Goal: Task Accomplishment & Management: Complete application form

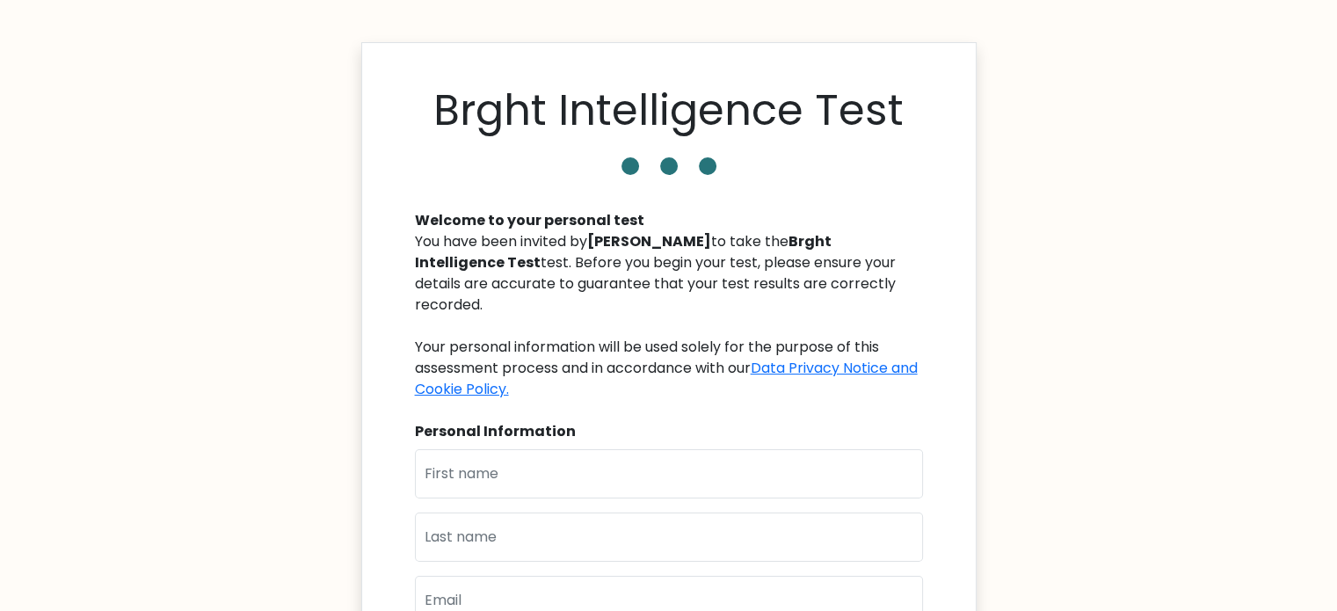
click at [636, 243] on b "Tibor Szabo" at bounding box center [649, 241] width 124 height 20
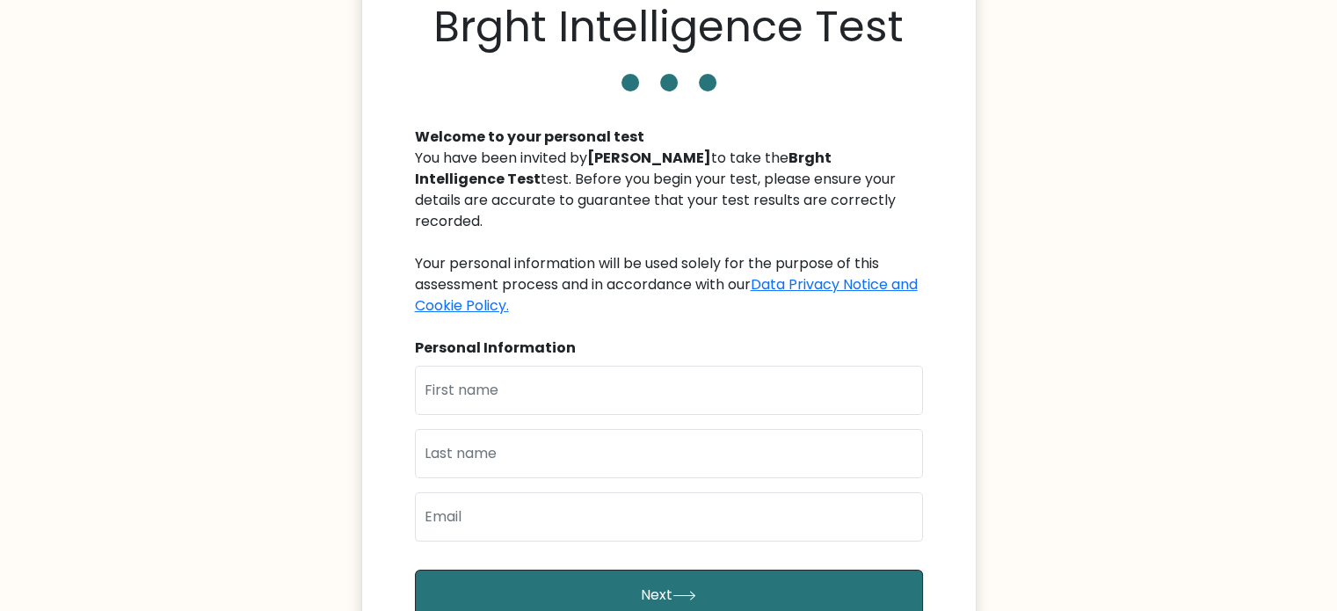
scroll to position [88, 0]
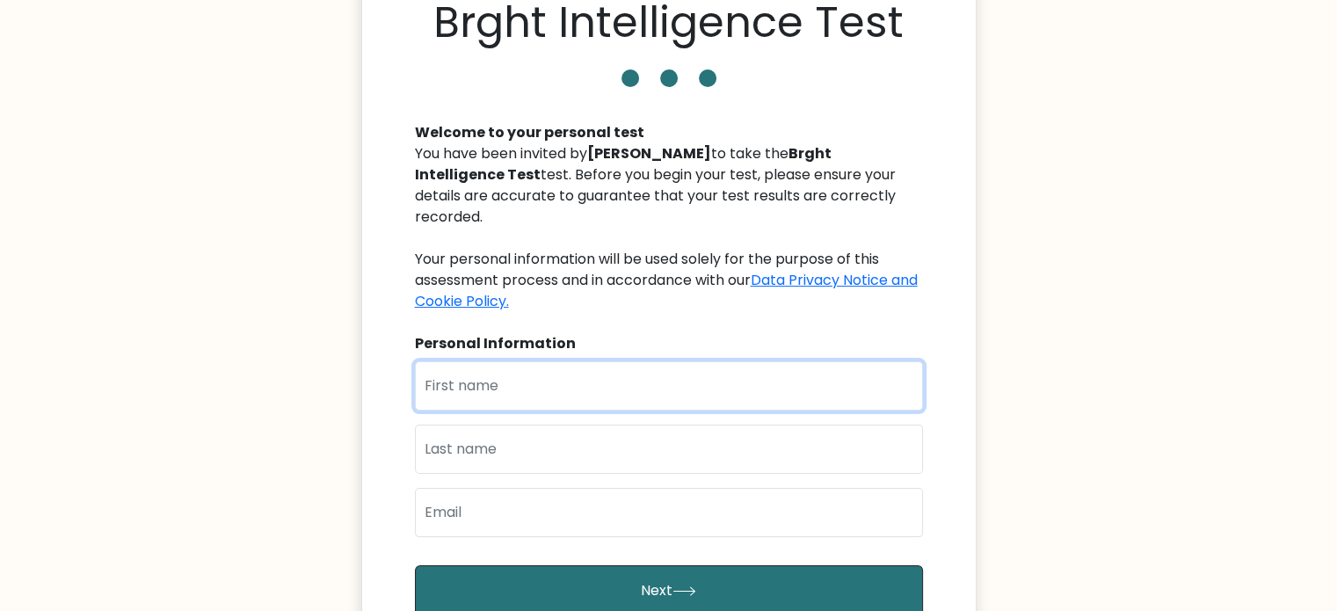
click at [602, 366] on input "text" at bounding box center [669, 385] width 508 height 49
type input "thyme"
type input "Garcia"
type input "thymegarcia@gmail.com"
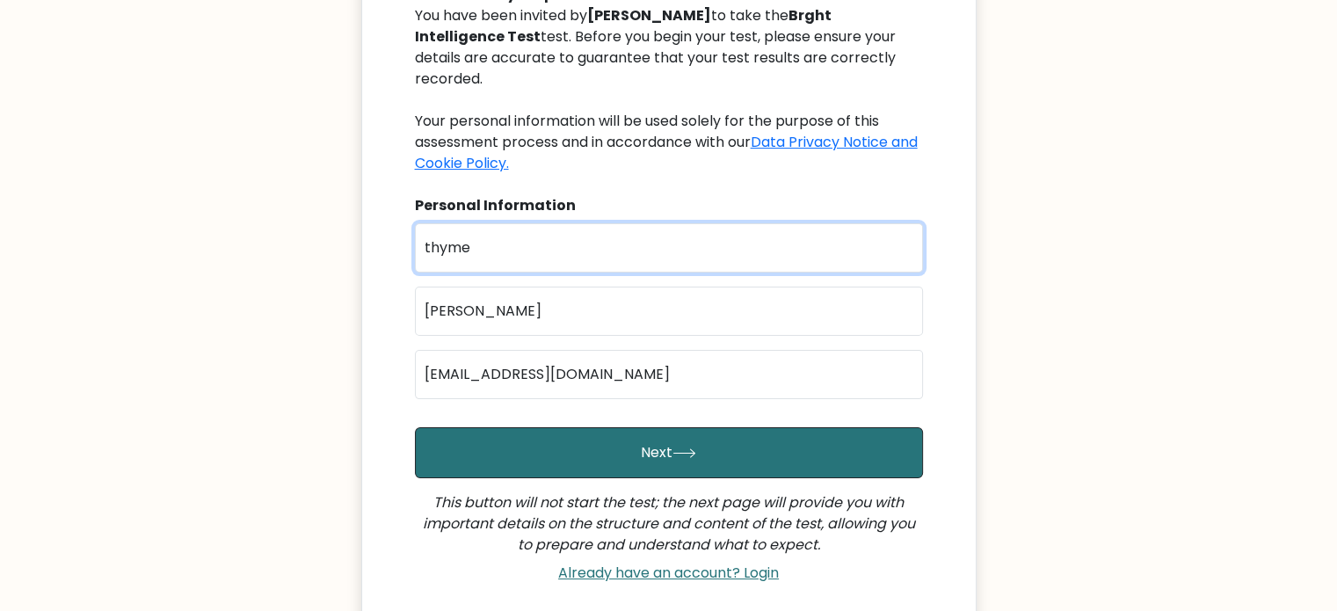
scroll to position [264, 0]
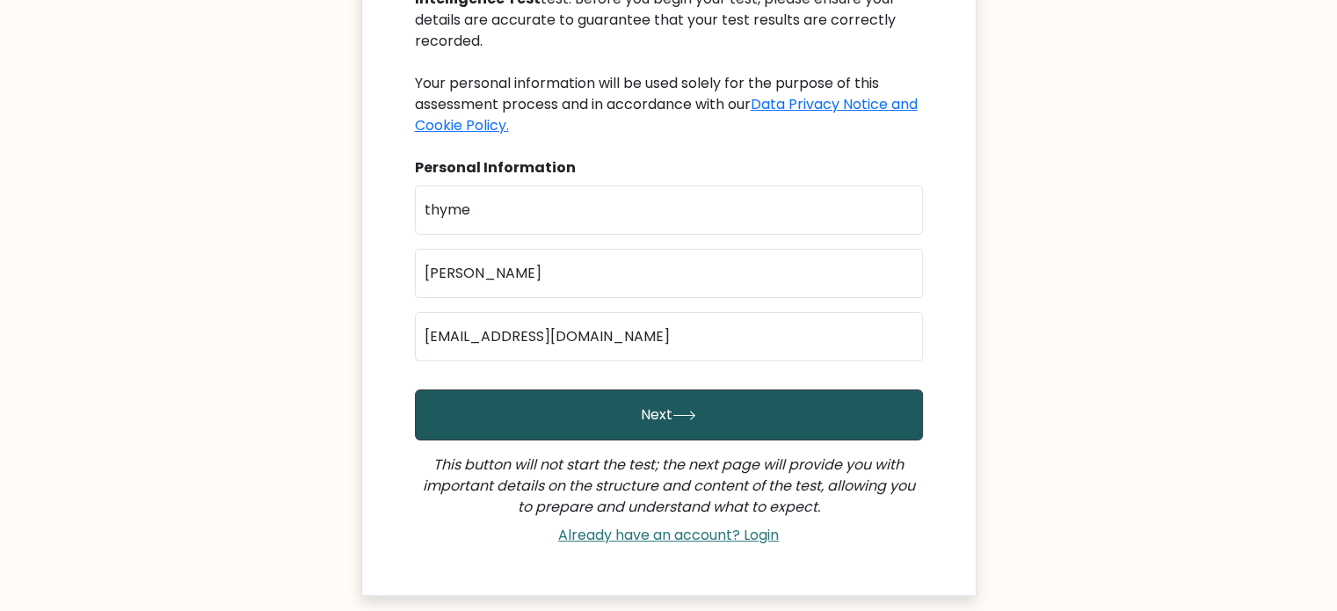
click at [651, 389] on button "Next" at bounding box center [669, 414] width 508 height 51
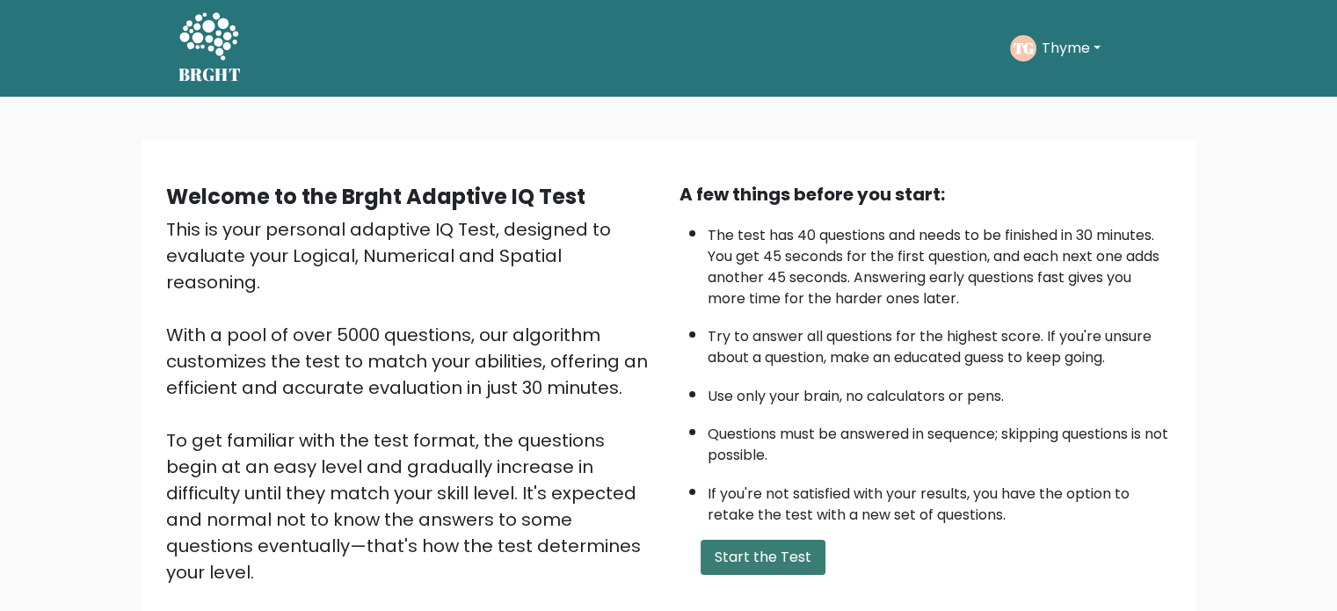
click at [749, 548] on button "Start the Test" at bounding box center [762, 557] width 125 height 35
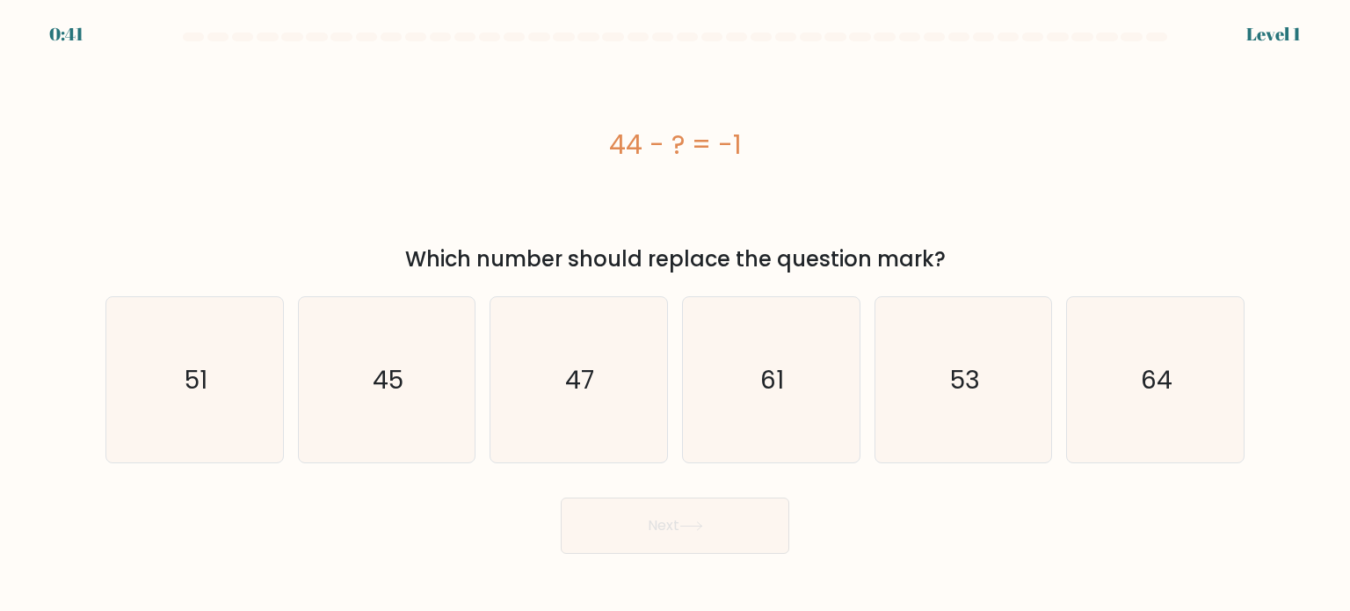
drag, startPoint x: 736, startPoint y: 168, endPoint x: 949, endPoint y: 251, distance: 229.3
click at [949, 251] on div "44 - ? = -1 Which number should replace the question mark?" at bounding box center [675, 164] width 1160 height 222
copy div "44 - ? = -1 Which number should replace the question mark?"
click at [358, 374] on icon "45" at bounding box center [386, 379] width 165 height 165
click at [675, 315] on input "b. 45" at bounding box center [675, 310] width 1 height 9
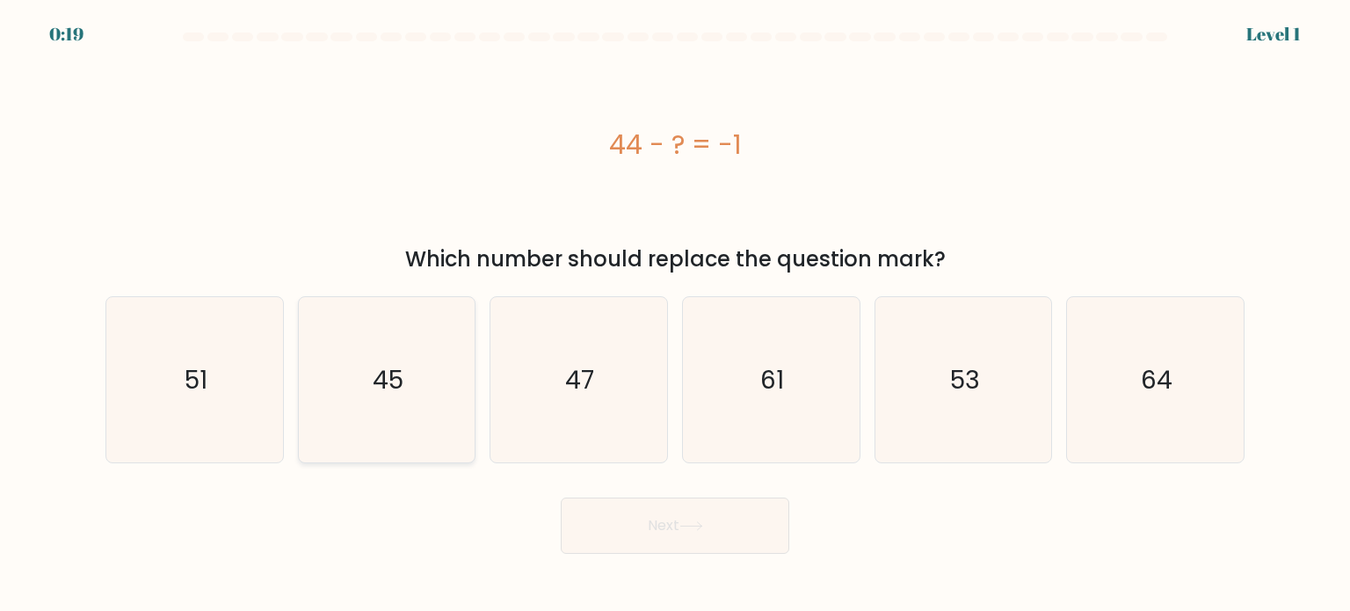
radio input "true"
click at [629, 525] on button "Next" at bounding box center [675, 525] width 229 height 56
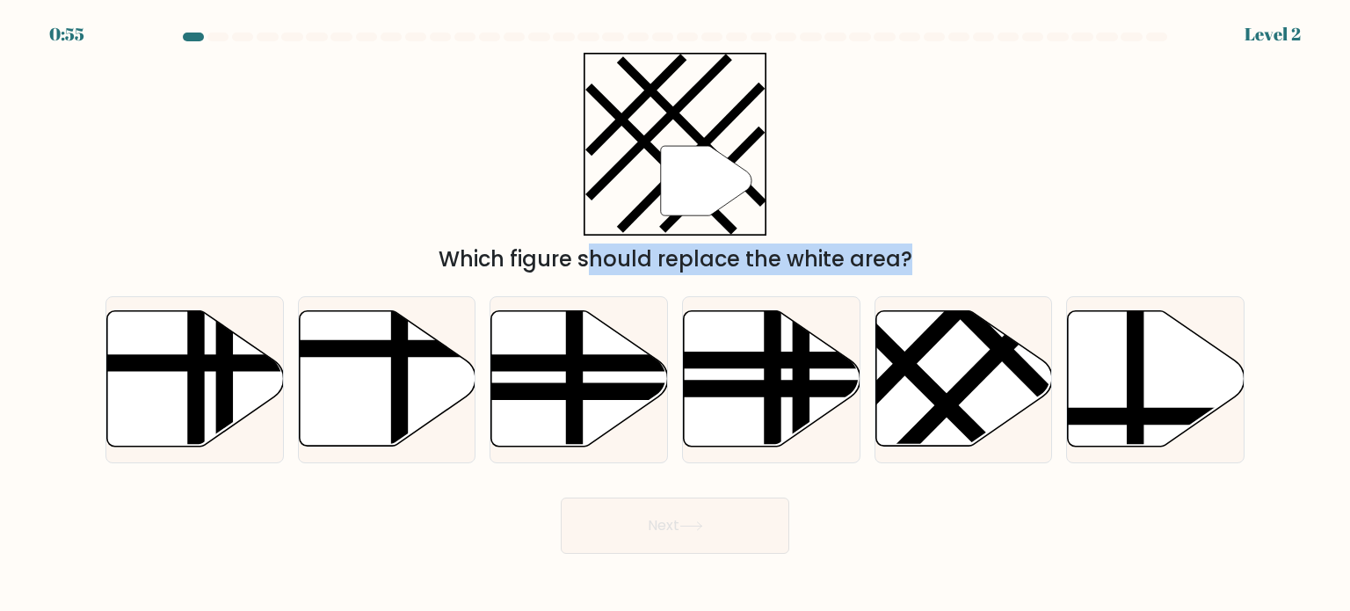
drag, startPoint x: 946, startPoint y: 359, endPoint x: 749, endPoint y: 227, distance: 236.9
click at [710, 200] on form at bounding box center [675, 293] width 1350 height 521
click at [941, 352] on icon at bounding box center [963, 378] width 177 height 135
click at [676, 315] on input "e." at bounding box center [675, 310] width 1 height 9
radio input "true"
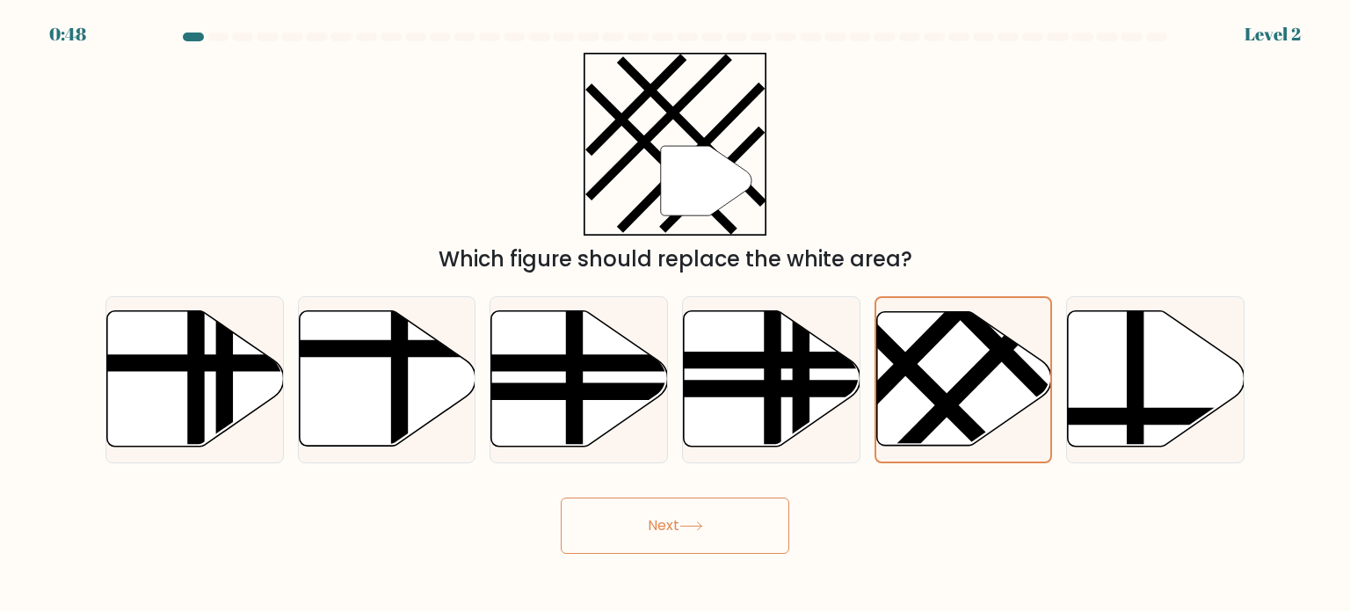
click at [729, 519] on button "Next" at bounding box center [675, 525] width 229 height 56
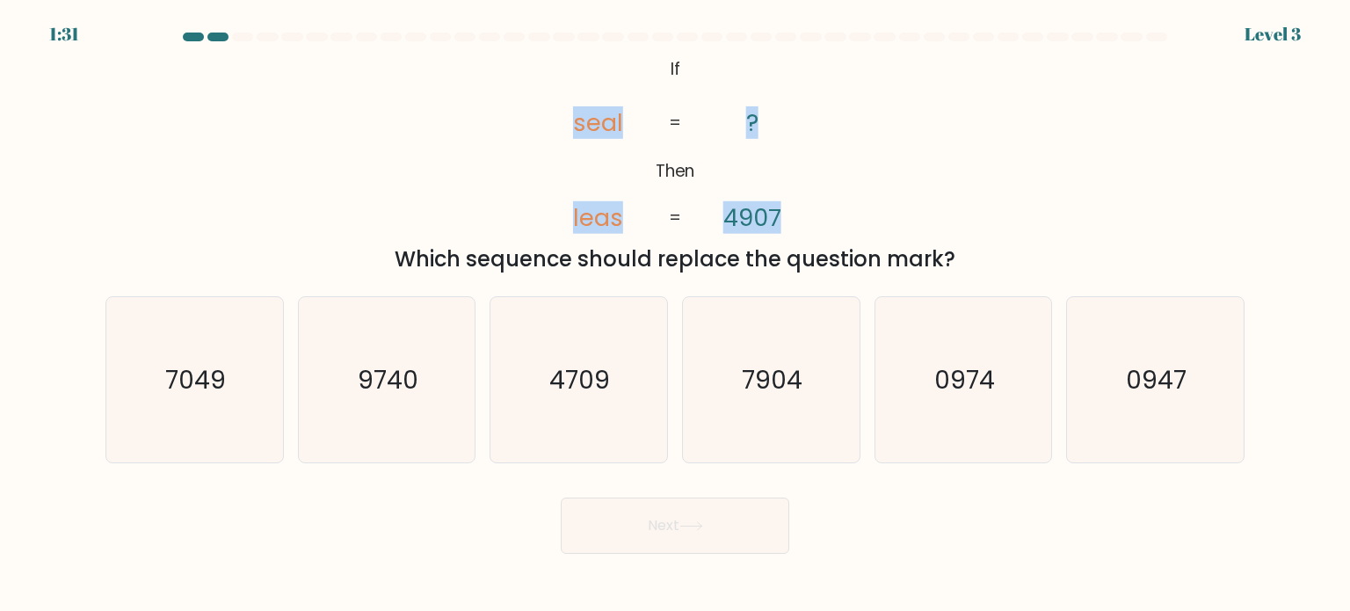
drag, startPoint x: 577, startPoint y: 76, endPoint x: 820, endPoint y: 189, distance: 268.6
click at [820, 189] on icon "@import url('https://fonts.googleapis.com/css?family=Abril+Fatface:400,100,100i…" at bounding box center [674, 145] width 297 height 184
click at [818, 185] on icon "@import url('https://fonts.googleapis.com/css?family=Abril+Fatface:400,100,100i…" at bounding box center [674, 145] width 297 height 184
drag, startPoint x: 812, startPoint y: 178, endPoint x: 606, endPoint y: 51, distance: 241.9
click at [606, 51] on form "If ?" at bounding box center [675, 293] width 1350 height 521
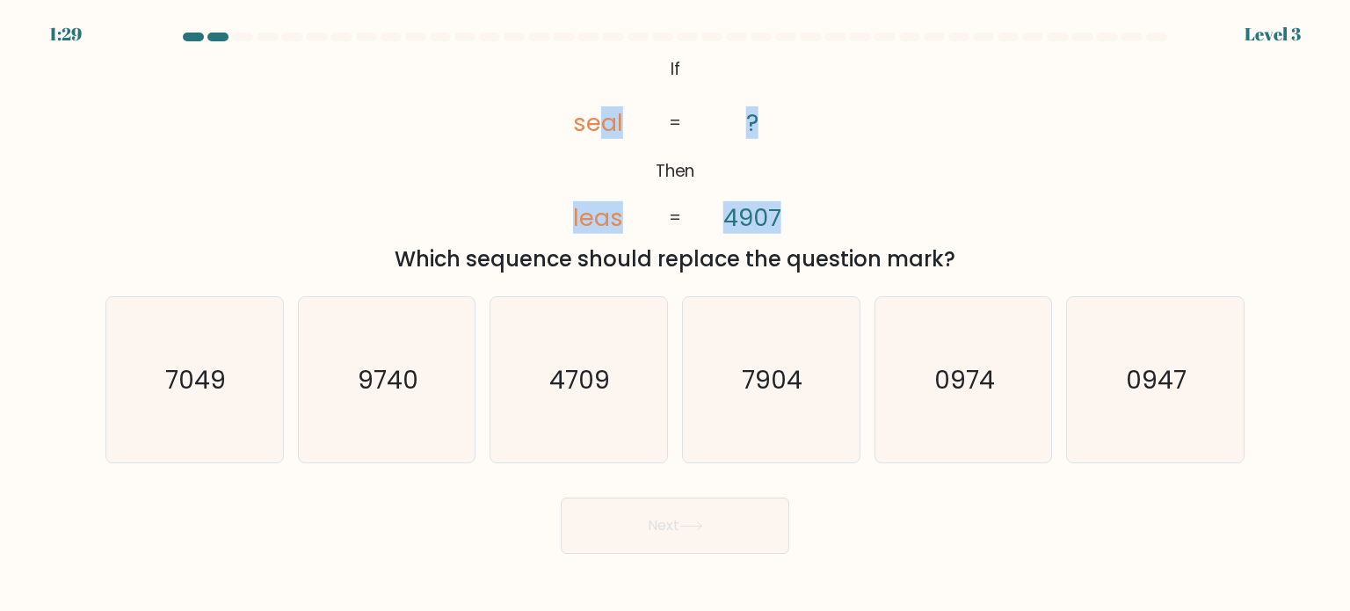
click at [606, 50] on form "If ?" at bounding box center [675, 293] width 1350 height 521
drag, startPoint x: 671, startPoint y: 66, endPoint x: 833, endPoint y: 199, distance: 209.9
click at [833, 199] on div "@import url('https://fonts.googleapis.com/css?family=Abril+Fatface:400,100,100i…" at bounding box center [675, 164] width 1160 height 222
copy icon "If Then seal leas ? 4907"
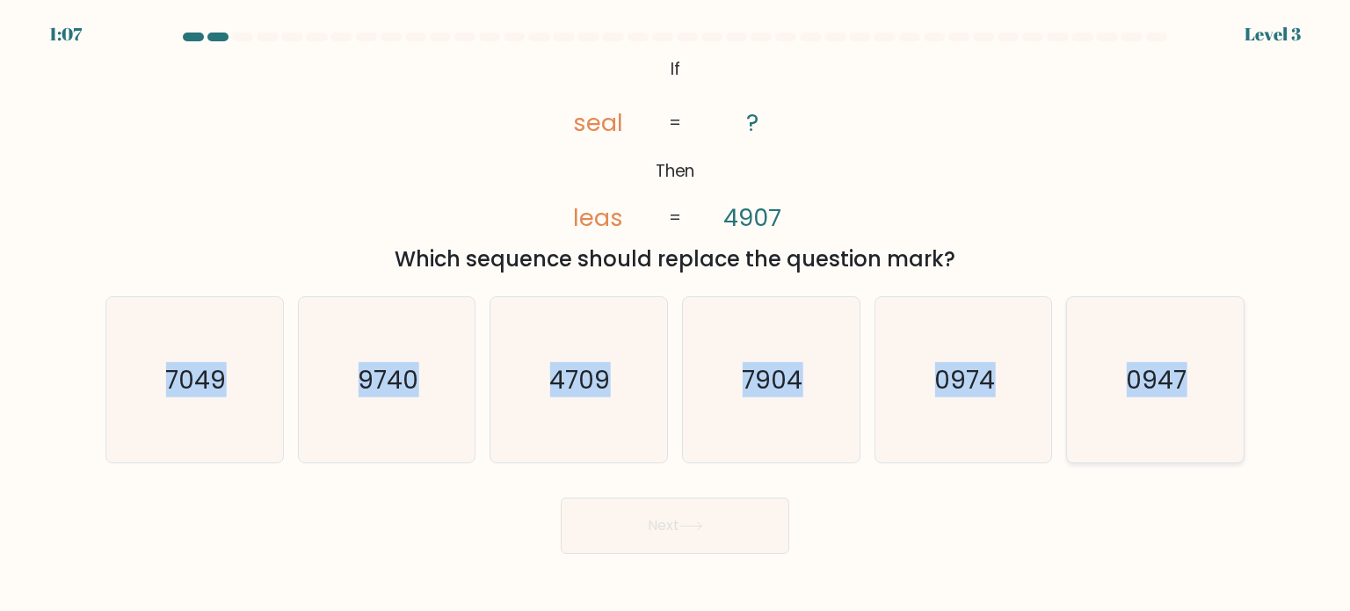
drag, startPoint x: 154, startPoint y: 371, endPoint x: 1237, endPoint y: 376, distance: 1083.7
click at [1237, 376] on div "a. 7049 b. 9740 c." at bounding box center [674, 372] width 1153 height 181
copy div "7049 b. 9740 c. 4709 d. 7904 e. 0974 f. 0947"
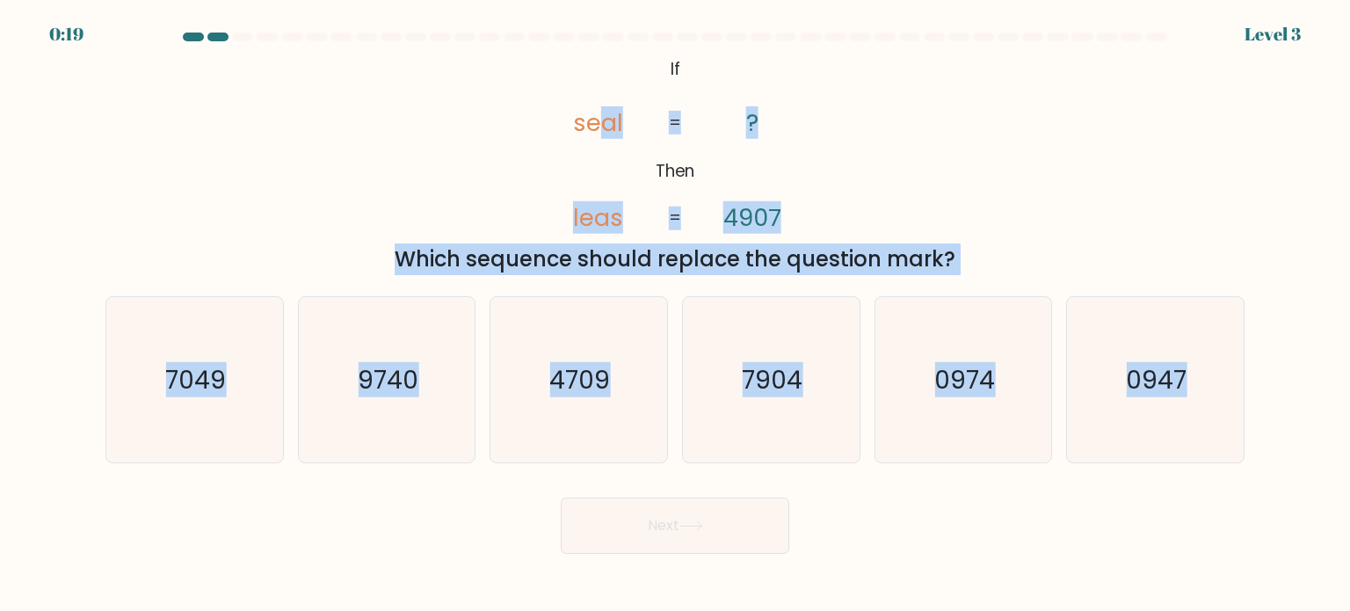
drag, startPoint x: 594, startPoint y: 51, endPoint x: 1245, endPoint y: 413, distance: 744.4
click at [1245, 413] on form "If ?" at bounding box center [675, 293] width 1350 height 521
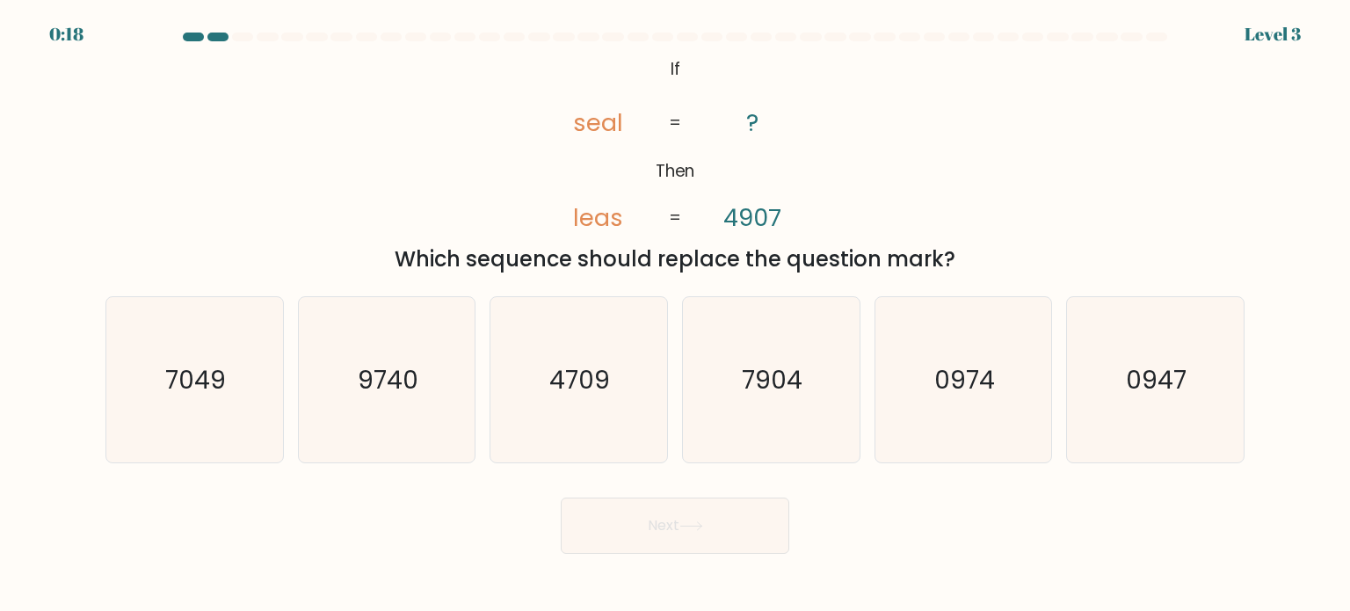
click at [585, 62] on icon "@import url('https://fonts.googleapis.com/css?family=Abril+Fatface:400,100,100i…" at bounding box center [674, 145] width 297 height 184
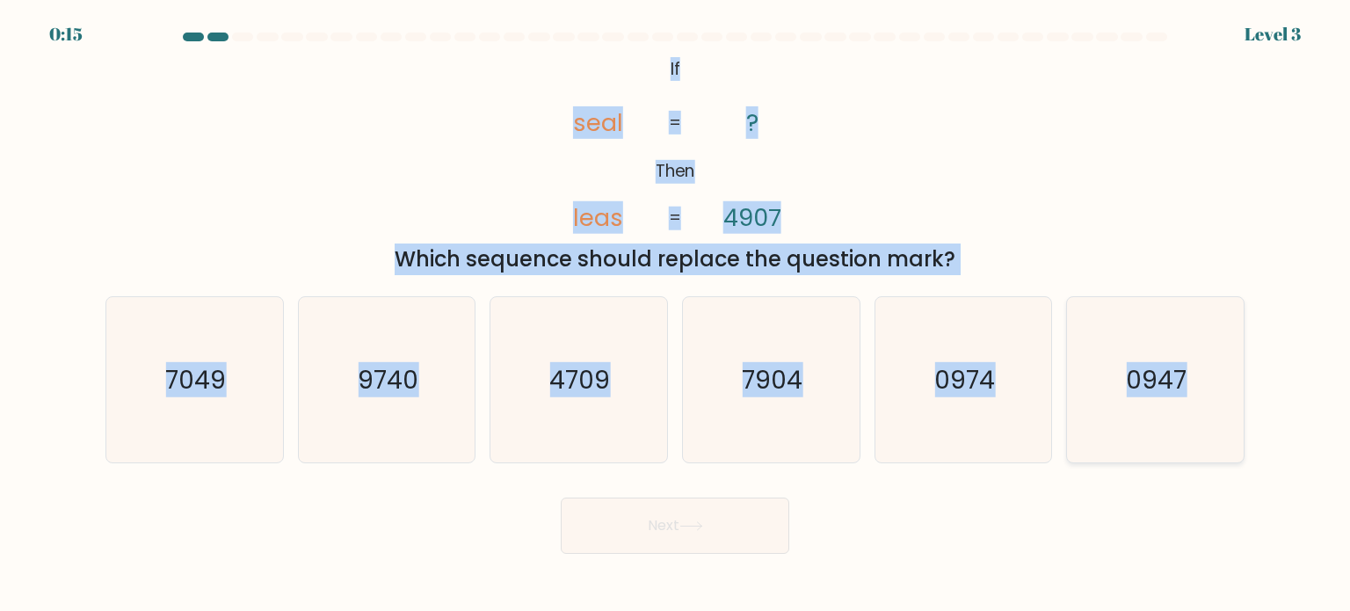
drag, startPoint x: 666, startPoint y: 66, endPoint x: 1197, endPoint y: 386, distance: 619.8
click at [1197, 386] on form "If ?" at bounding box center [675, 293] width 1350 height 521
copy form "If Then seal leas ? 4907 = = Which sequence should replace the question mark? a…"
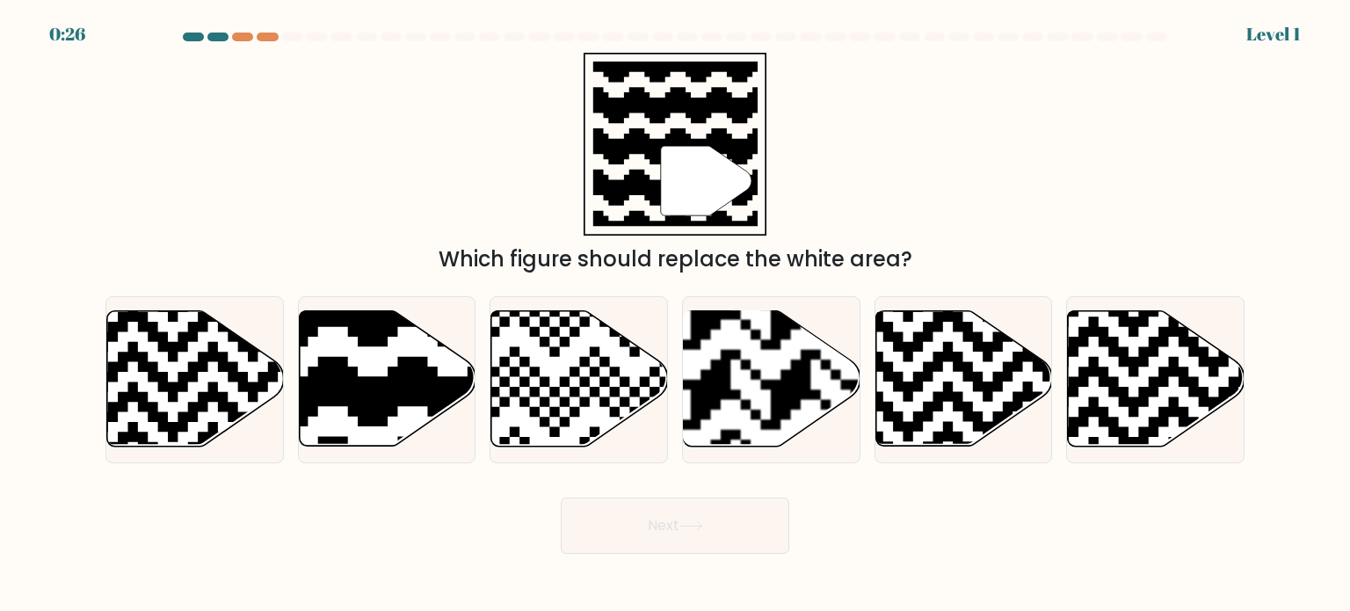
click at [634, 247] on div "Which figure should replace the white area?" at bounding box center [675, 259] width 1118 height 32
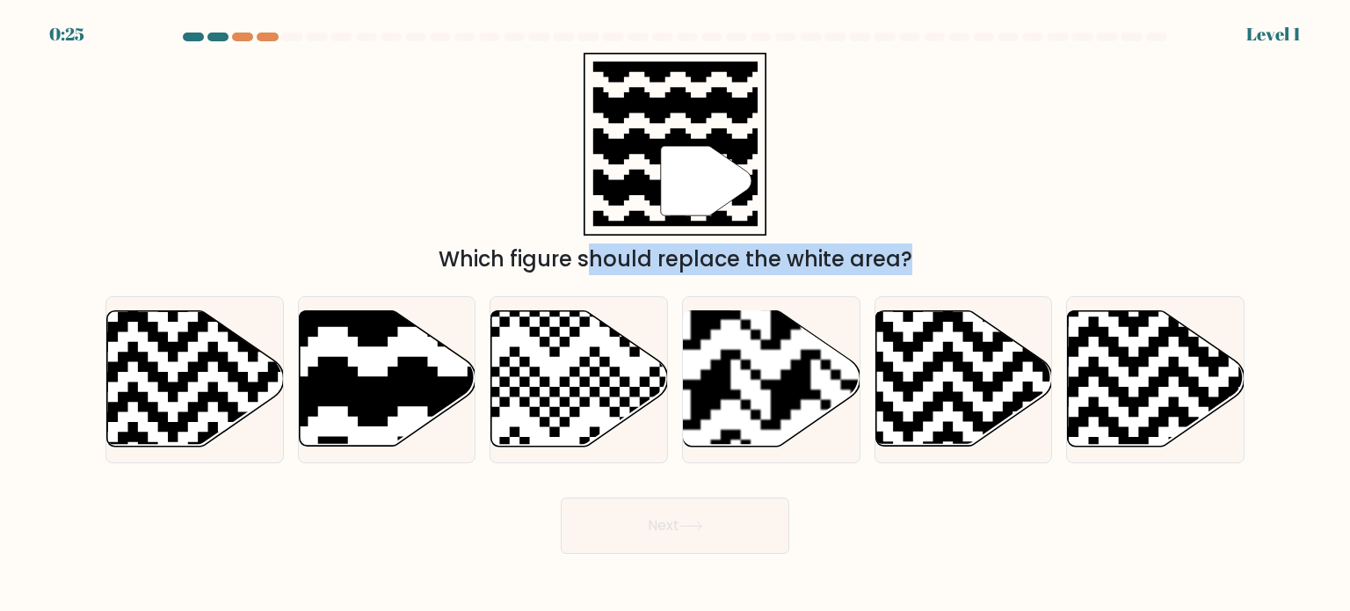
click at [634, 247] on div "Which figure should replace the white area?" at bounding box center [675, 259] width 1118 height 32
click at [708, 251] on div "Which figure should replace the white area?" at bounding box center [675, 259] width 1118 height 32
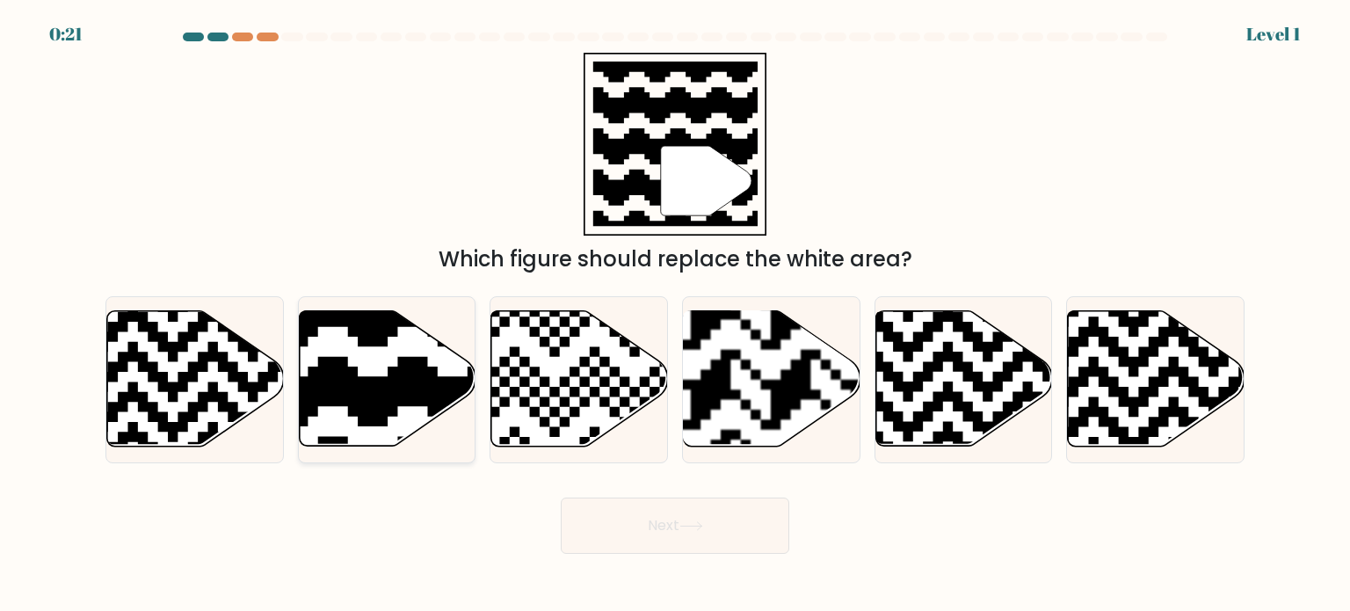
click at [398, 340] on icon at bounding box center [387, 378] width 177 height 135
click at [675, 315] on input "b." at bounding box center [675, 310] width 1 height 9
radio input "true"
click at [677, 525] on button "Next" at bounding box center [675, 525] width 229 height 56
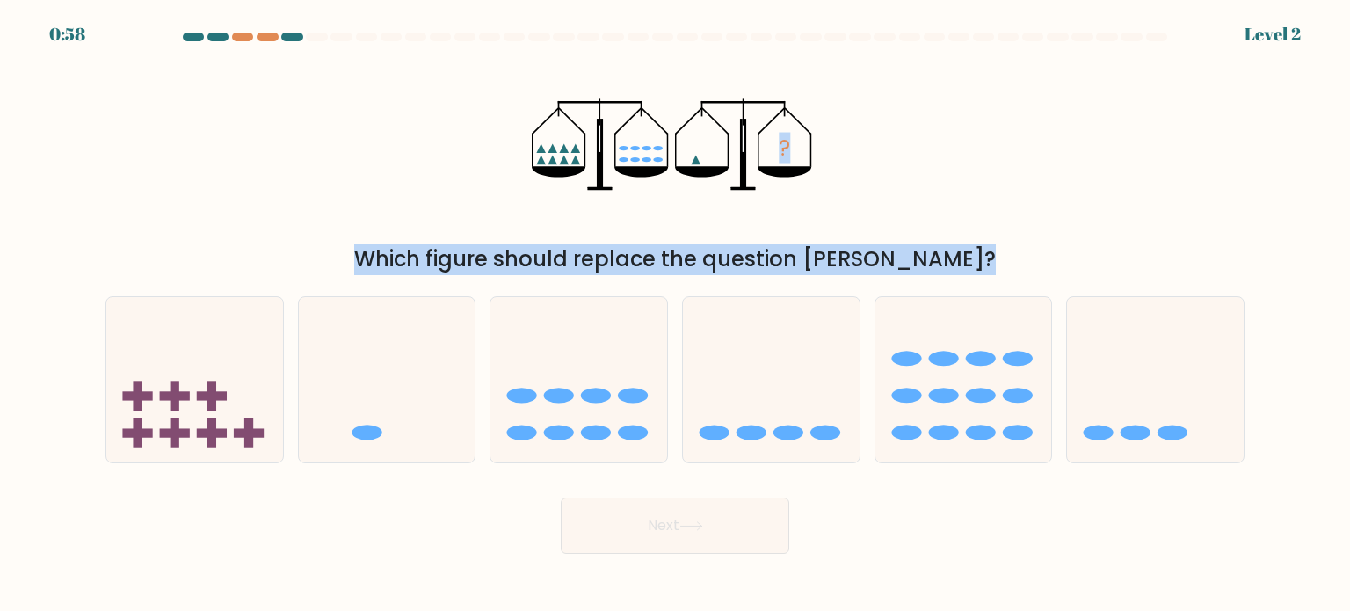
drag, startPoint x: 401, startPoint y: 178, endPoint x: 858, endPoint y: 284, distance: 469.0
click at [975, 358] on form at bounding box center [675, 293] width 1350 height 521
click at [664, 182] on icon "?" at bounding box center [675, 145] width 287 height 184
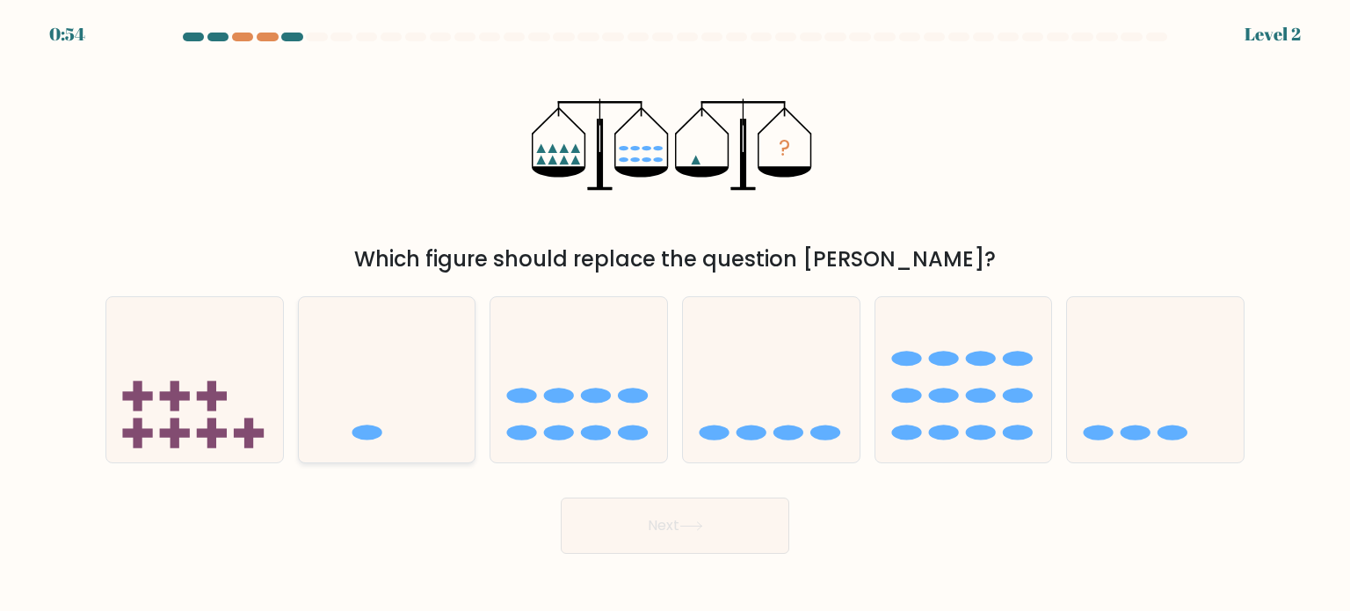
click at [368, 369] on icon at bounding box center [387, 380] width 177 height 146
click at [675, 315] on input "b." at bounding box center [675, 310] width 1 height 9
radio input "true"
click at [684, 544] on button "Next" at bounding box center [675, 525] width 229 height 56
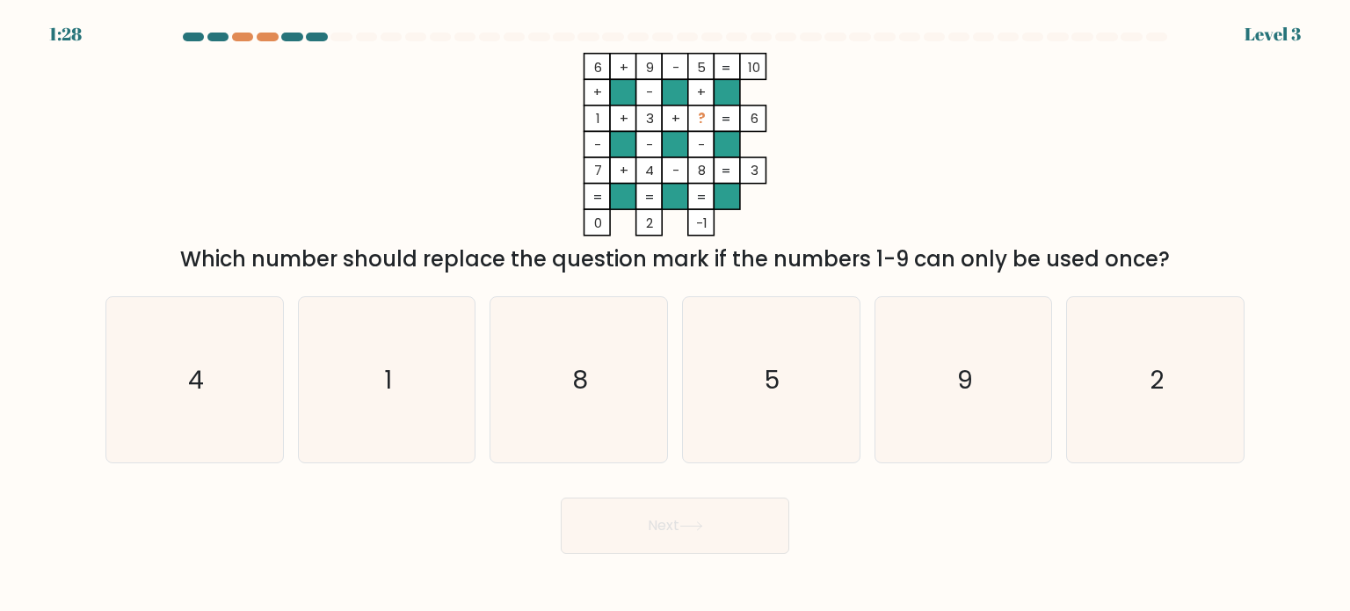
drag, startPoint x: 260, startPoint y: 250, endPoint x: 1202, endPoint y: 248, distance: 942.2
click at [1202, 248] on div "Which number should replace the question mark if the numbers 1-9 can only be us…" at bounding box center [675, 259] width 1118 height 32
click at [1092, 221] on div "6 + 9 - 5 10 + - + 1 + 3 + ? 6 - - - 7 + 4 - 8 = 3 = = = = 0 2 -1 = Which numbe…" at bounding box center [675, 164] width 1160 height 222
drag, startPoint x: 559, startPoint y: 76, endPoint x: 1161, endPoint y: 269, distance: 632.3
click at [1161, 269] on div "6 + 9 - 5 10 + - + 1 + 3 + ? 6 - - - 7 + 4 - 8 = 3 = = = = 0 2 -1 = Which numbe…" at bounding box center [675, 164] width 1160 height 222
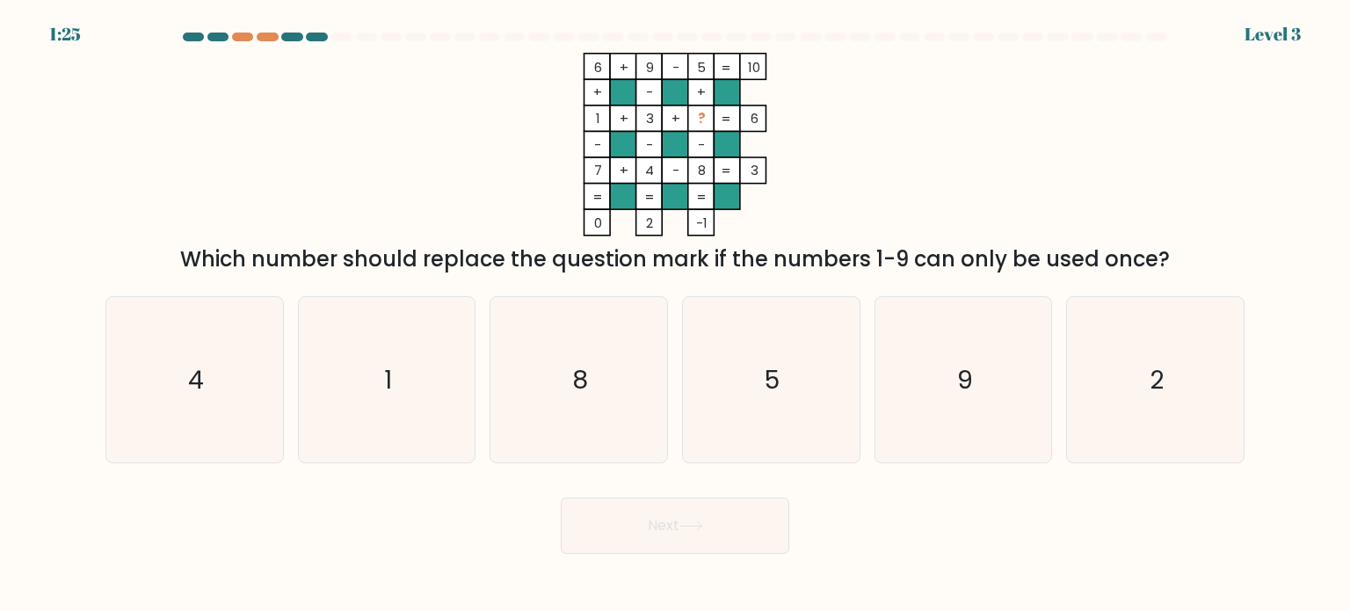
copy div "6 + 9 - 5 10 + - + 1 + 3 + ? 6 - - - 7 + 4 - 8 = 3 = = = = 0 2 -1 = Which numbe…"
click at [1121, 396] on icon "2" at bounding box center [1154, 379] width 165 height 165
click at [676, 315] on input "f. 2" at bounding box center [675, 310] width 1 height 9
radio input "true"
click at [670, 549] on button "Next" at bounding box center [675, 525] width 229 height 56
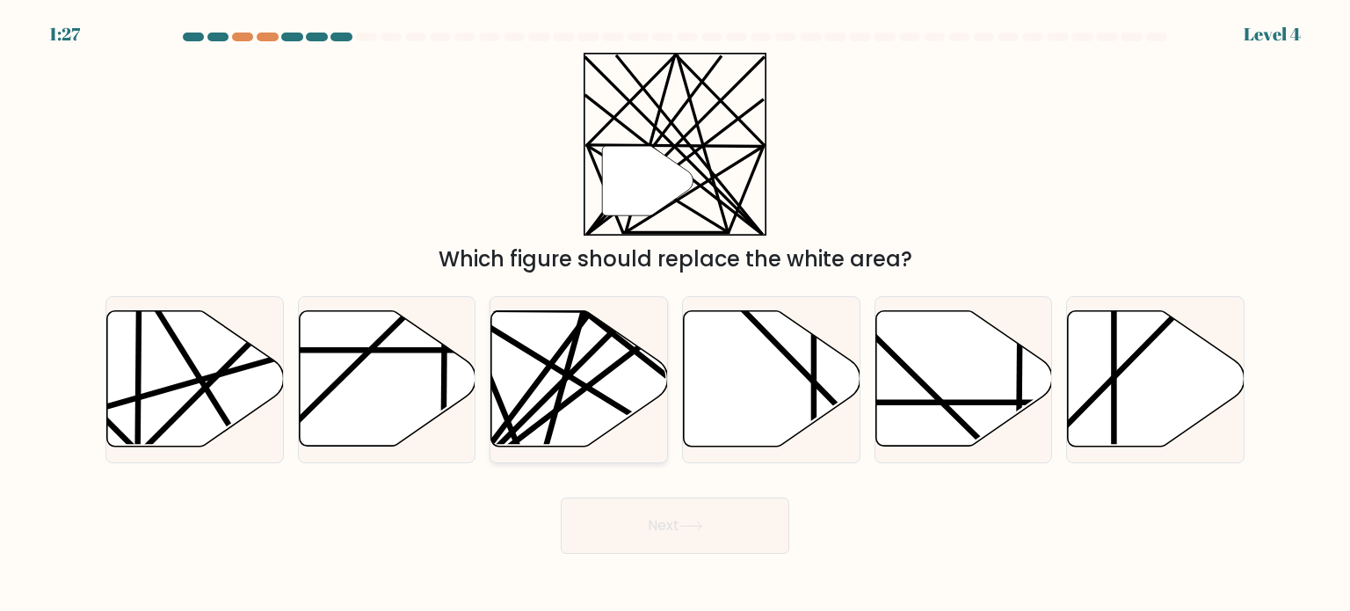
click at [534, 357] on line at bounding box center [599, 393] width 278 height 171
click at [675, 315] on input "c." at bounding box center [675, 310] width 1 height 9
radio input "true"
click at [748, 521] on button "Next" at bounding box center [675, 525] width 229 height 56
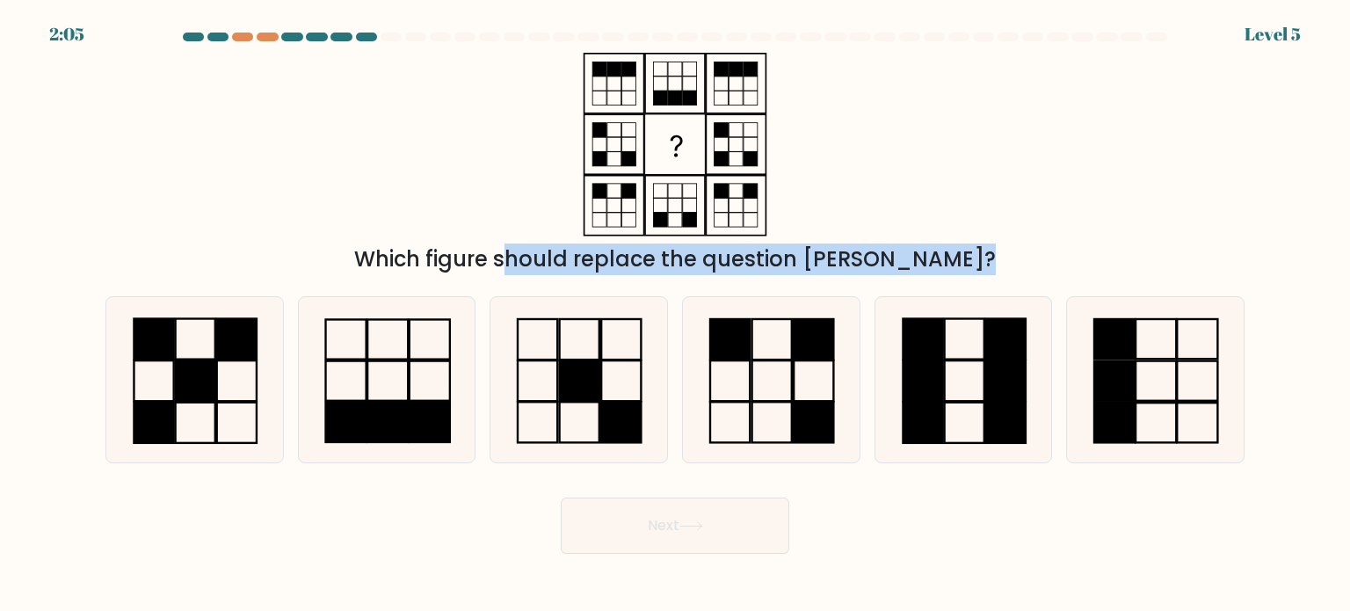
drag, startPoint x: 432, startPoint y: 189, endPoint x: 1279, endPoint y: 608, distance: 944.5
click at [1279, 608] on body "2:05 Level 5" at bounding box center [675, 305] width 1350 height 611
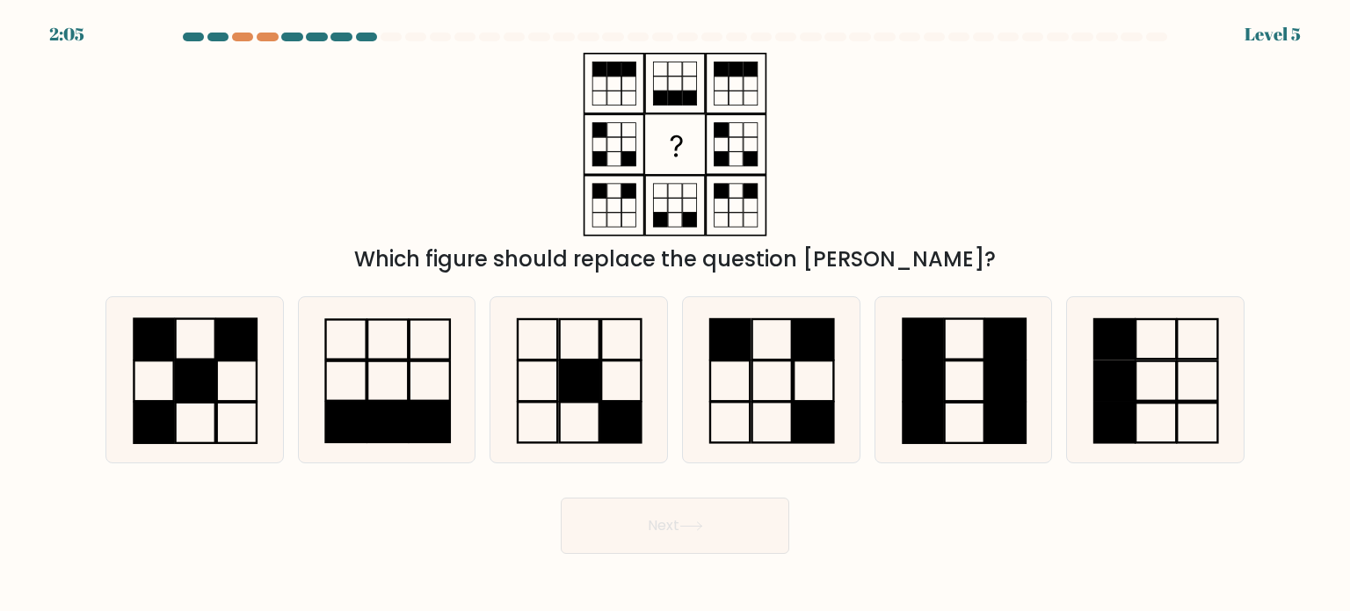
click at [993, 504] on div "Next" at bounding box center [675, 518] width 1160 height 69
click at [797, 405] on rect at bounding box center [815, 422] width 40 height 40
click at [676, 315] on input "d." at bounding box center [675, 310] width 1 height 9
radio input "true"
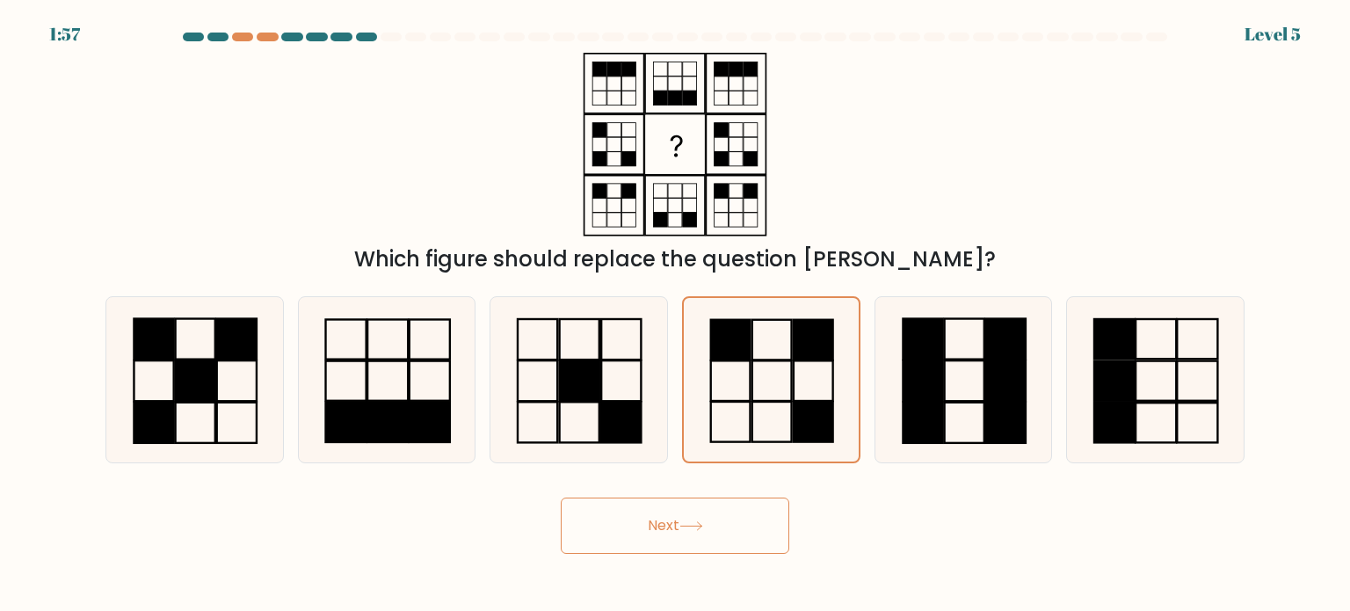
click at [728, 525] on button "Next" at bounding box center [675, 525] width 229 height 56
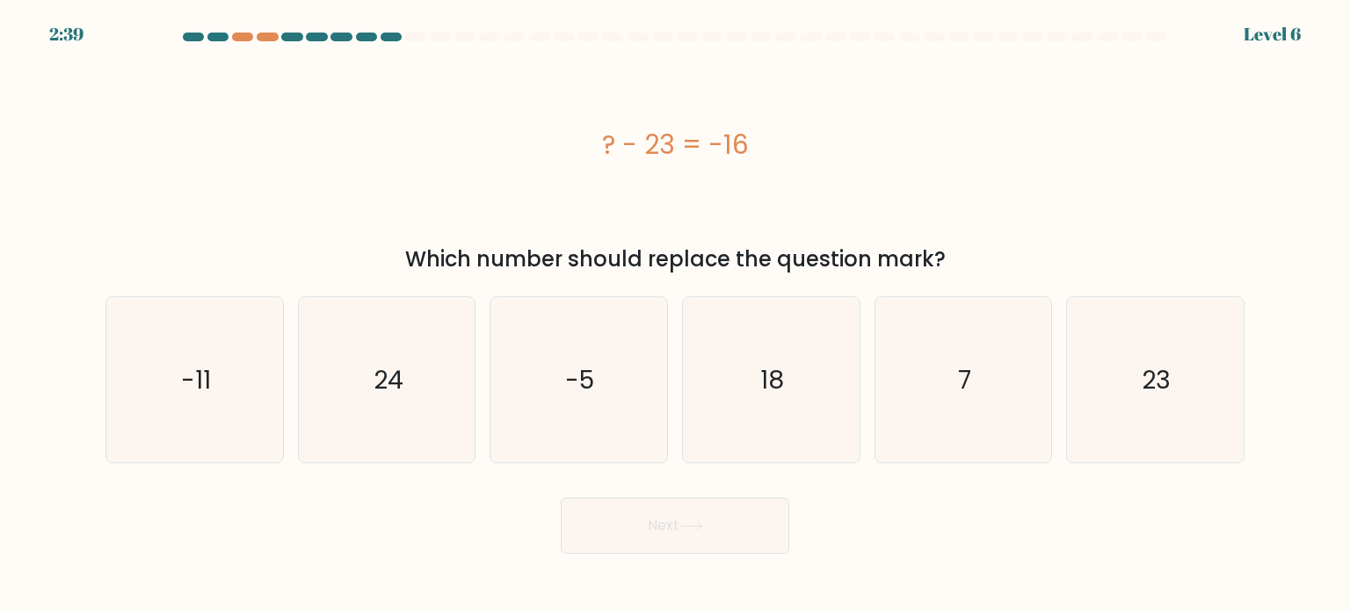
click at [448, 263] on div "Which number should replace the question mark?" at bounding box center [675, 259] width 1118 height 32
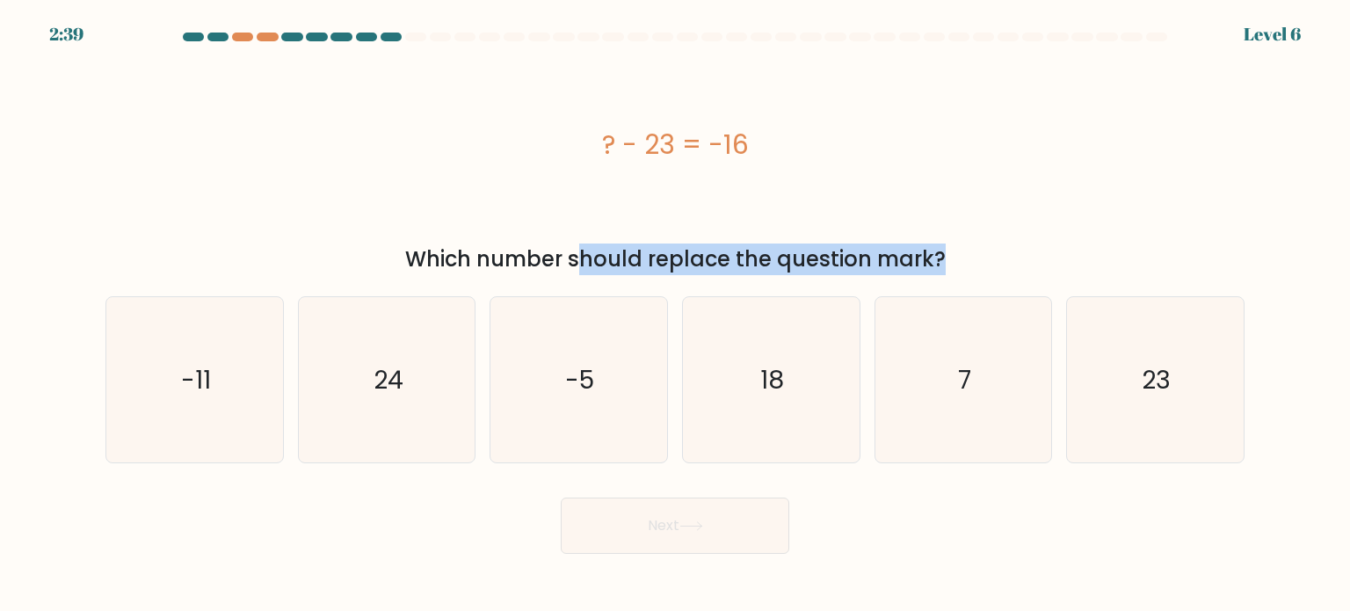
drag, startPoint x: 448, startPoint y: 263, endPoint x: 522, endPoint y: 252, distance: 74.6
click at [450, 263] on div "Which number should replace the question mark?" at bounding box center [675, 259] width 1118 height 32
click at [533, 252] on div "Which number should replace the question mark?" at bounding box center [675, 259] width 1118 height 32
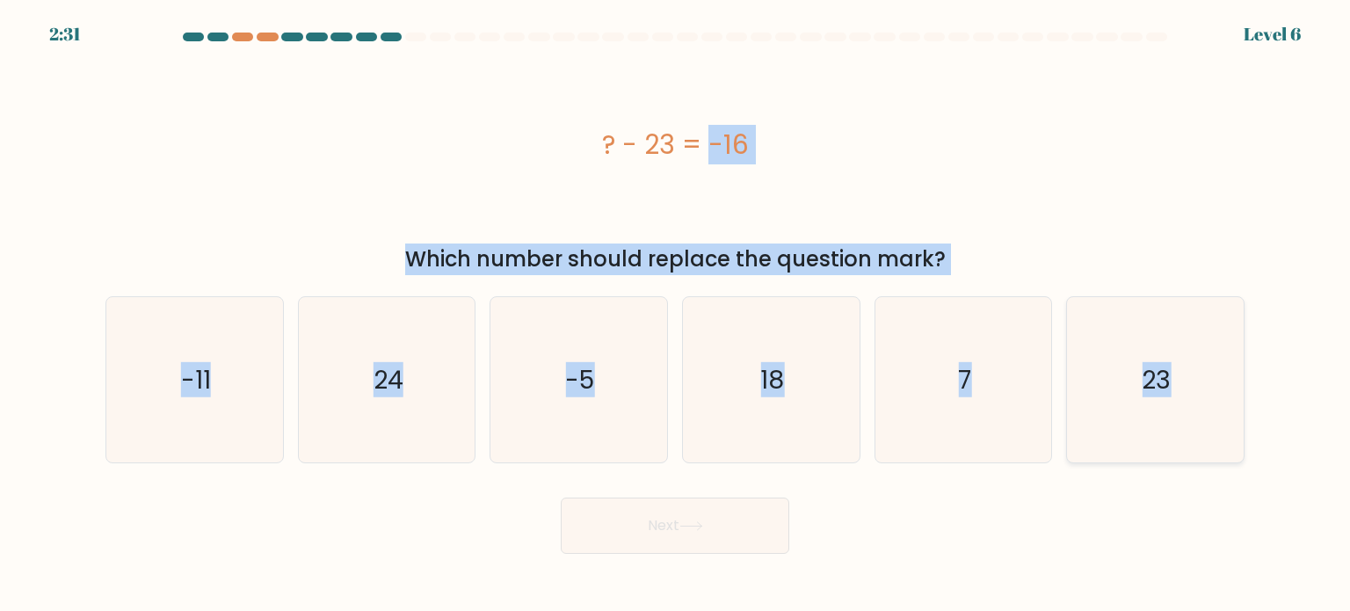
drag, startPoint x: 588, startPoint y: 132, endPoint x: 1181, endPoint y: 400, distance: 651.0
click at [1181, 400] on form "a. 7" at bounding box center [675, 293] width 1350 height 521
copy form "? - 23 = -16 Which number should replace the question mark? a. -11 b. 24 c. -5 …"
click at [940, 292] on div "a. -11 b. 24 7" at bounding box center [674, 372] width 1153 height 181
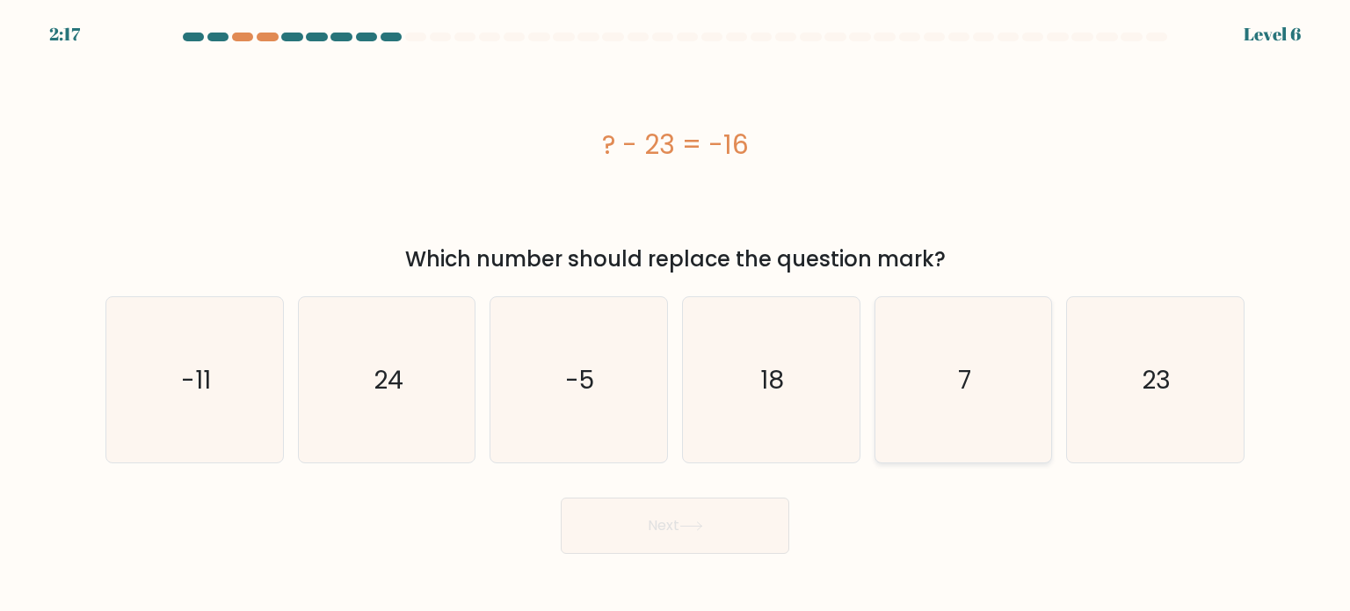
click at [928, 345] on icon "7" at bounding box center [963, 379] width 165 height 165
click at [676, 315] on input "e. 7" at bounding box center [675, 310] width 1 height 9
radio input "true"
click at [724, 512] on button "Next" at bounding box center [675, 525] width 229 height 56
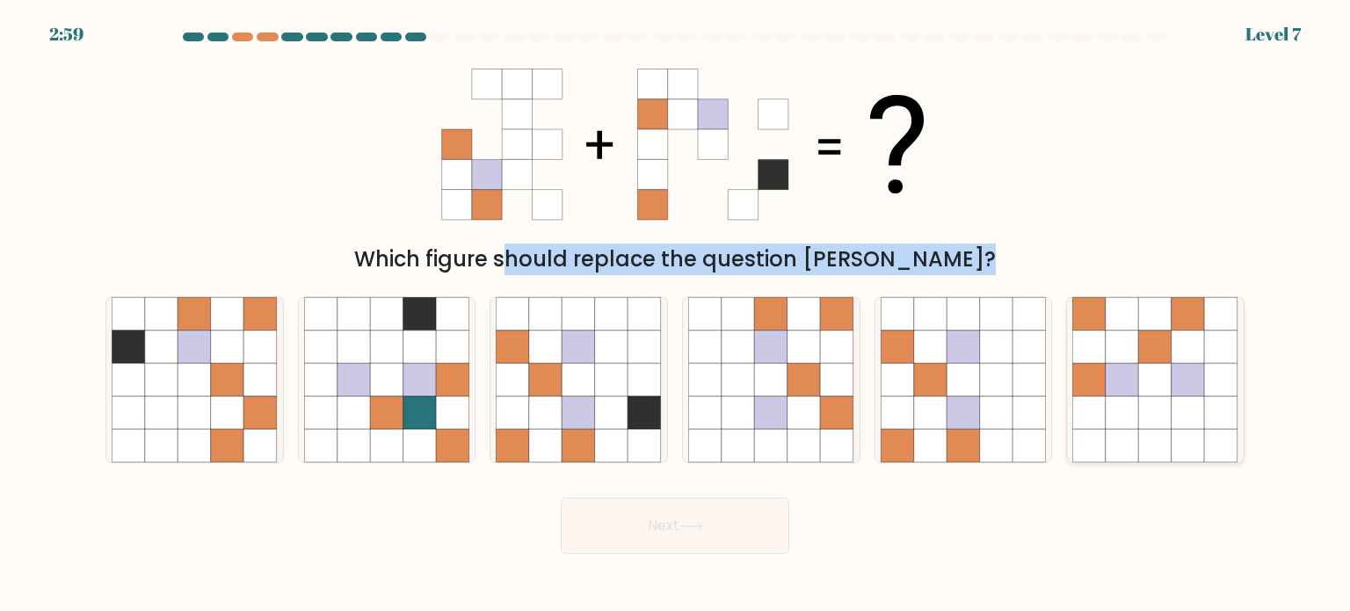
drag, startPoint x: 496, startPoint y: 252, endPoint x: 1101, endPoint y: 450, distance: 637.0
click at [1102, 448] on form at bounding box center [675, 293] width 1350 height 521
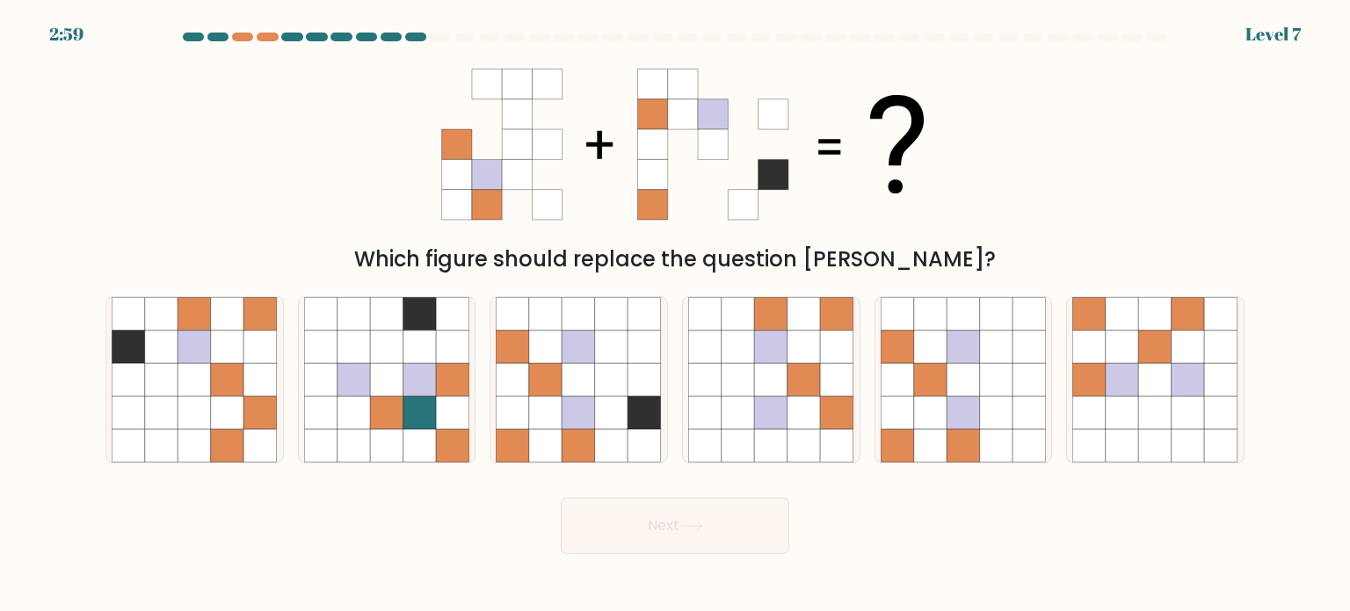
click at [949, 473] on form at bounding box center [675, 293] width 1350 height 521
click at [394, 396] on icon at bounding box center [386, 412] width 33 height 33
click at [675, 315] on input "b." at bounding box center [675, 310] width 1 height 9
radio input "true"
click at [653, 533] on button "Next" at bounding box center [675, 525] width 229 height 56
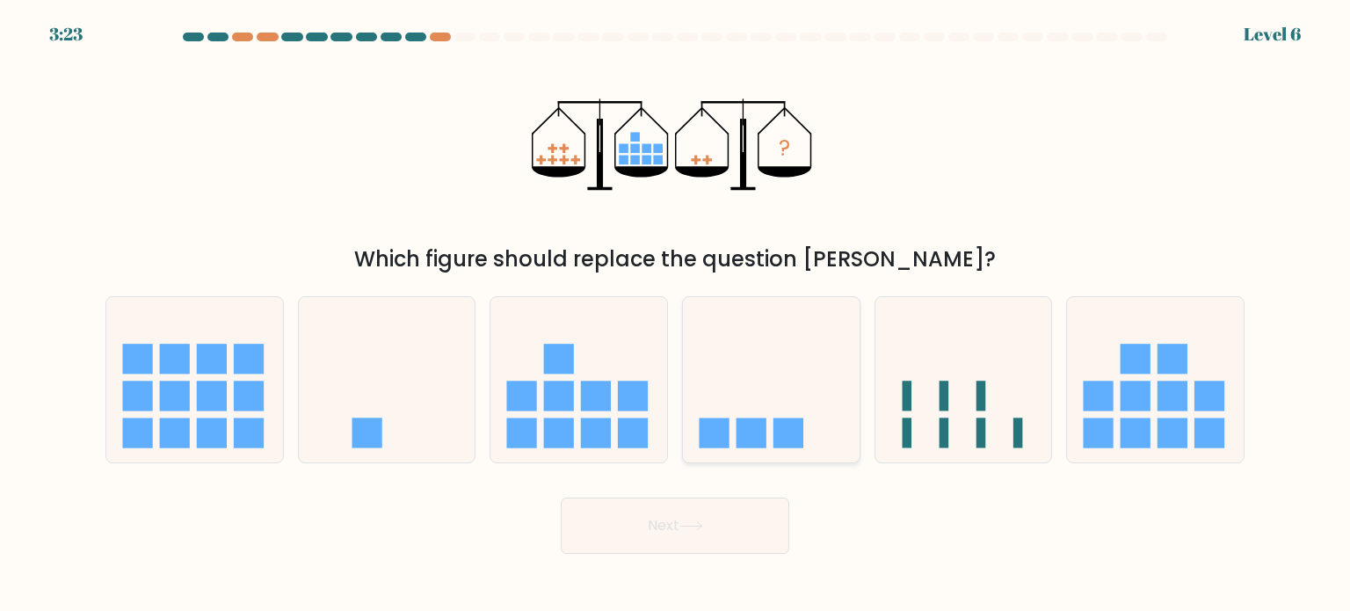
click at [752, 382] on icon at bounding box center [771, 380] width 177 height 146
click at [676, 315] on input "d." at bounding box center [675, 310] width 1 height 9
radio input "true"
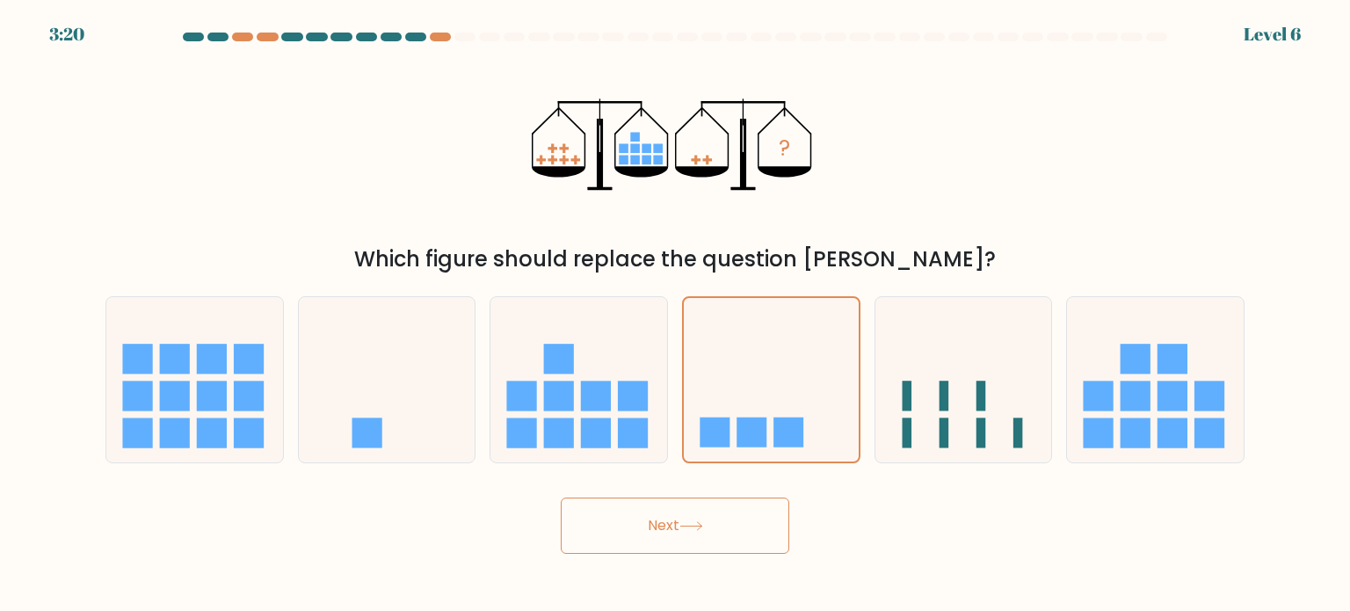
click at [713, 546] on button "Next" at bounding box center [675, 525] width 229 height 56
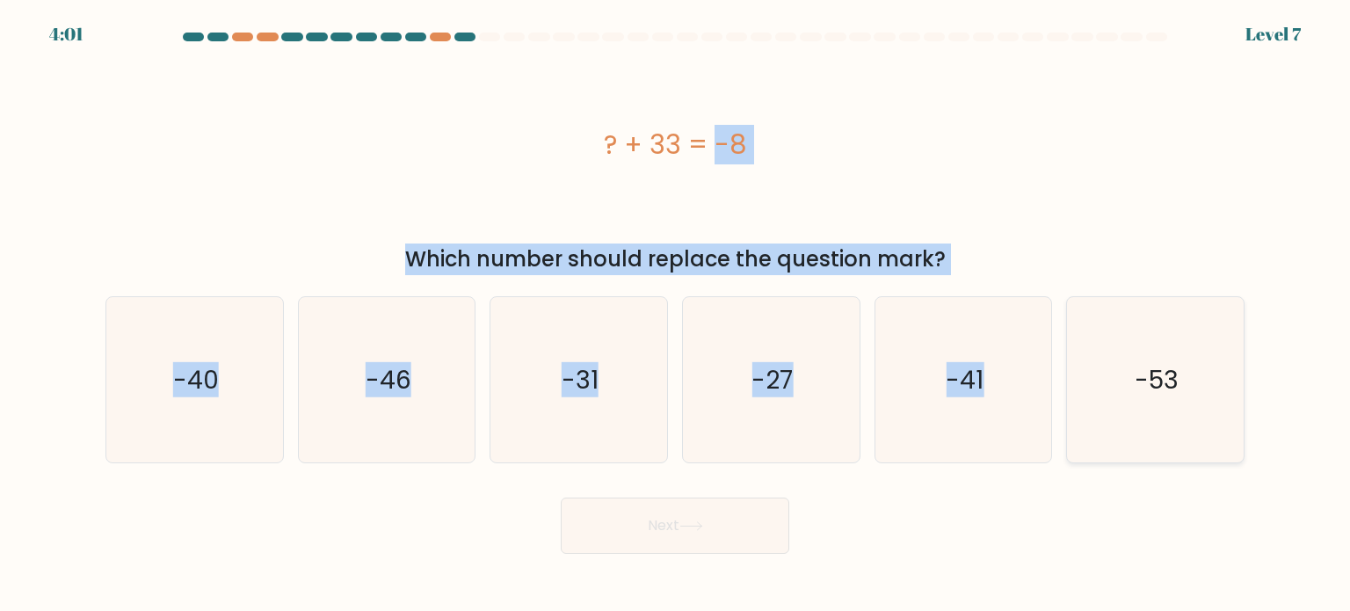
drag, startPoint x: 570, startPoint y: 136, endPoint x: 1177, endPoint y: 426, distance: 673.0
click at [1177, 426] on form "a." at bounding box center [675, 293] width 1350 height 521
copy form "? + 33 = -8 Which number should replace the question mark? a. -40 b. -46 c. -31…"
click at [304, 253] on div "Which number should replace the question mark?" at bounding box center [675, 259] width 1118 height 32
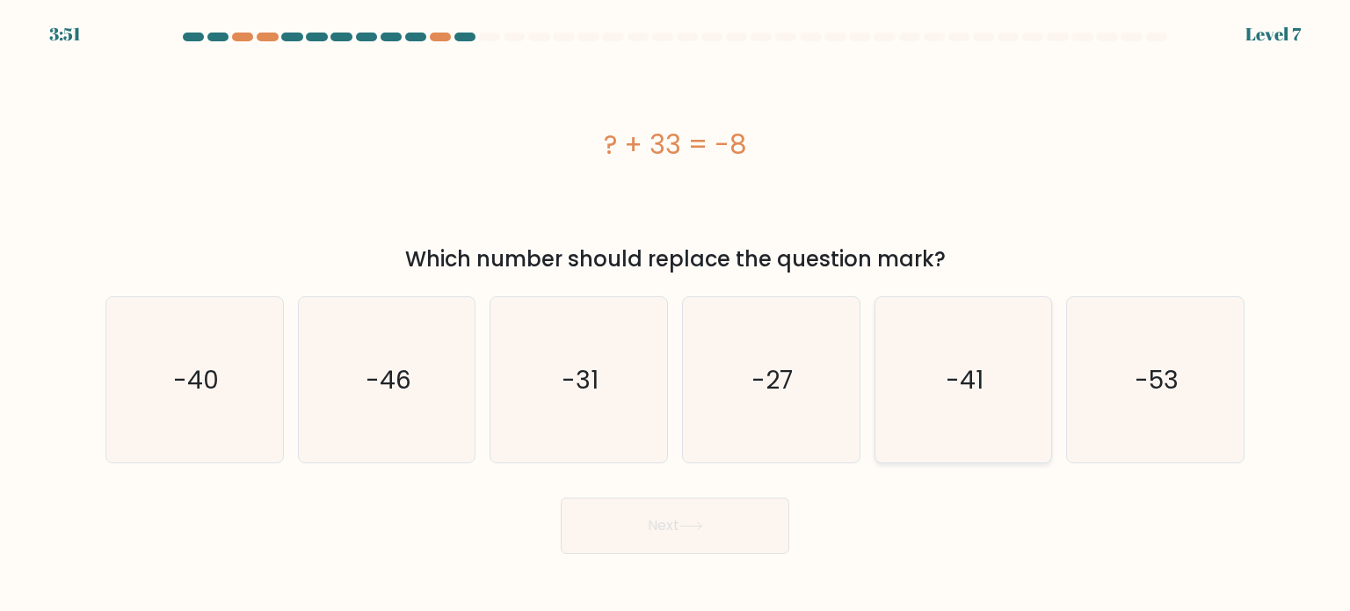
click at [917, 363] on icon "-41" at bounding box center [963, 379] width 165 height 165
click at [676, 315] on input "e. -41" at bounding box center [675, 310] width 1 height 9
radio input "true"
click at [713, 517] on button "Next" at bounding box center [675, 525] width 229 height 56
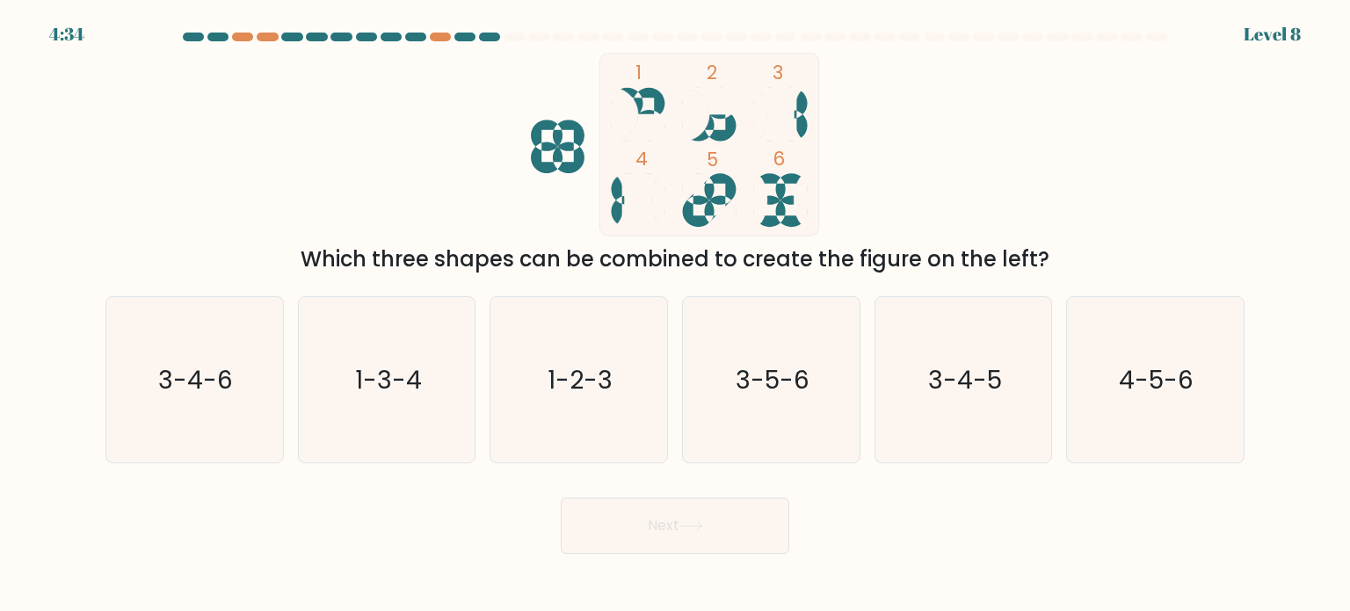
click at [415, 257] on div "Which three shapes can be combined to create the figure on the left?" at bounding box center [675, 259] width 1118 height 32
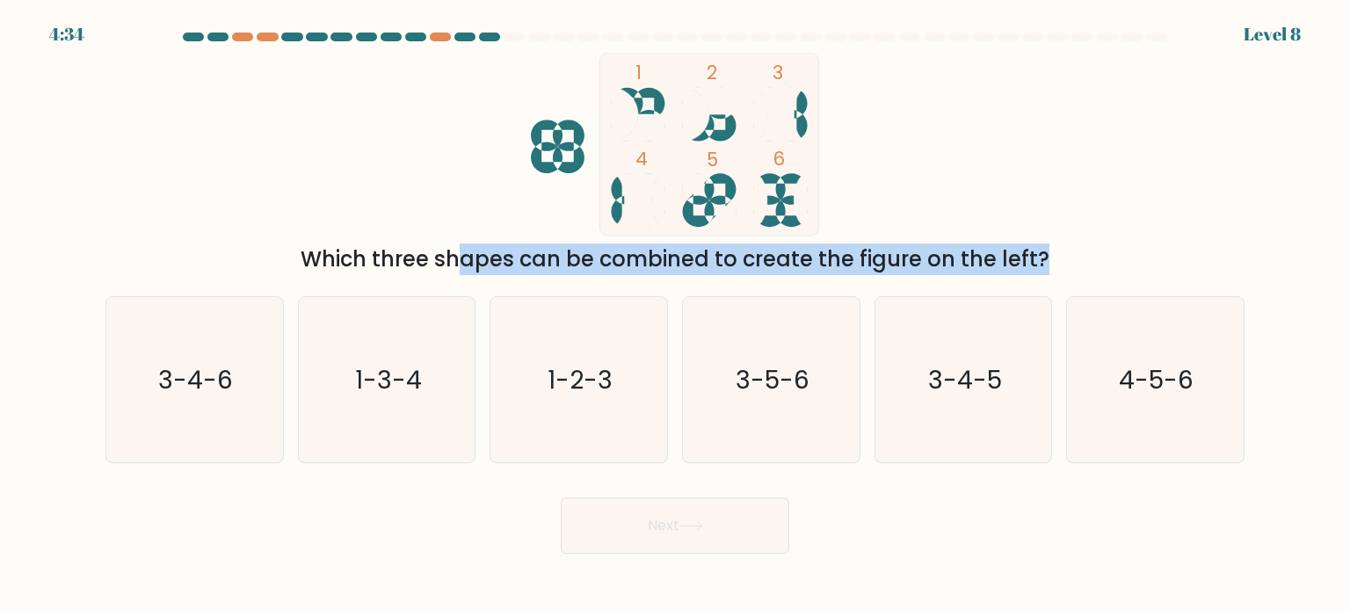
click at [415, 257] on div "Which three shapes can be combined to create the figure on the left?" at bounding box center [675, 259] width 1118 height 32
click at [473, 256] on div "Which three shapes can be combined to create the figure on the left?" at bounding box center [675, 259] width 1118 height 32
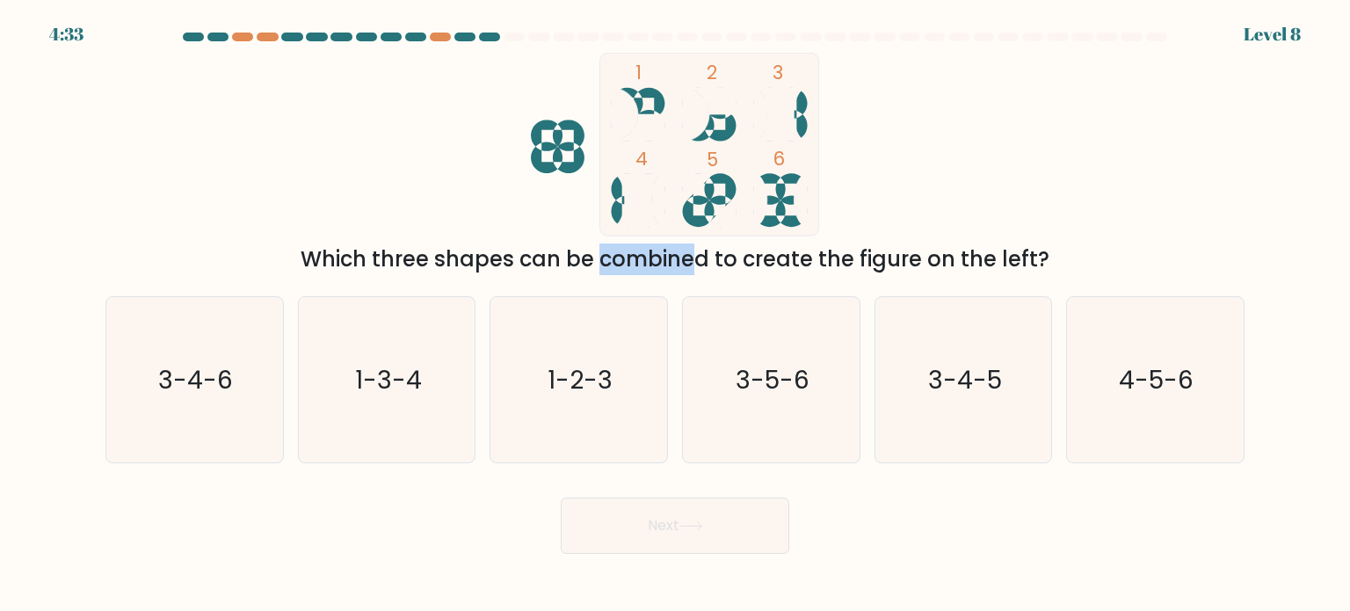
click at [473, 256] on div "Which three shapes can be combined to create the figure on the left?" at bounding box center [675, 259] width 1118 height 32
click at [520, 254] on div "Which three shapes can be combined to create the figure on the left?" at bounding box center [675, 259] width 1118 height 32
click at [575, 156] on icon "1 2 3 4 5 6" at bounding box center [675, 145] width 473 height 184
click at [575, 156] on icon at bounding box center [558, 147] width 54 height 54
drag, startPoint x: 314, startPoint y: 255, endPoint x: 1107, endPoint y: 253, distance: 793.6
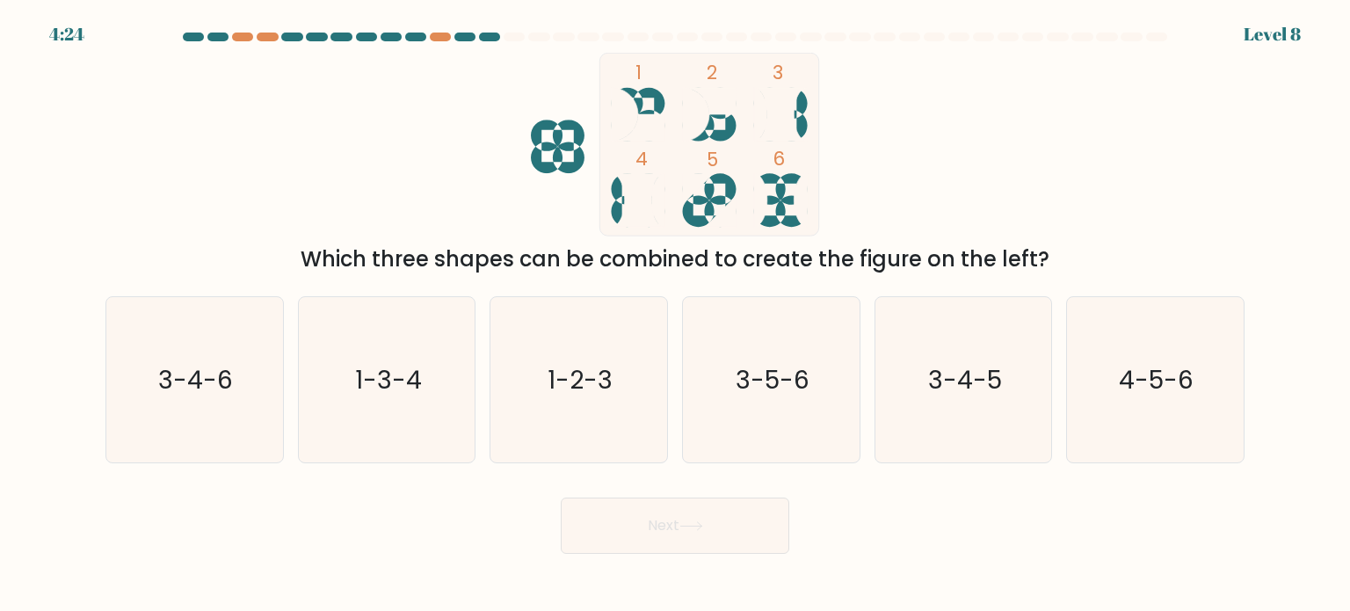
click at [1107, 253] on div "Which three shapes can be combined to create the figure on the left?" at bounding box center [675, 259] width 1118 height 32
drag, startPoint x: 1055, startPoint y: 208, endPoint x: 1069, endPoint y: 250, distance: 44.5
click at [1069, 250] on div "1 2 3 4 5 6 Which three shapes can be combined to create the figure on the left?" at bounding box center [675, 164] width 1160 height 222
click at [1069, 250] on div "Which three shapes can be combined to create the figure on the left?" at bounding box center [675, 259] width 1118 height 32
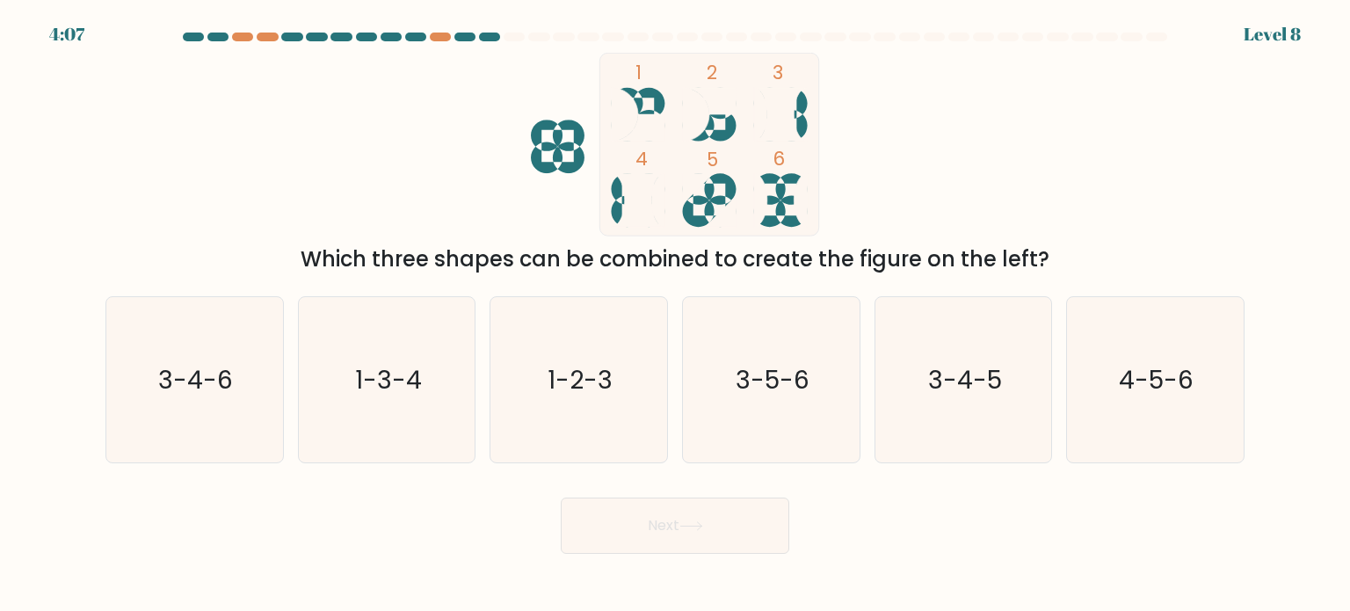
drag, startPoint x: 1069, startPoint y: 250, endPoint x: 1038, endPoint y: 189, distance: 68.8
click at [1038, 189] on div "1 2 3 4 5 6 Which three shapes can be combined to create the figure on the left?" at bounding box center [675, 164] width 1160 height 222
drag, startPoint x: 1038, startPoint y: 189, endPoint x: 1015, endPoint y: 235, distance: 51.1
click at [1015, 235] on div "1 2 3 4 5 6 Which three shapes can be combined to create the figure on the left?" at bounding box center [675, 164] width 1160 height 222
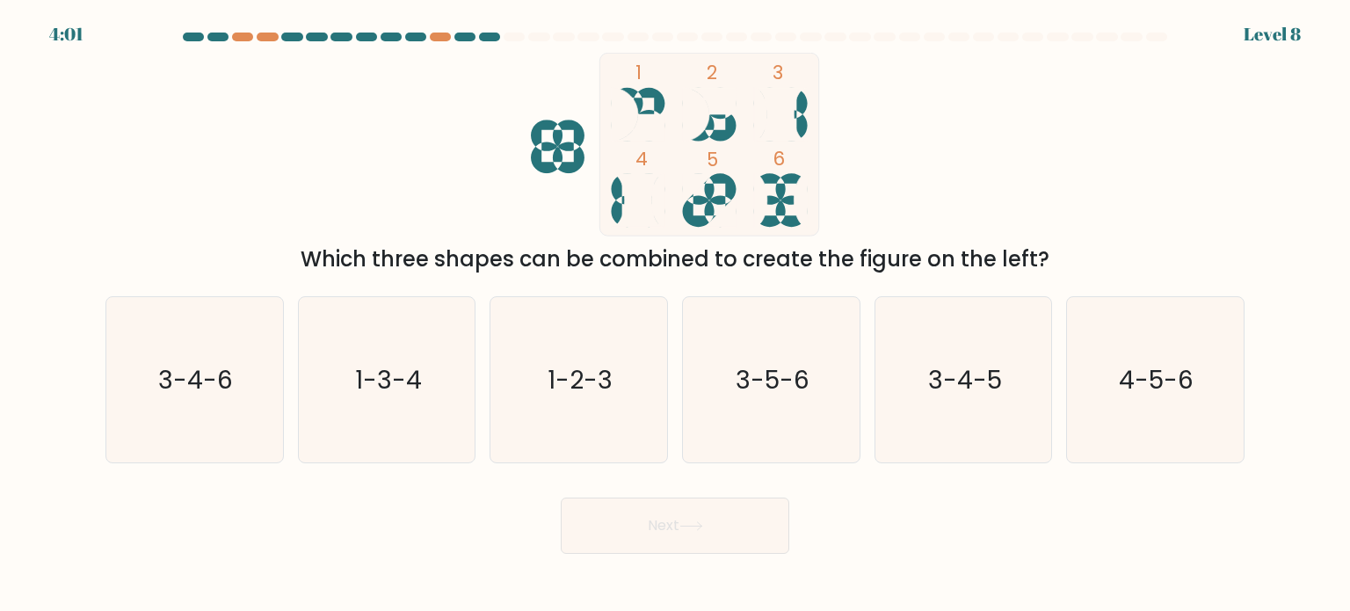
click at [1015, 235] on div "1 2 3 4 5 6 Which three shapes can be combined to create the figure on the left?" at bounding box center [675, 164] width 1160 height 222
click at [365, 382] on text "1-3-4" at bounding box center [388, 378] width 67 height 35
click at [675, 315] on input "b. 1-3-4" at bounding box center [675, 310] width 1 height 9
radio input "true"
click at [659, 508] on button "Next" at bounding box center [675, 525] width 229 height 56
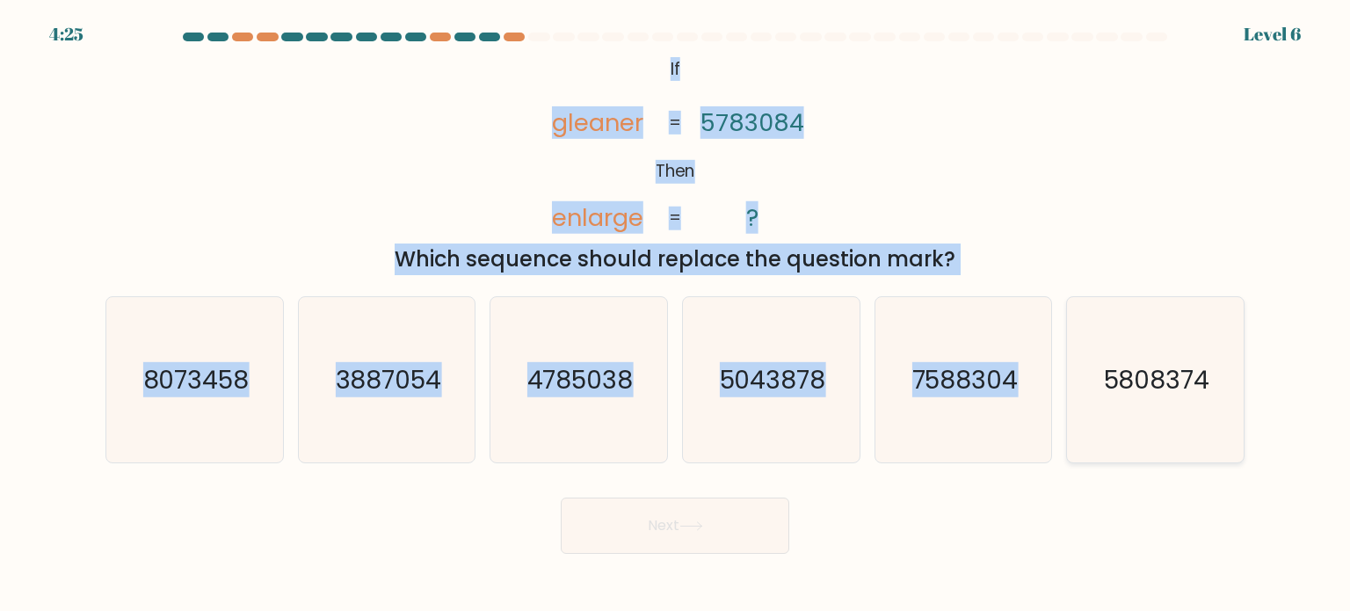
drag, startPoint x: 665, startPoint y: 62, endPoint x: 1215, endPoint y: 360, distance: 625.3
click at [1215, 360] on form "If ?" at bounding box center [675, 293] width 1350 height 521
copy form "If Then gleaner enlarge 5783084 ? = = Which sequence should replace the questio…"
click at [612, 121] on tspan "gleaner" at bounding box center [597, 122] width 91 height 33
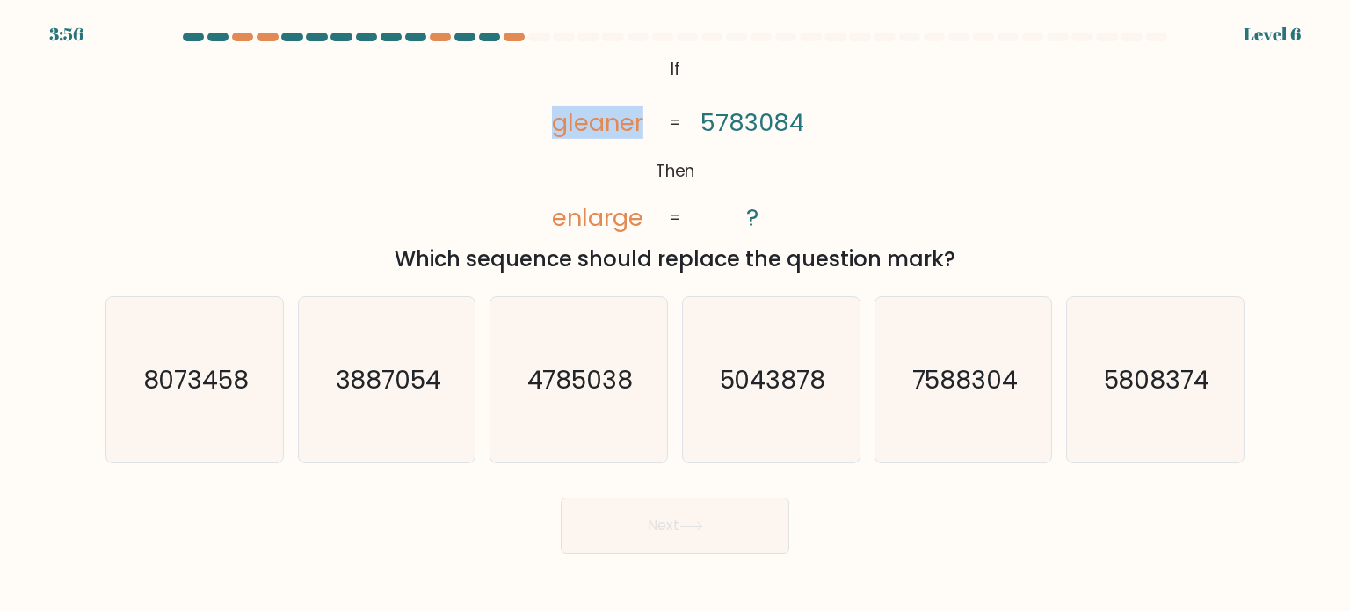
click at [612, 121] on tspan "gleaner" at bounding box center [597, 122] width 91 height 33
click at [620, 121] on tspan "gleaner" at bounding box center [597, 122] width 91 height 33
click at [752, 122] on tspan "5783084" at bounding box center [752, 122] width 104 height 33
click at [789, 113] on tspan "5783084" at bounding box center [752, 122] width 104 height 33
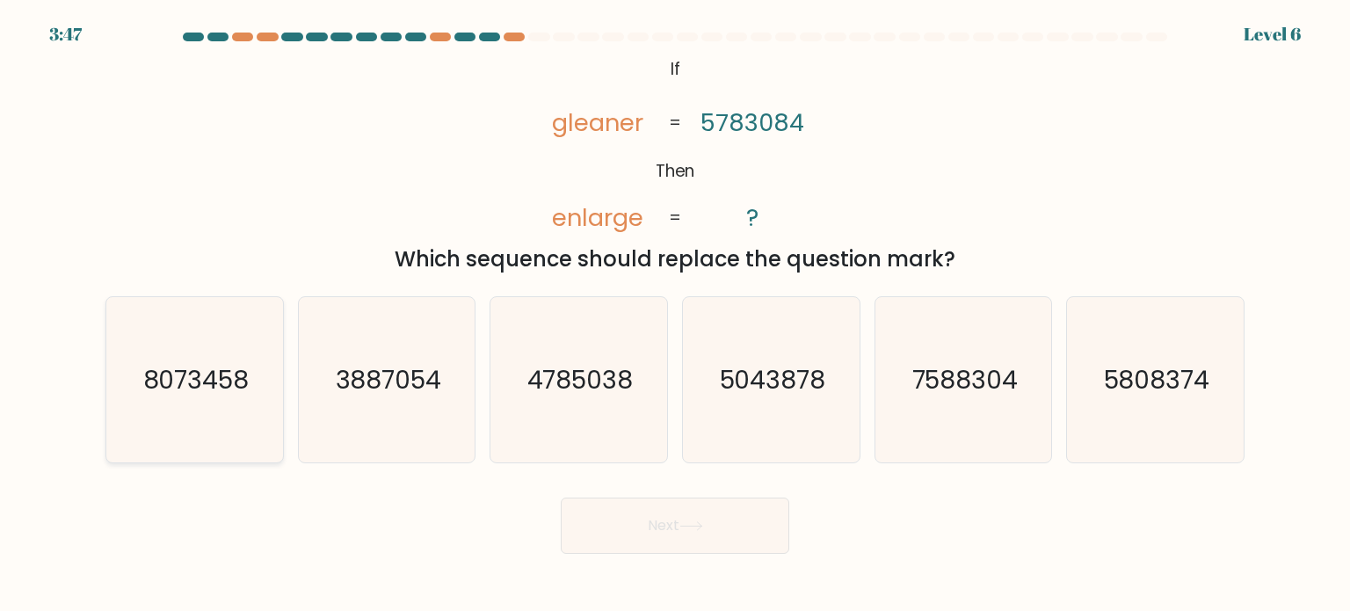
click at [221, 396] on icon "8073458" at bounding box center [194, 379] width 165 height 165
click at [675, 315] on input "a. 8073458" at bounding box center [675, 310] width 1 height 9
radio input "true"
click at [706, 506] on button "Next" at bounding box center [675, 525] width 229 height 56
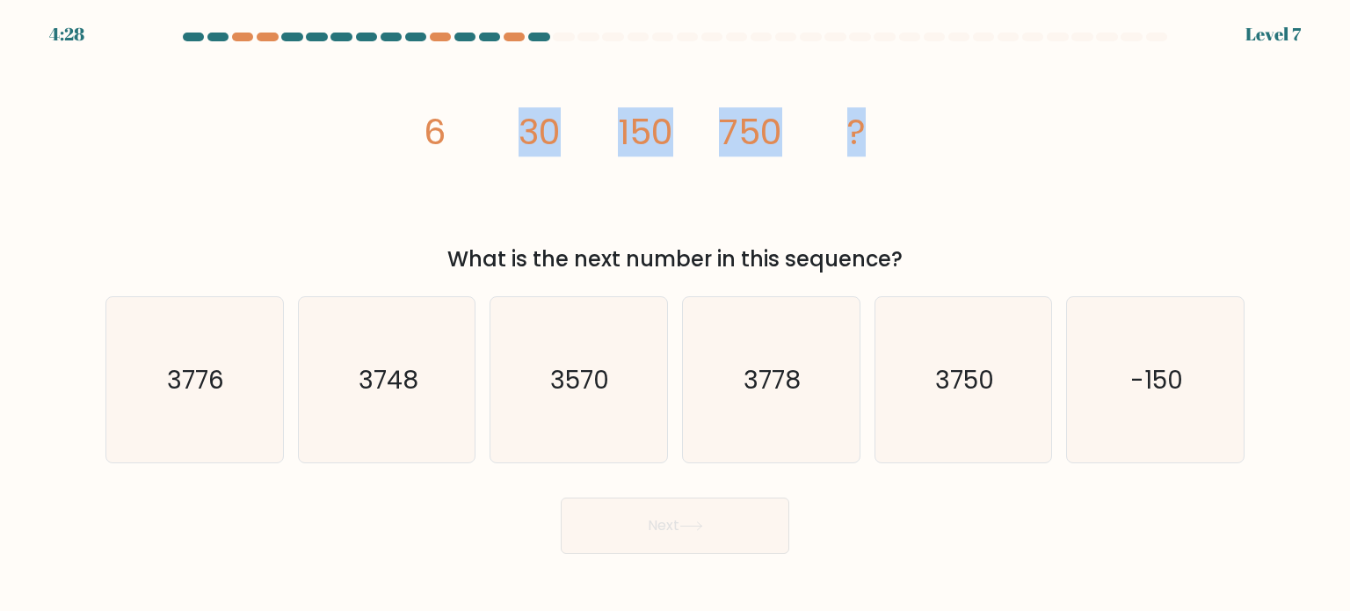
drag, startPoint x: 374, startPoint y: 101, endPoint x: 941, endPoint y: 170, distance: 571.0
click at [941, 170] on div "image/svg+xml 6 30 150 750 ? What is the next number in this sequence?" at bounding box center [675, 164] width 1160 height 222
click at [390, 84] on div "image/svg+xml 6 30 150 750 ? What is the next number in this sequence?" at bounding box center [675, 164] width 1160 height 222
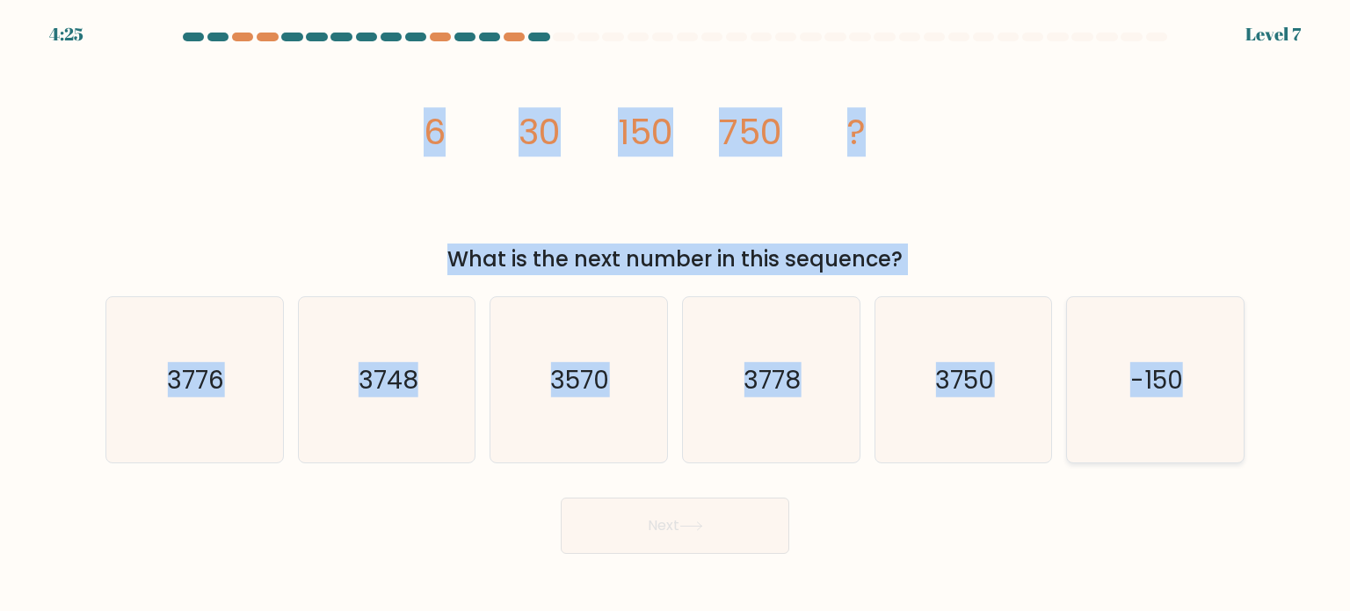
drag, startPoint x: 430, startPoint y: 129, endPoint x: 1207, endPoint y: 396, distance: 821.6
click at [1207, 396] on form at bounding box center [675, 293] width 1350 height 521
copy form "6 30 150 750 ? What is the next number in this sequence? a. 3776 b. 3748 c. 357…"
click at [700, 209] on icon "image/svg+xml 6 30 150 750 ?" at bounding box center [674, 145] width 527 height 184
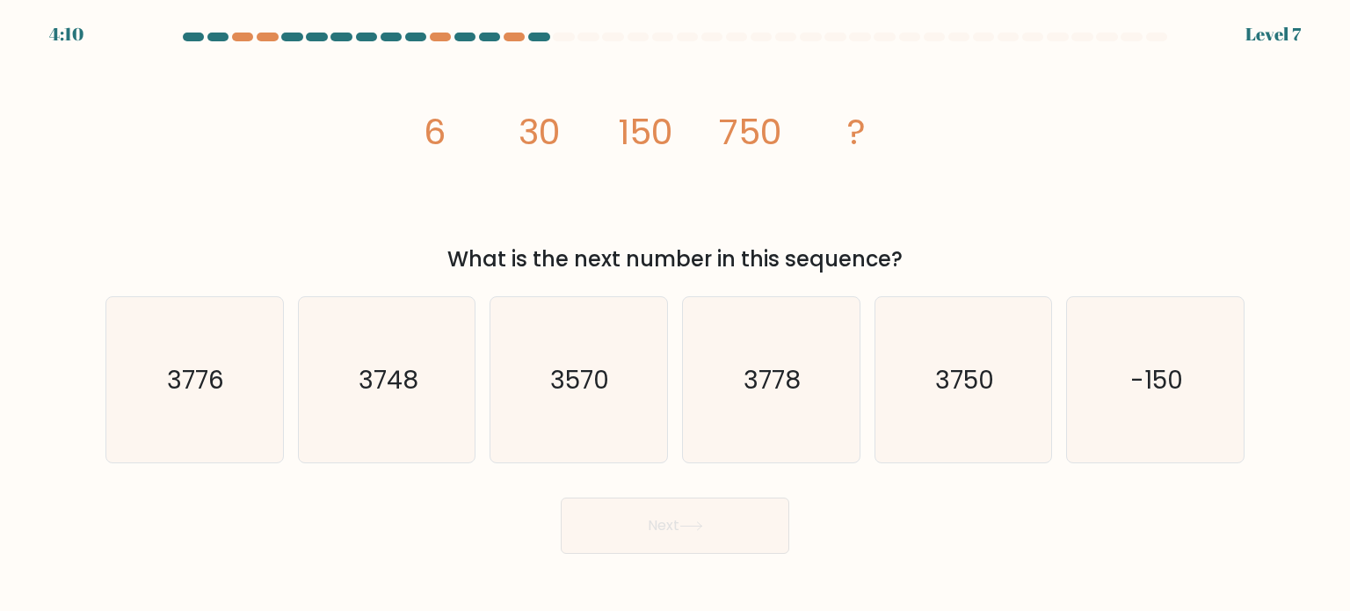
click at [680, 246] on div "What is the next number in this sequence?" at bounding box center [675, 259] width 1118 height 32
click at [721, 243] on div "What is the next number in this sequence?" at bounding box center [675, 259] width 1118 height 32
click at [1012, 412] on icon "3750" at bounding box center [963, 379] width 165 height 165
click at [676, 315] on input "e. 3750" at bounding box center [675, 310] width 1 height 9
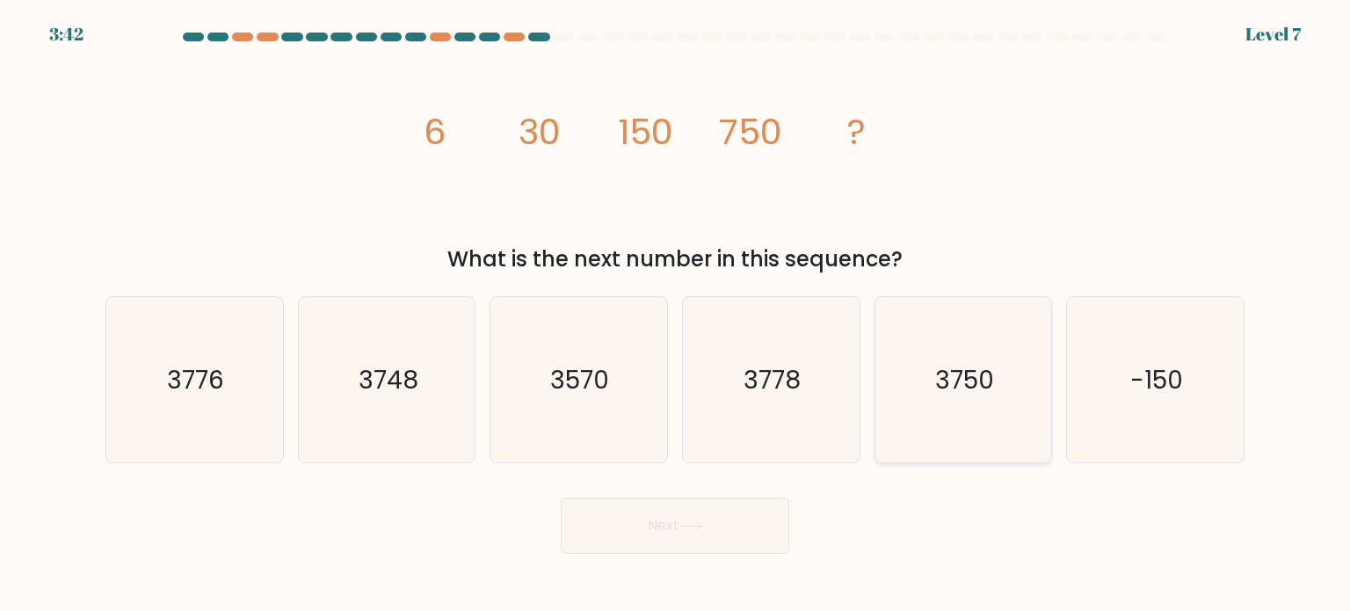
radio input "true"
click at [733, 553] on button "Next" at bounding box center [675, 525] width 229 height 56
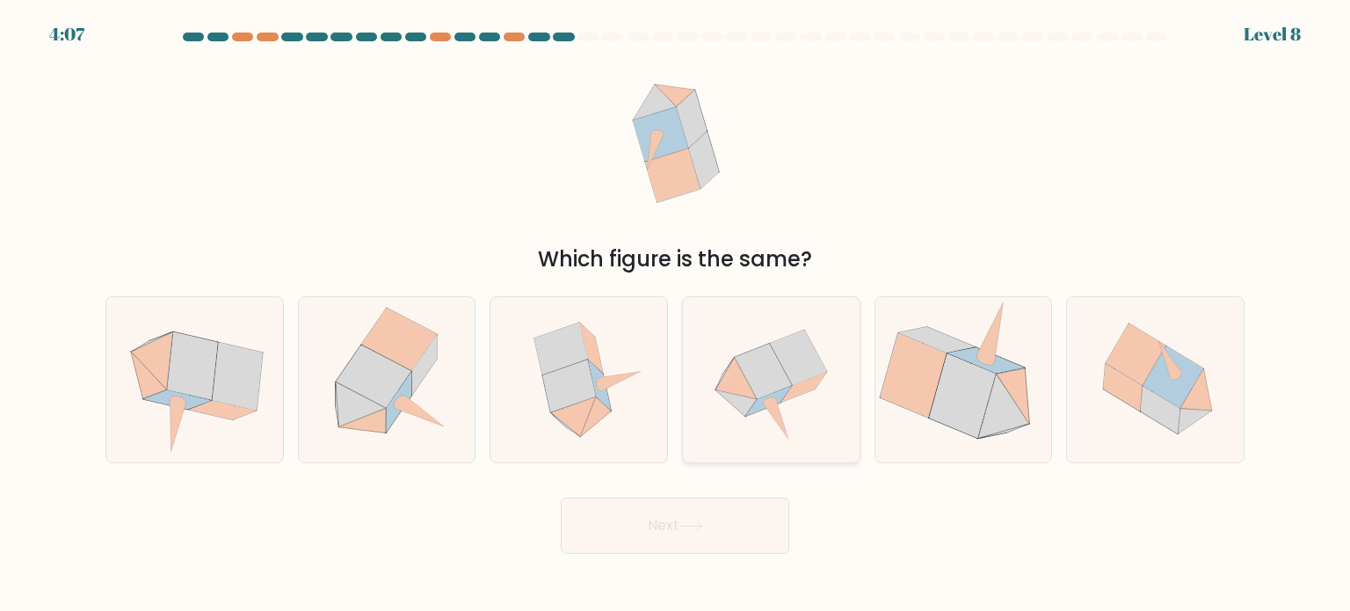
click at [723, 414] on icon at bounding box center [770, 379] width 165 height 165
click at [676, 315] on input "d." at bounding box center [675, 310] width 1 height 9
radio input "true"
click at [593, 425] on icon at bounding box center [595, 416] width 31 height 40
click at [675, 315] on input "c." at bounding box center [675, 310] width 1 height 9
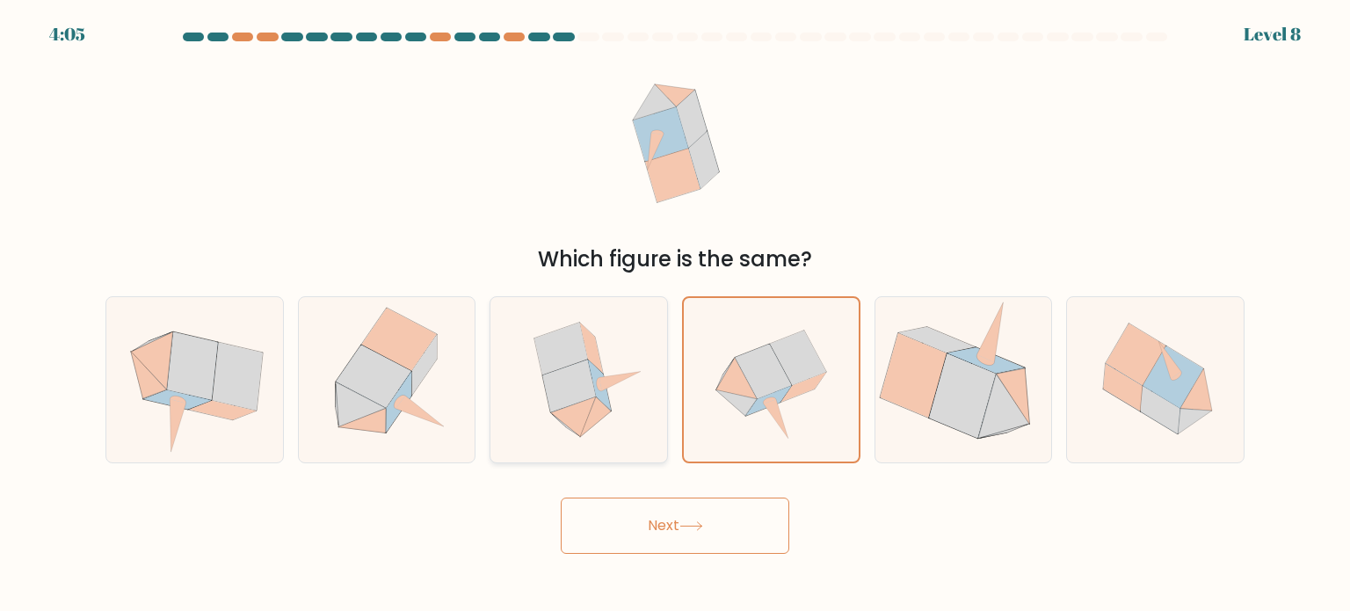
radio input "true"
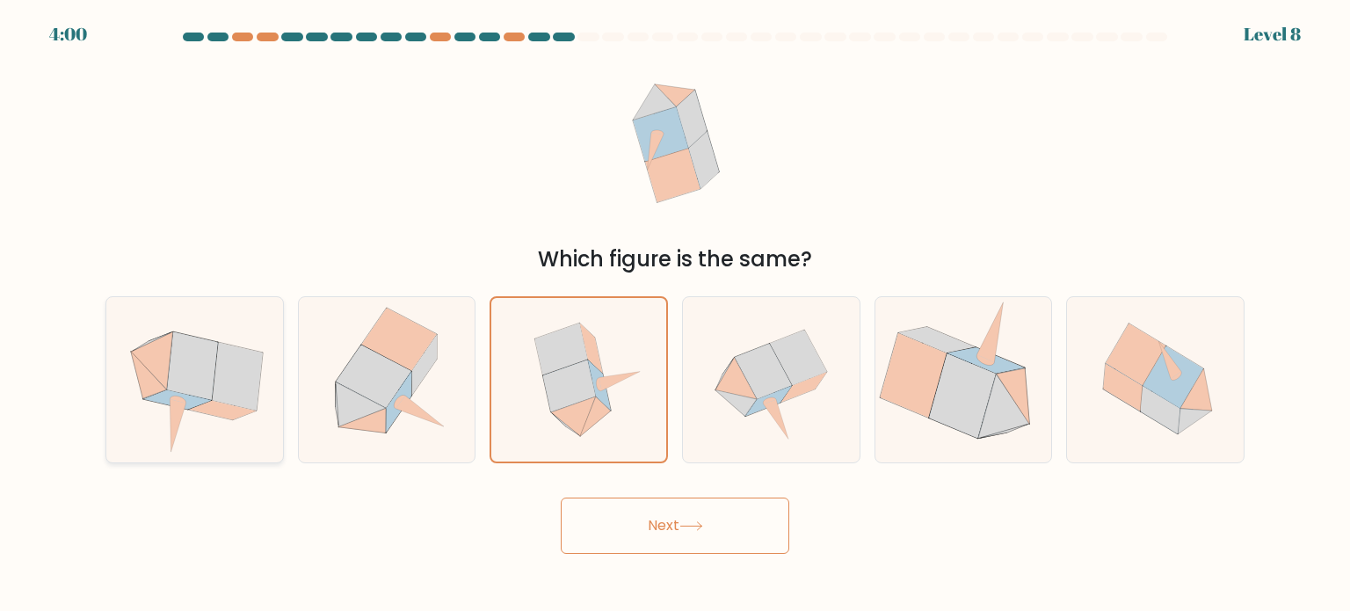
click at [144, 407] on icon at bounding box center [194, 379] width 169 height 165
click at [675, 315] on input "a." at bounding box center [675, 310] width 1 height 9
radio input "true"
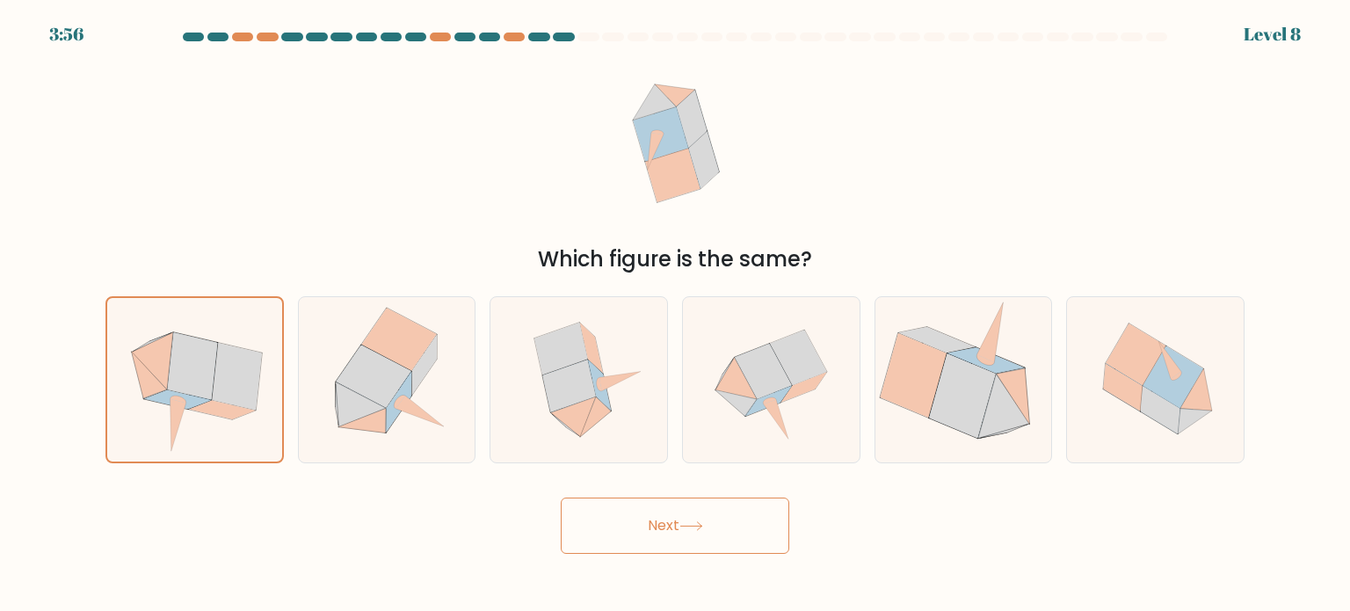
click at [647, 530] on button "Next" at bounding box center [675, 525] width 229 height 56
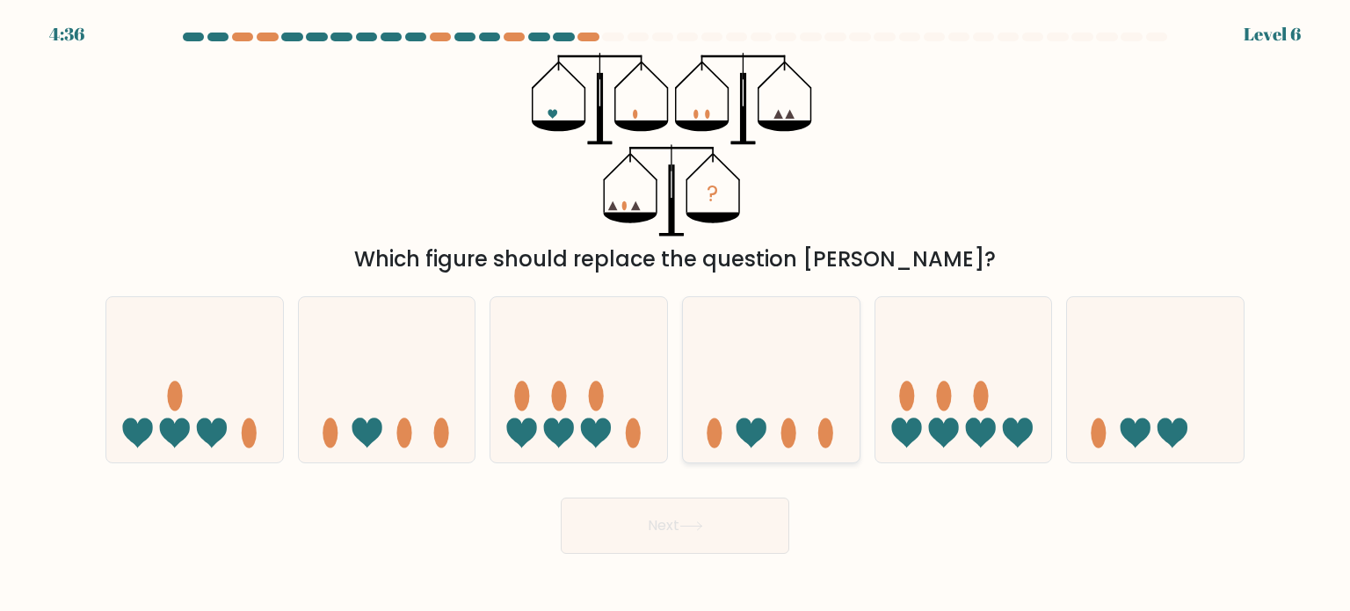
click at [756, 448] on icon at bounding box center [771, 380] width 177 height 146
click at [676, 315] on input "d." at bounding box center [675, 310] width 1 height 9
radio input "true"
click at [699, 556] on body "4:36 Level 6" at bounding box center [675, 305] width 1350 height 611
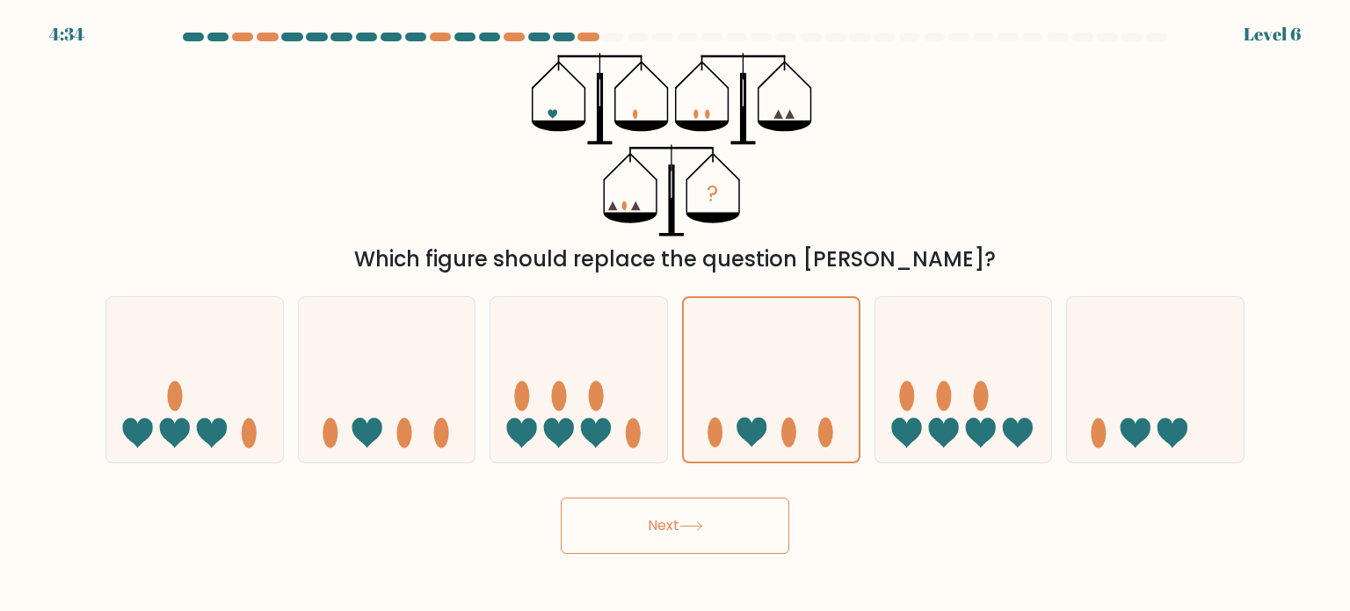
click at [703, 528] on icon at bounding box center [691, 526] width 24 height 10
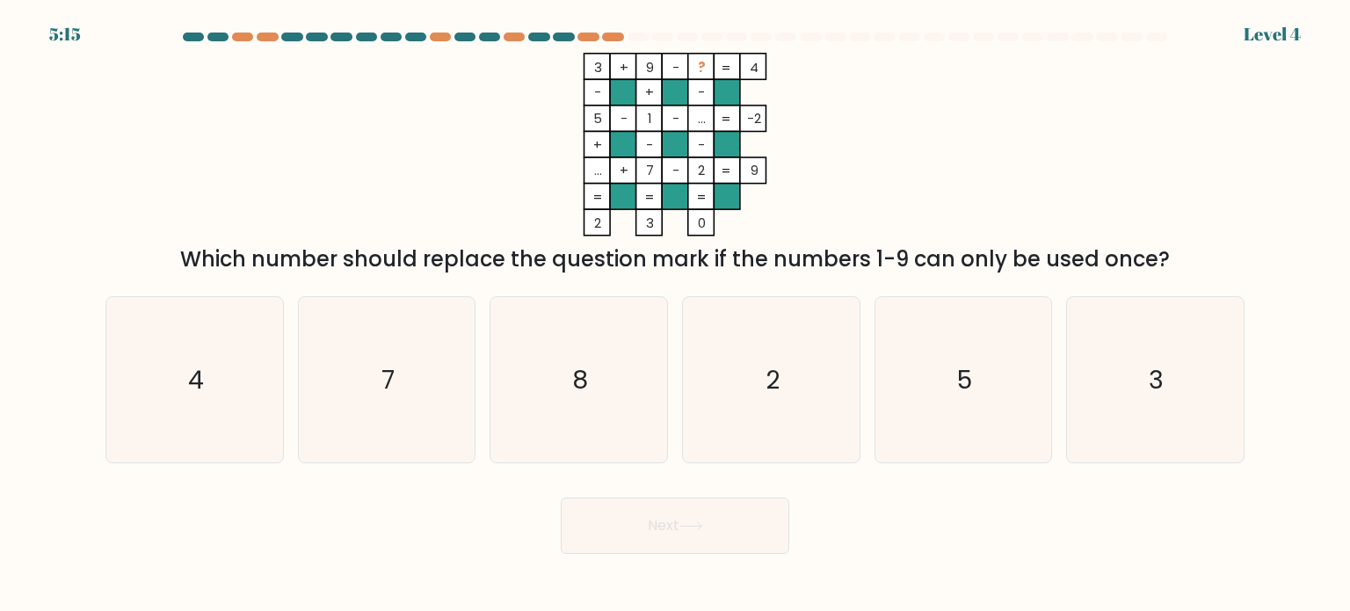
drag, startPoint x: 359, startPoint y: 248, endPoint x: 1178, endPoint y: 246, distance: 818.3
click at [1178, 246] on div "Which number should replace the question mark if the numbers 1-9 can only be us…" at bounding box center [675, 259] width 1118 height 32
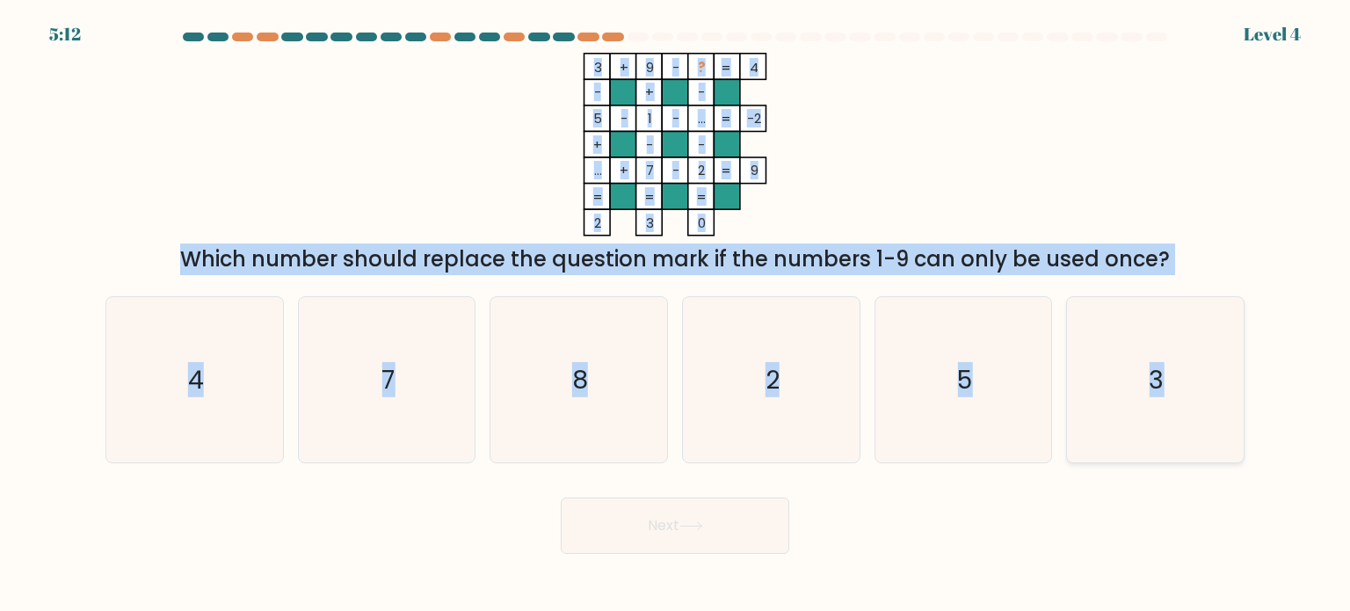
drag, startPoint x: 425, startPoint y: 49, endPoint x: 1211, endPoint y: 355, distance: 843.2
click at [1211, 355] on form at bounding box center [675, 293] width 1350 height 521
copy form "3 + 9 - ? 4 - + - 5 - 1 - ... -2 + - - ... + 7 - 2 = 9 = = = = 2 3 0 = Which nu…"
click at [819, 261] on div "Which number should replace the question mark if the numbers 1-9 can only be us…" at bounding box center [675, 259] width 1118 height 32
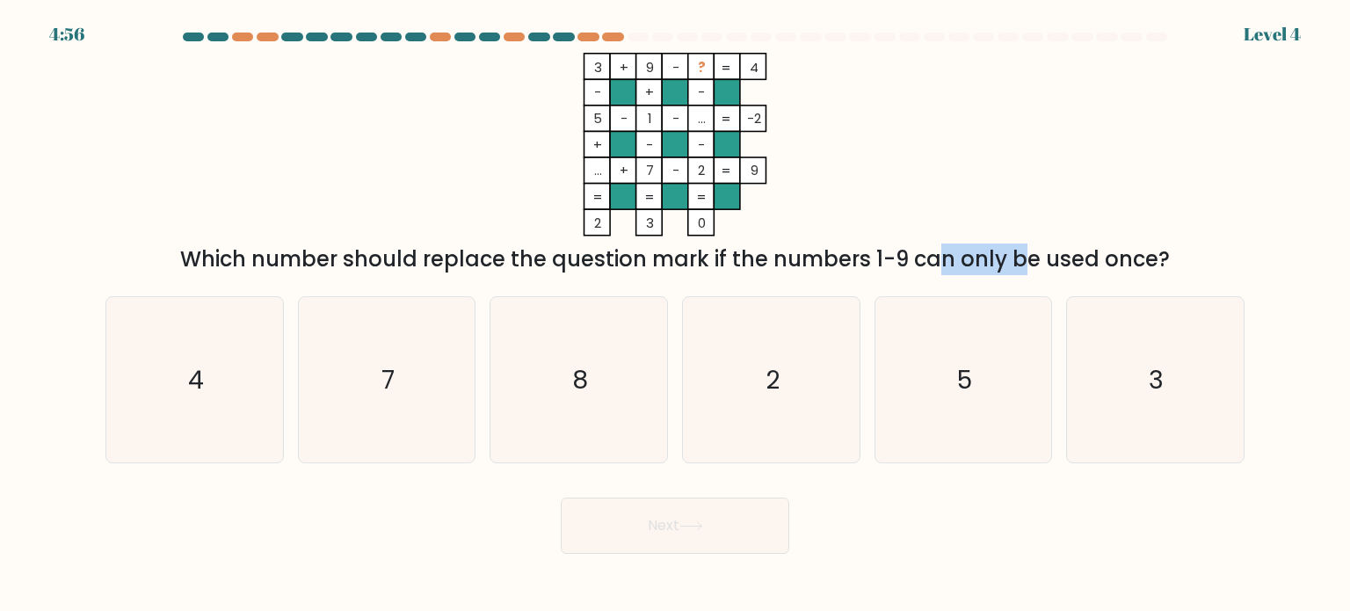
click at [819, 261] on div "Which number should replace the question mark if the numbers 1-9 can only be us…" at bounding box center [675, 259] width 1118 height 32
click at [855, 252] on div "Which number should replace the question mark if the numbers 1-9 can only be us…" at bounding box center [675, 259] width 1118 height 32
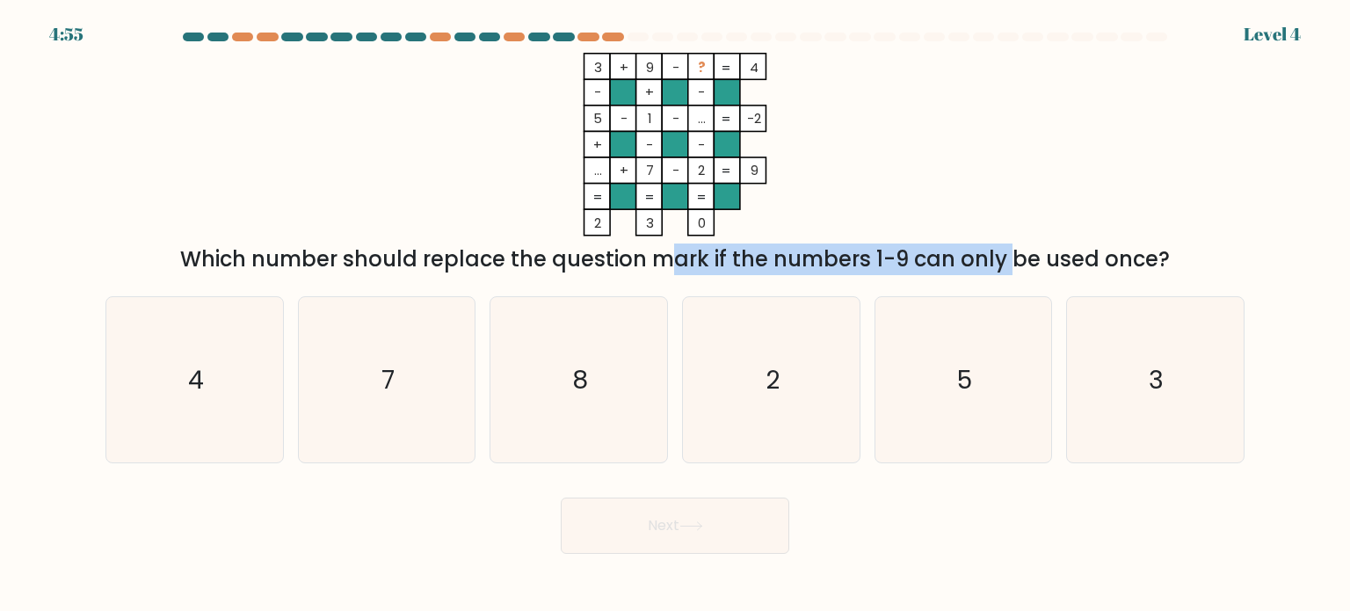
drag, startPoint x: 855, startPoint y: 252, endPoint x: 516, endPoint y: 271, distance: 339.8
click at [516, 271] on div "Which number should replace the question mark if the numbers 1-9 can only be us…" at bounding box center [675, 259] width 1118 height 32
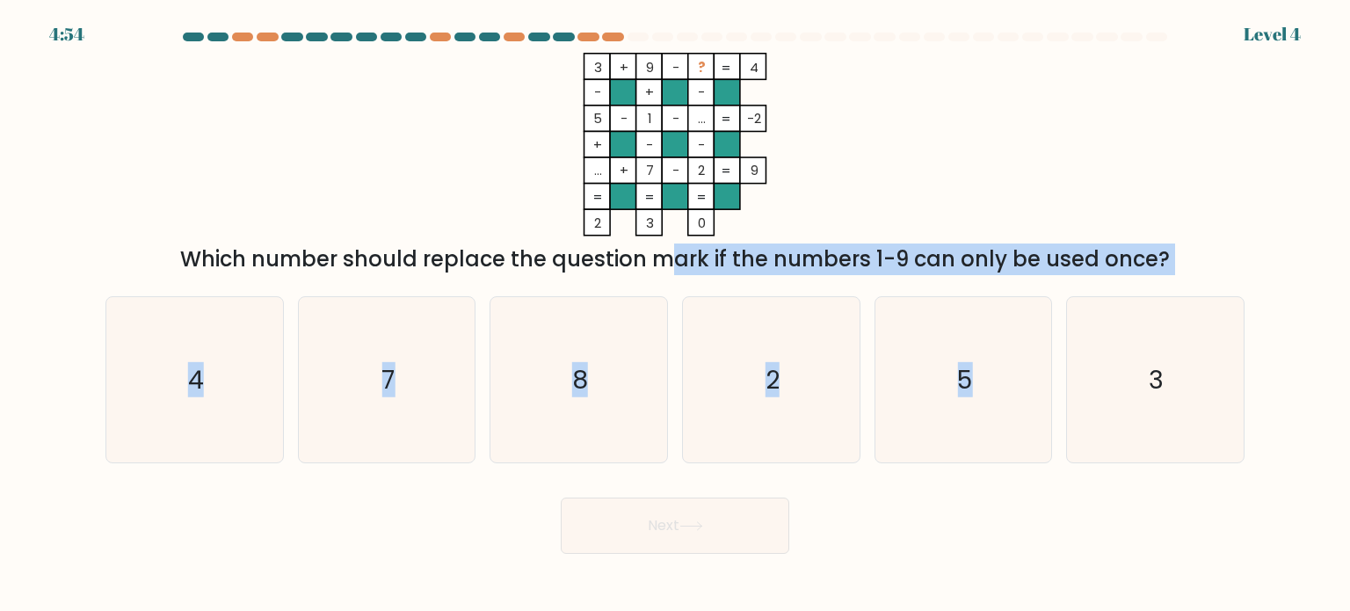
drag, startPoint x: 516, startPoint y: 271, endPoint x: 948, endPoint y: 286, distance: 432.7
click at [946, 285] on form at bounding box center [675, 293] width 1350 height 521
click at [948, 286] on div "a. 4 b. 7 c. 8 d." at bounding box center [674, 372] width 1153 height 181
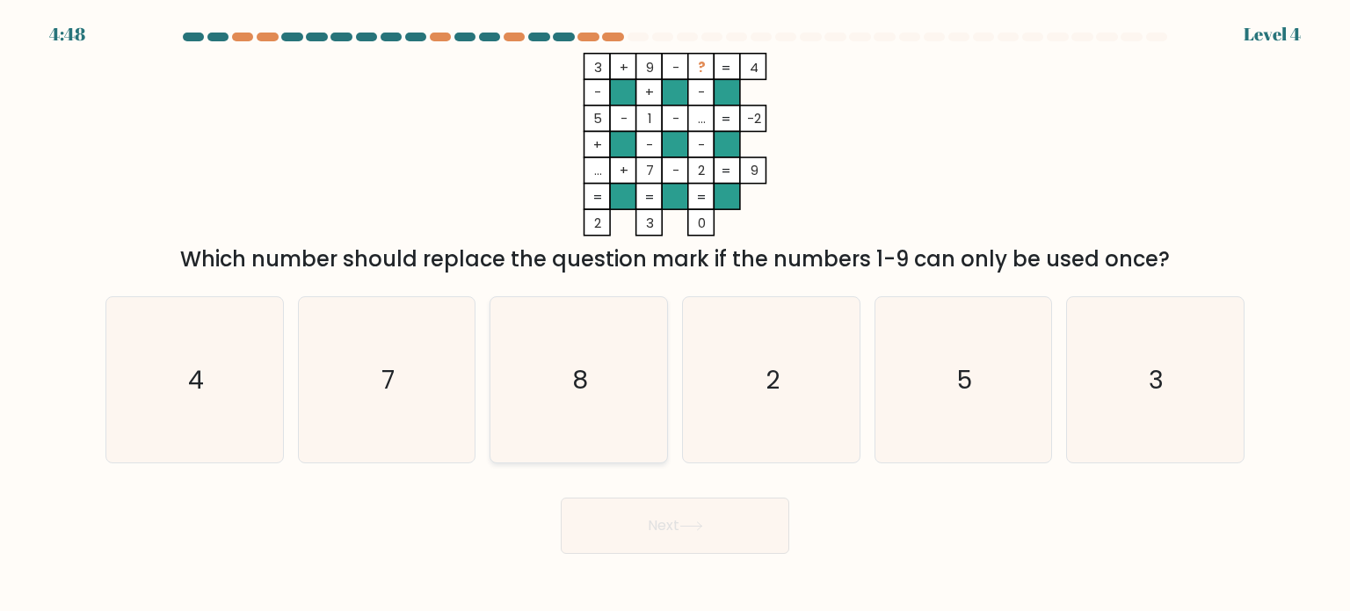
click at [527, 383] on icon "8" at bounding box center [578, 379] width 165 height 165
click at [675, 315] on input "c. 8" at bounding box center [675, 310] width 1 height 9
radio input "true"
click at [664, 538] on button "Next" at bounding box center [675, 525] width 229 height 56
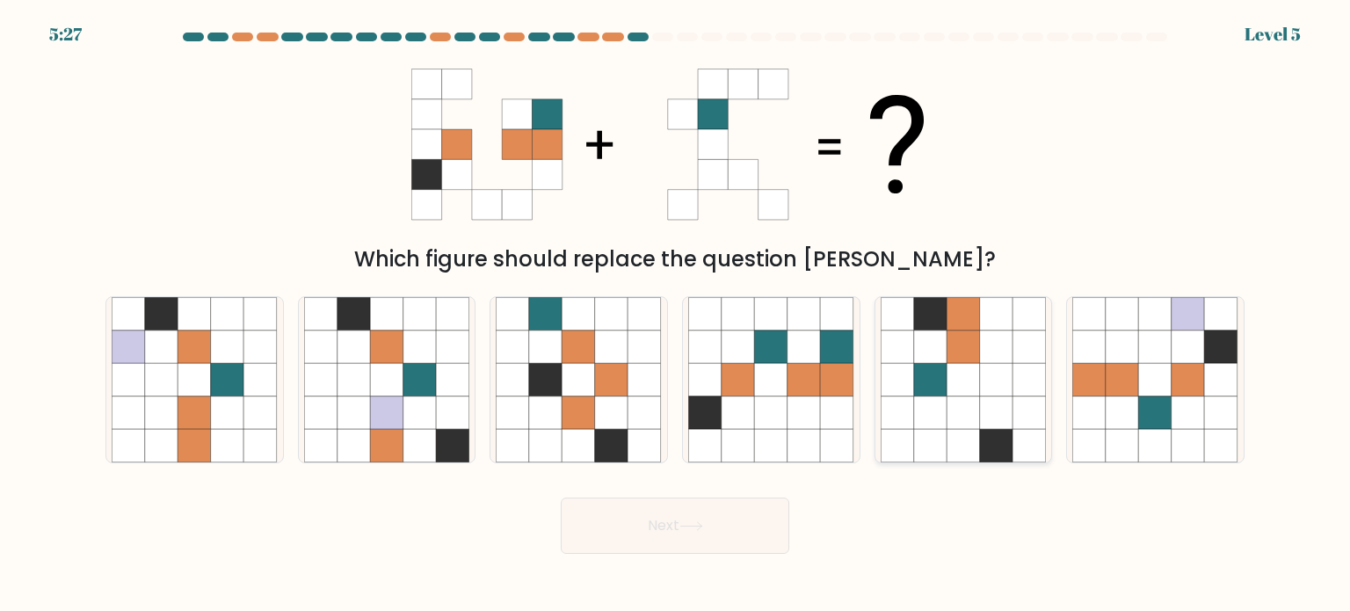
click at [904, 442] on icon at bounding box center [897, 445] width 33 height 33
click at [676, 315] on input "e." at bounding box center [675, 310] width 1 height 9
radio input "true"
click at [1093, 432] on icon at bounding box center [1089, 445] width 33 height 33
click at [676, 315] on input "f." at bounding box center [675, 310] width 1 height 9
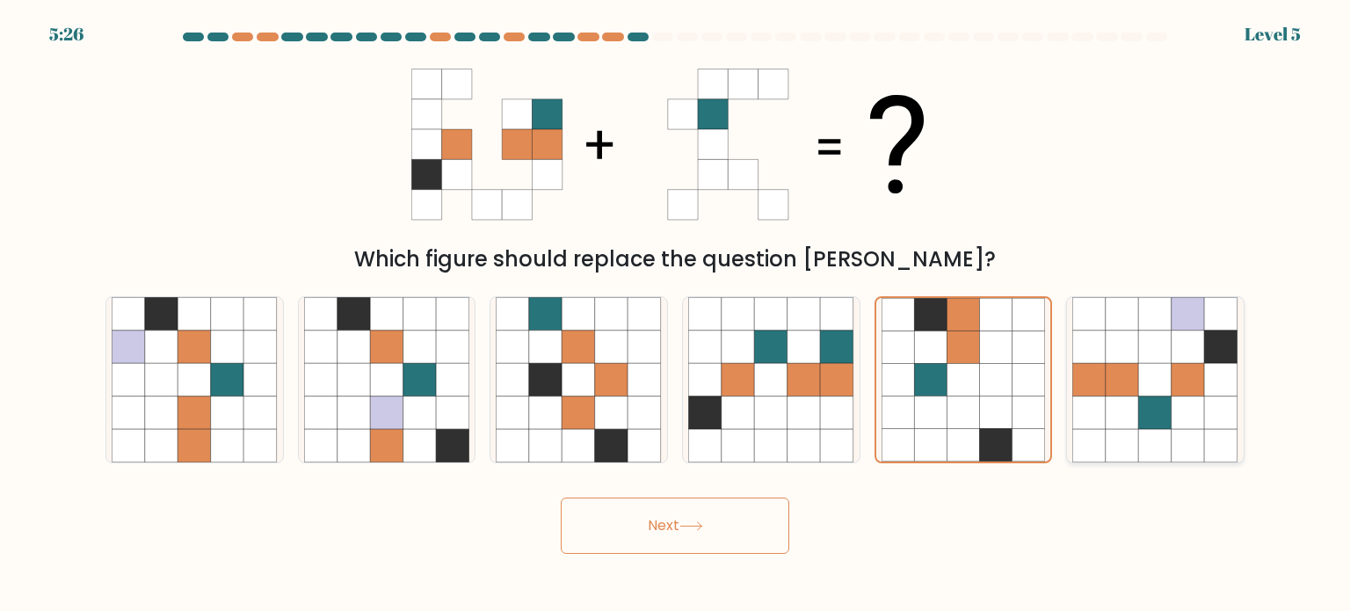
radio input "true"
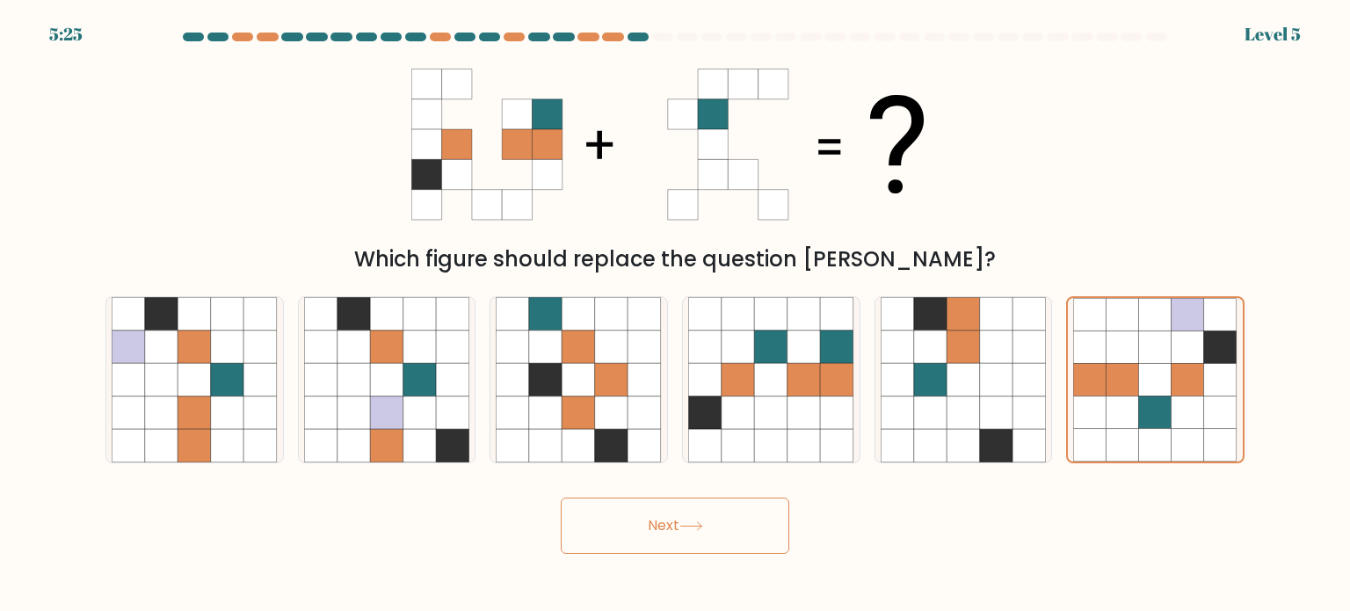
click at [708, 533] on button "Next" at bounding box center [675, 525] width 229 height 56
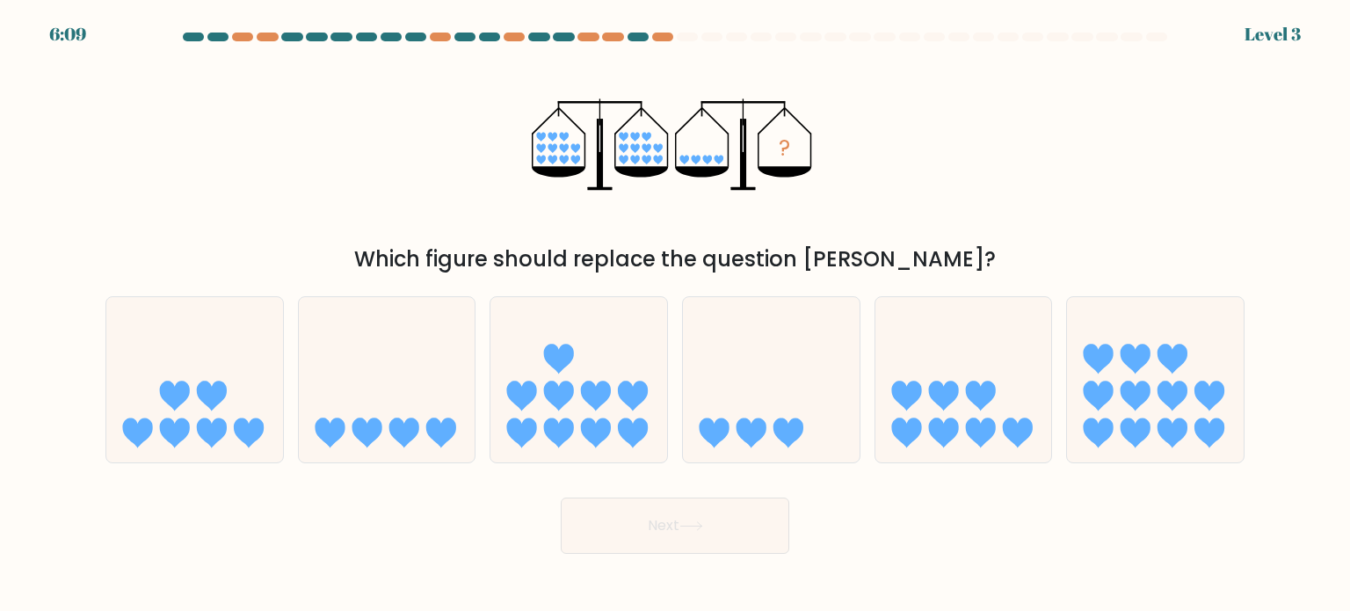
click at [553, 261] on div "Which figure should replace the question mark?" at bounding box center [675, 259] width 1118 height 32
click at [555, 259] on div "Which figure should replace the question mark?" at bounding box center [675, 259] width 1118 height 32
click at [596, 255] on div "Which figure should replace the question mark?" at bounding box center [675, 259] width 1118 height 32
click at [375, 351] on icon at bounding box center [387, 380] width 177 height 146
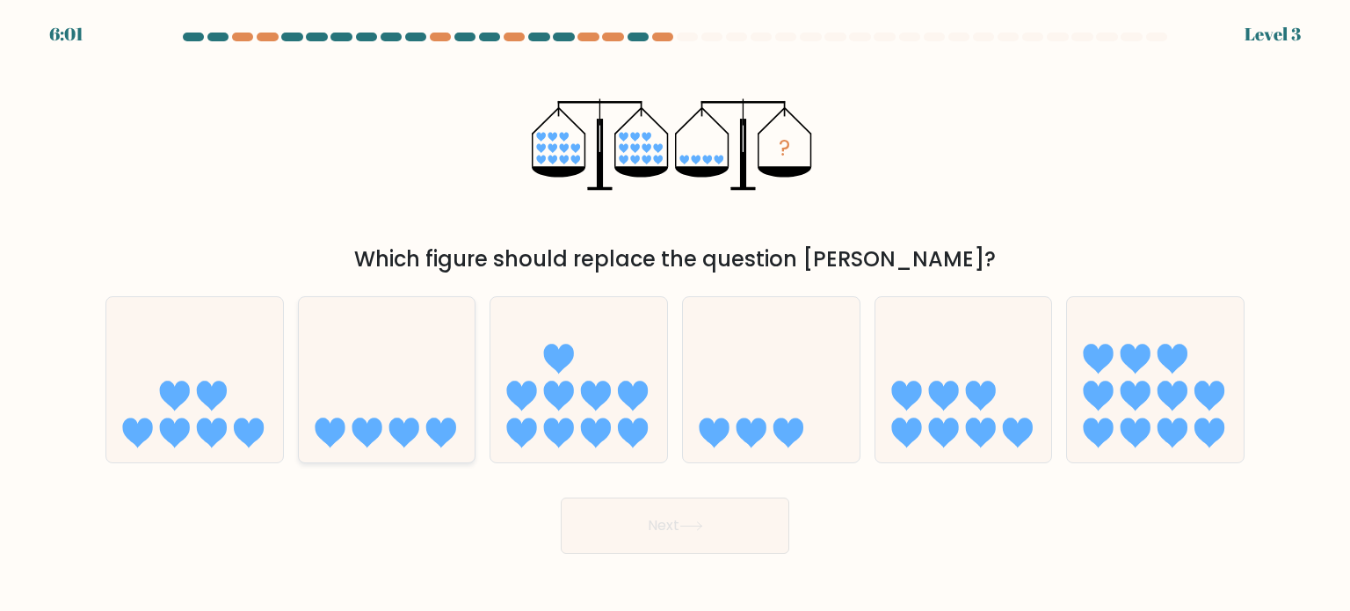
click at [675, 315] on input "b." at bounding box center [675, 310] width 1 height 9
radio input "true"
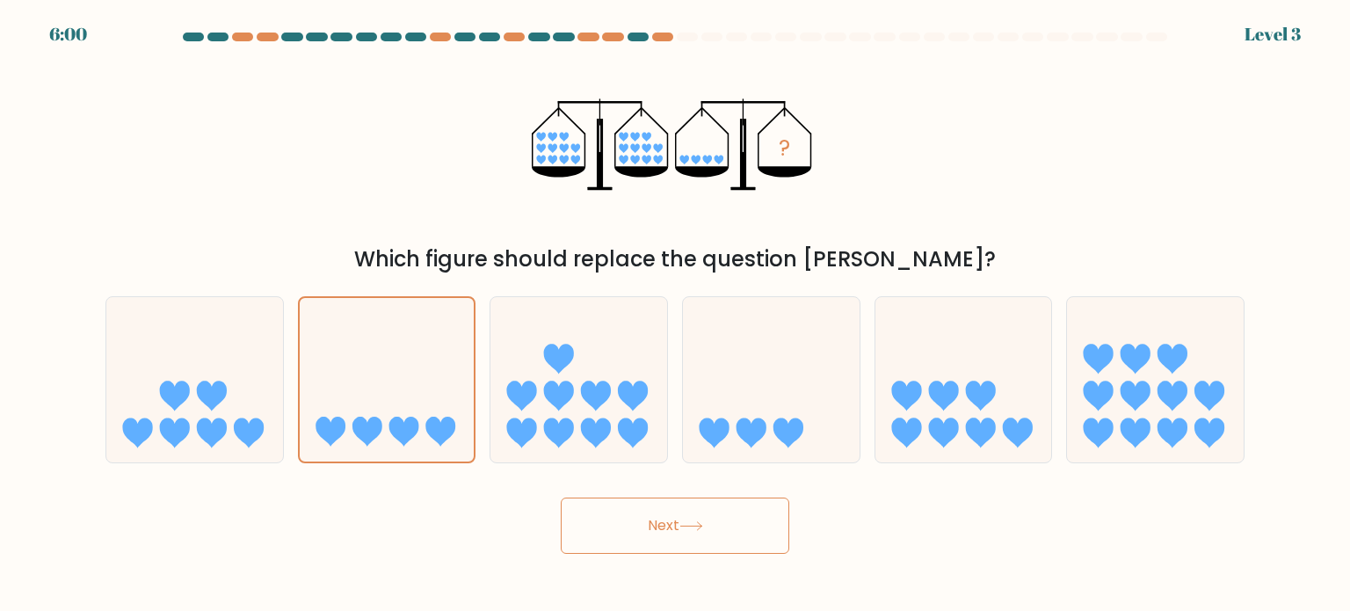
click at [722, 537] on button "Next" at bounding box center [675, 525] width 229 height 56
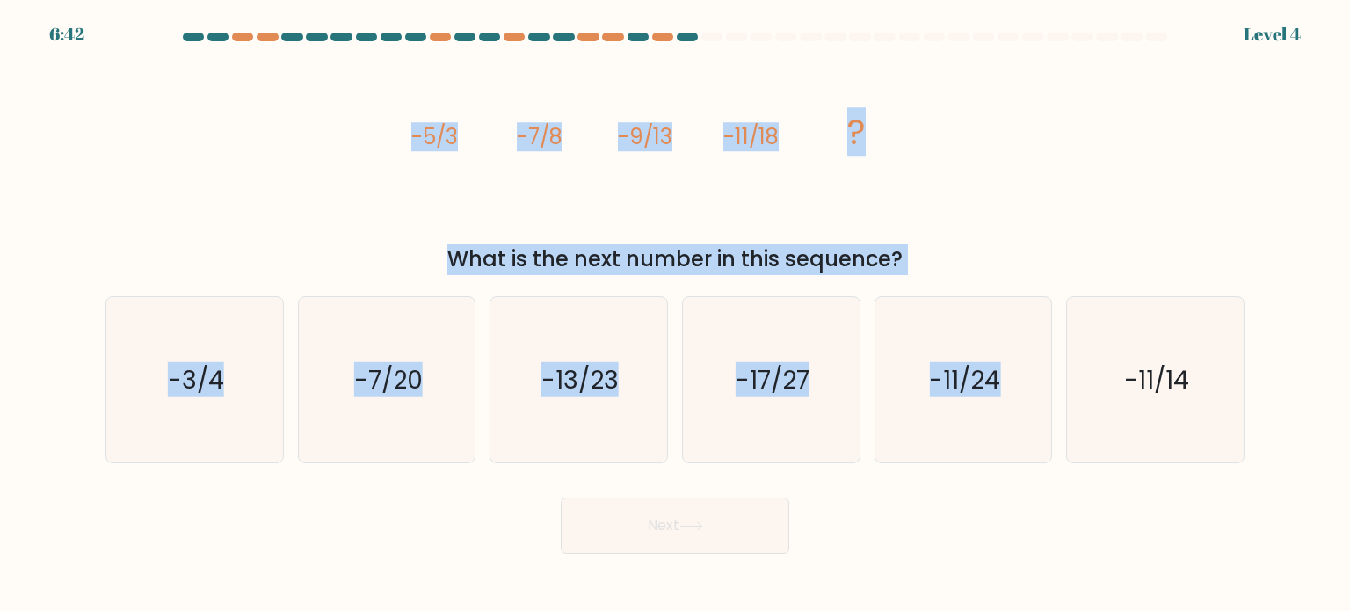
drag, startPoint x: 468, startPoint y: 138, endPoint x: 1264, endPoint y: 354, distance: 824.3
click at [1264, 354] on form at bounding box center [675, 293] width 1350 height 521
copy form "-5/3 -7/8 -9/13 -11/18 ? What is the next number in this sequence? a. -3/4 b. -…"
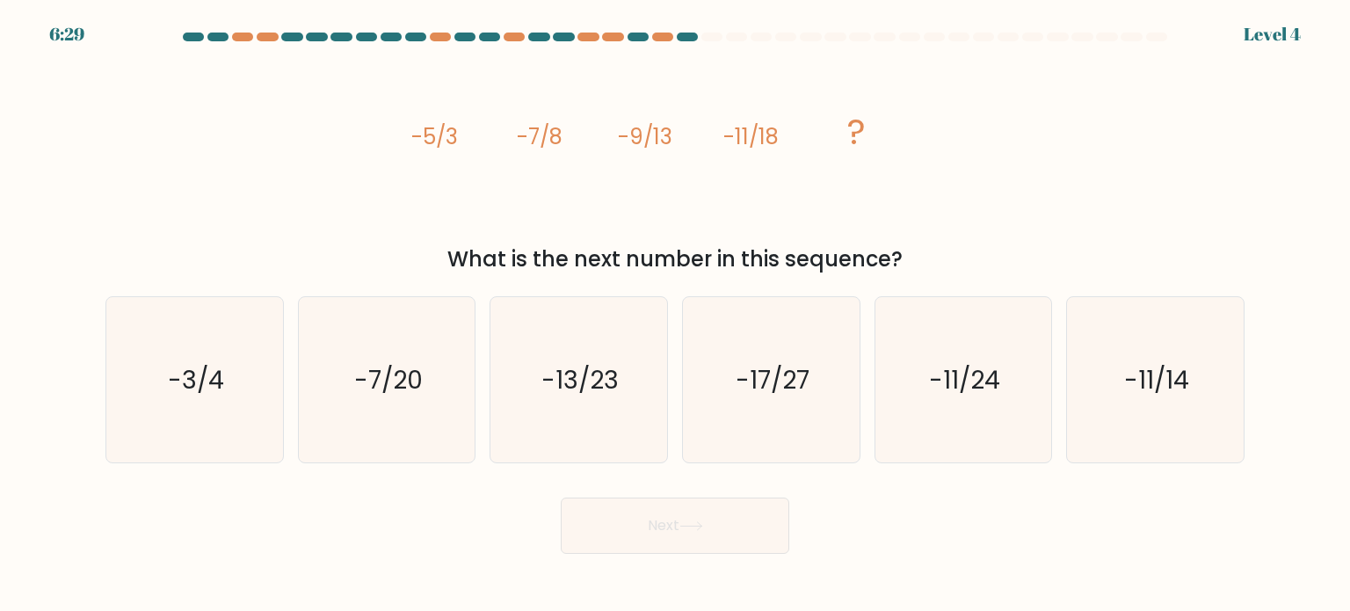
click at [544, 482] on form at bounding box center [675, 293] width 1350 height 521
click at [576, 386] on text "-13/23" at bounding box center [580, 378] width 77 height 35
click at [675, 315] on input "c. -13/23" at bounding box center [675, 310] width 1 height 9
radio input "true"
click at [646, 526] on button "Next" at bounding box center [675, 525] width 229 height 56
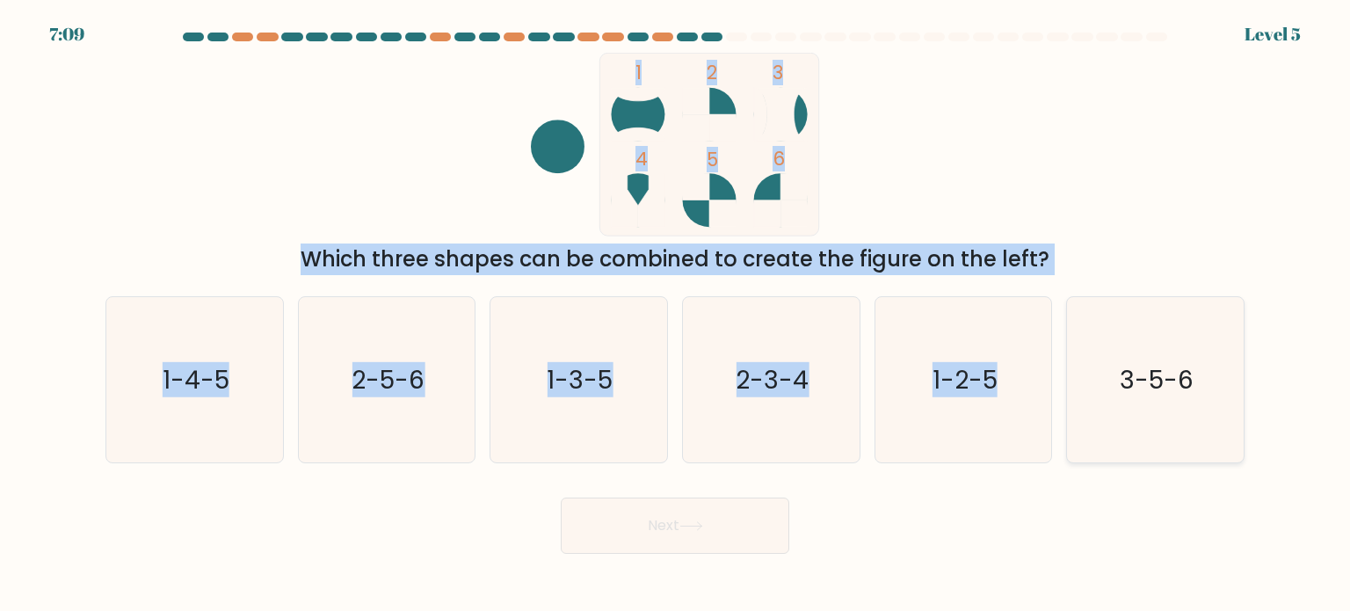
drag, startPoint x: 303, startPoint y: 196, endPoint x: 1216, endPoint y: 365, distance: 927.8
click at [1216, 365] on form at bounding box center [675, 293] width 1350 height 521
click at [1049, 163] on div "1 2 3 4 5 6 Which three shapes can be combined to create the figure on the left?" at bounding box center [675, 164] width 1160 height 222
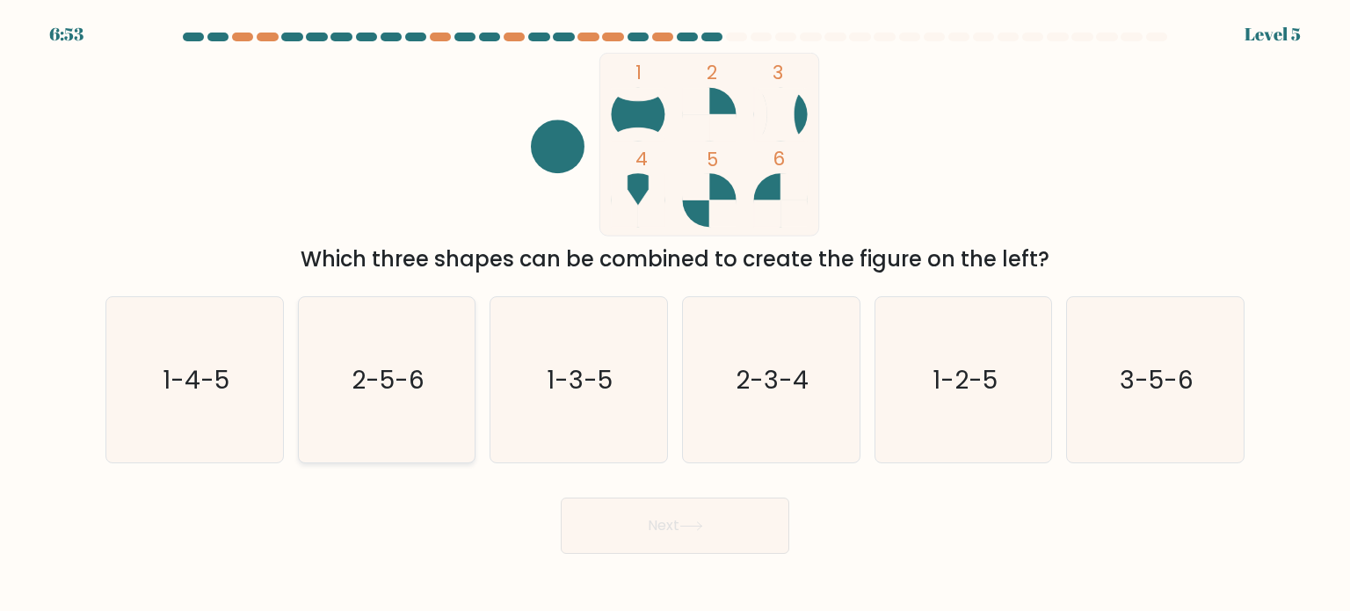
click at [461, 406] on icon "2-5-6" at bounding box center [386, 379] width 165 height 165
click at [675, 315] on input "b. 2-5-6" at bounding box center [675, 310] width 1 height 9
radio input "true"
click at [640, 517] on button "Next" at bounding box center [675, 525] width 229 height 56
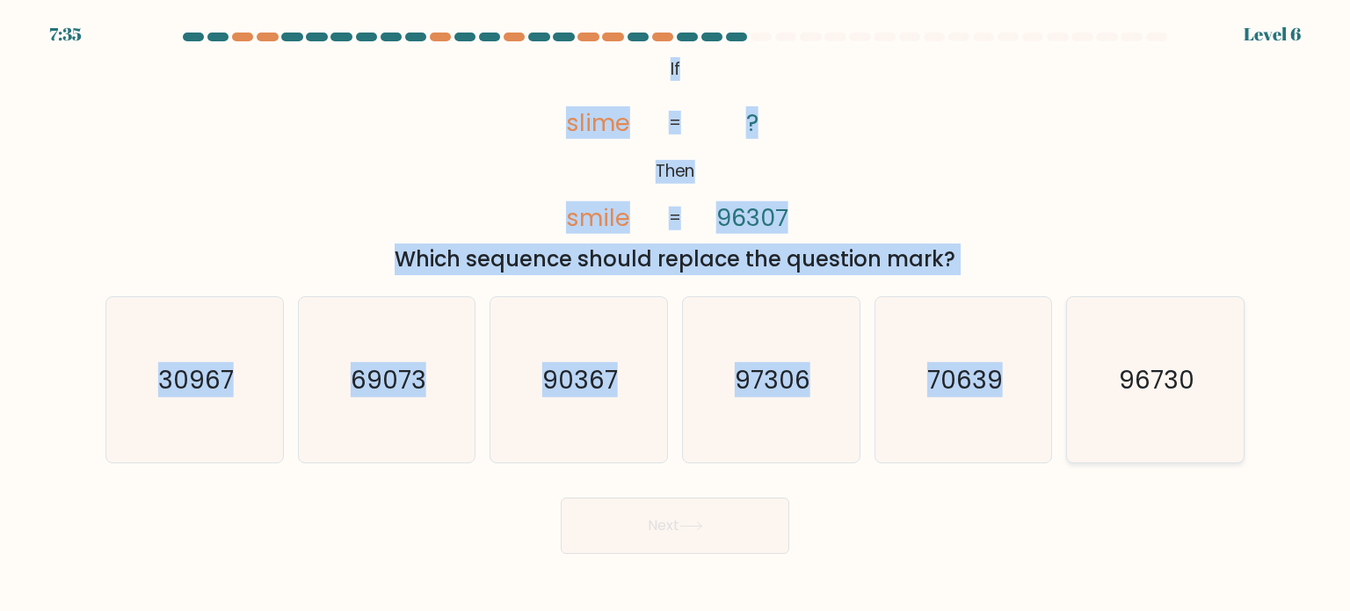
drag, startPoint x: 543, startPoint y: 45, endPoint x: 1214, endPoint y: 377, distance: 748.4
click at [1214, 377] on form "If ?" at bounding box center [675, 293] width 1350 height 521
copy form "@import url('https://fonts.googleapis.com/css?family=Abril+Fatface:400,100,100i…"
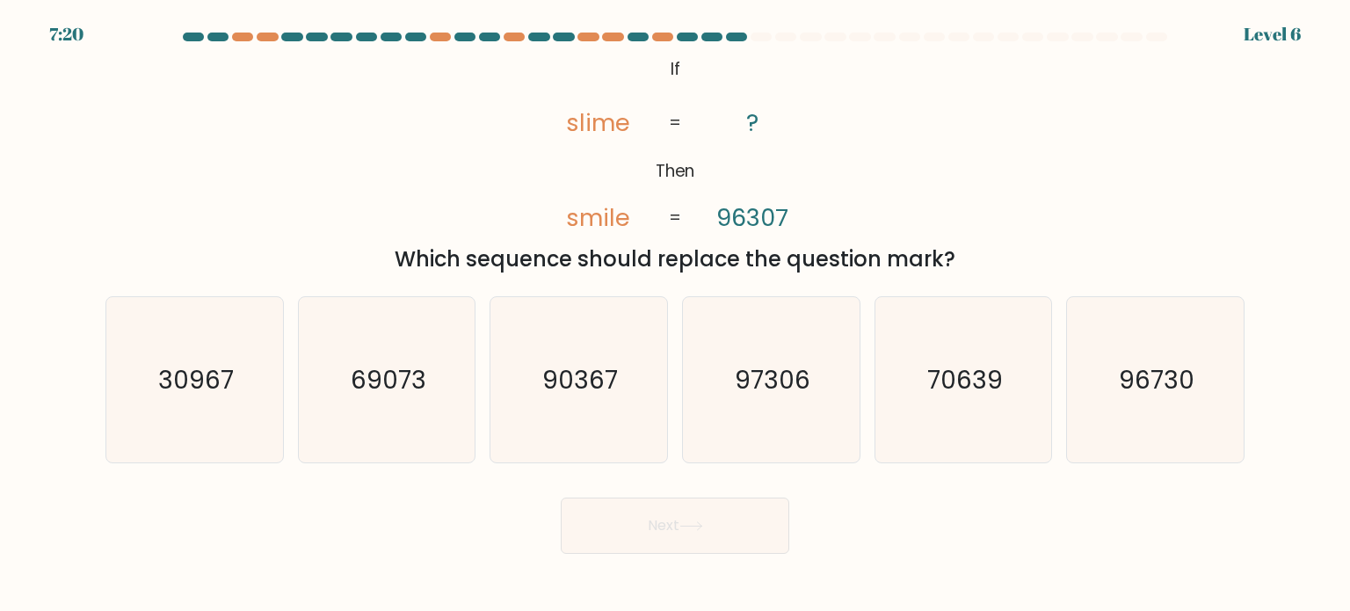
click at [980, 519] on div "Next" at bounding box center [675, 518] width 1160 height 69
click at [544, 402] on icon "90367" at bounding box center [578, 379] width 165 height 165
click at [675, 315] on input "c. 90367" at bounding box center [675, 310] width 1 height 9
radio input "true"
click at [661, 523] on button "Next" at bounding box center [675, 525] width 229 height 56
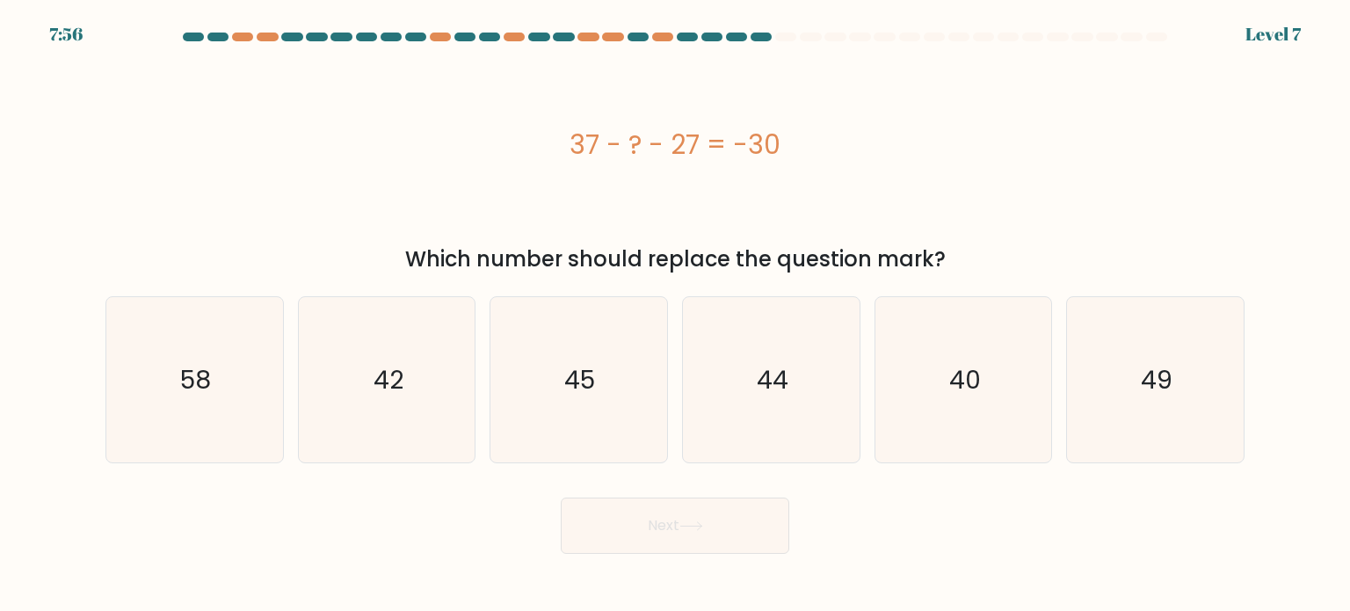
click at [675, 450] on div "d. 44" at bounding box center [771, 379] width 192 height 167
drag, startPoint x: 381, startPoint y: 221, endPoint x: 977, endPoint y: 171, distance: 598.0
click at [977, 171] on div "37 - ? - 27 = -30" at bounding box center [674, 145] width 1139 height 184
drag, startPoint x: 930, startPoint y: 105, endPoint x: 1029, endPoint y: 269, distance: 191.3
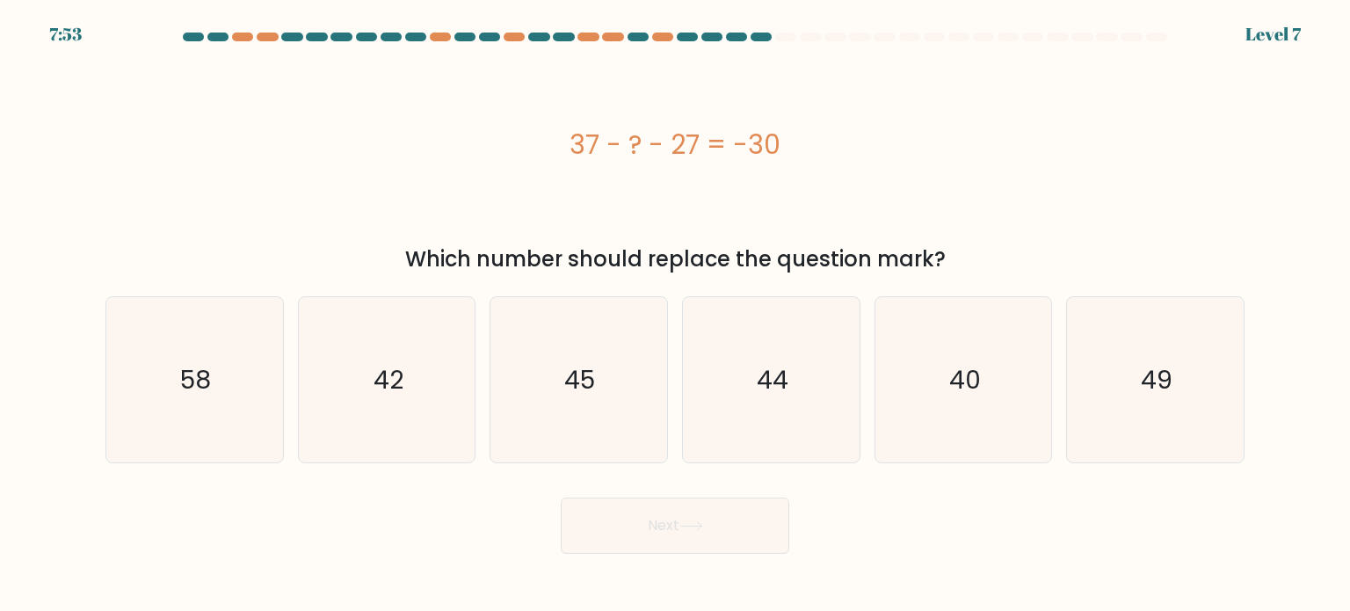
click at [1029, 269] on div "37 - ? - 27 = -30 Which number should replace the question mark?" at bounding box center [675, 164] width 1160 height 222
click at [1029, 269] on div "Which number should replace the question mark?" at bounding box center [675, 259] width 1118 height 32
drag, startPoint x: 932, startPoint y: 235, endPoint x: 599, endPoint y: 159, distance: 341.6
click at [605, 161] on div "37 - ? - 27 = -30 Which number should replace the question mark?" at bounding box center [675, 164] width 1160 height 222
click at [599, 159] on div "37 - ? - 27 = -30" at bounding box center [674, 145] width 1139 height 40
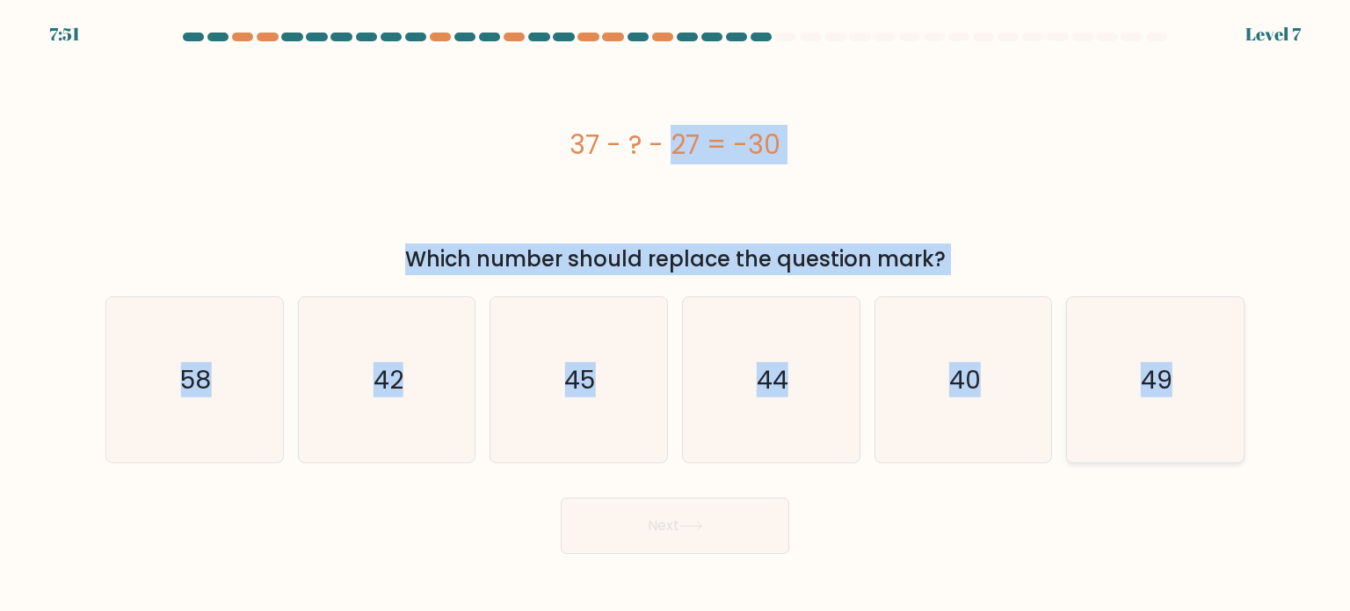
drag, startPoint x: 573, startPoint y: 141, endPoint x: 1223, endPoint y: 389, distance: 695.5
click at [1223, 389] on form "a." at bounding box center [675, 293] width 1350 height 521
copy form "37 - ? - 27 = -30 Which number should replace the question mark? a. 58 b. 42 c.…"
click at [735, 268] on div "Which number should replace the question mark?" at bounding box center [675, 259] width 1118 height 32
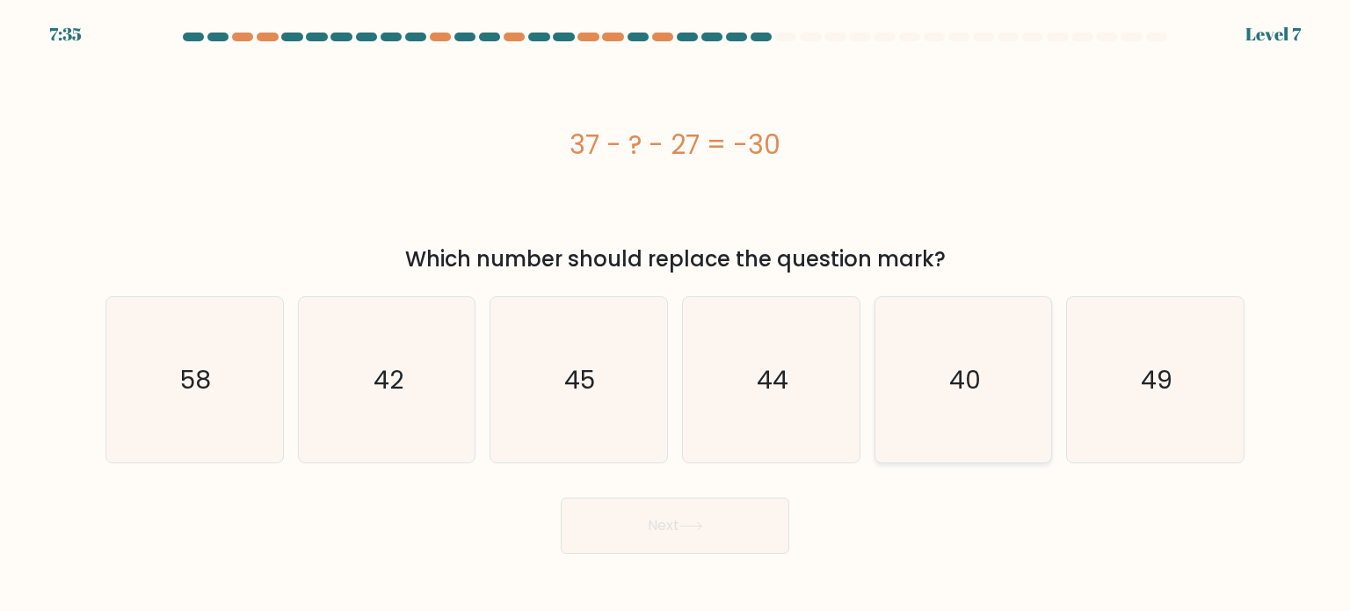
click at [938, 396] on icon "40" at bounding box center [963, 379] width 165 height 165
click at [676, 315] on input "e. 40" at bounding box center [675, 310] width 1 height 9
radio input "true"
click at [671, 531] on button "Next" at bounding box center [675, 525] width 229 height 56
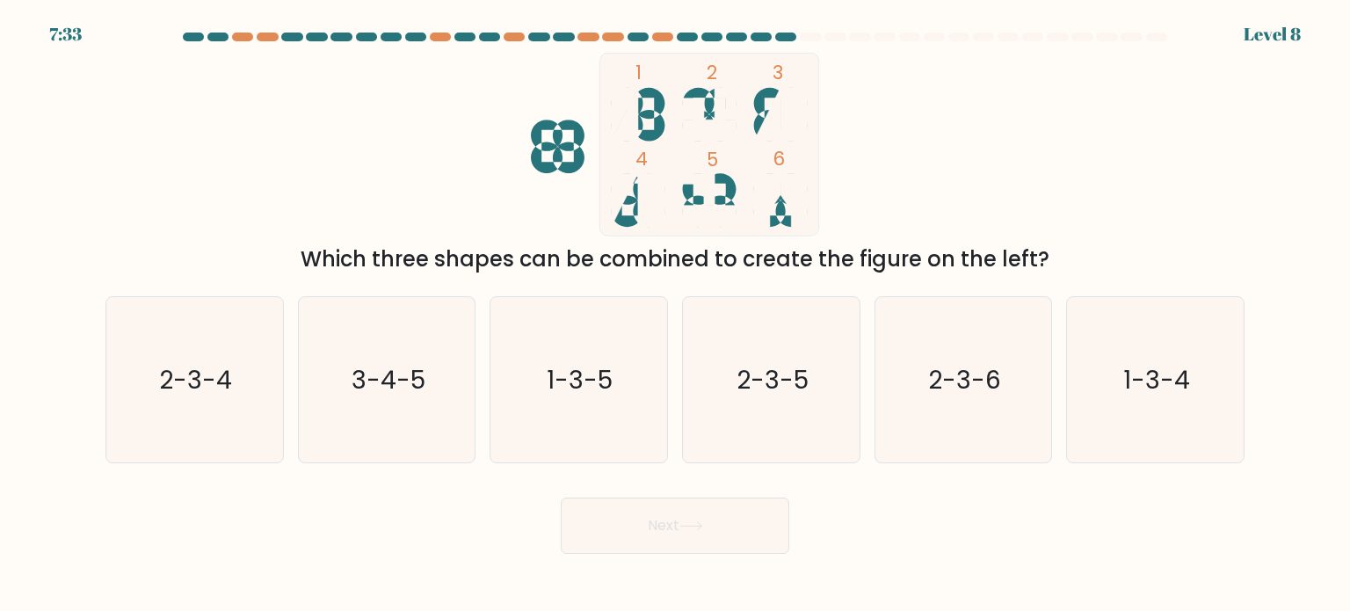
click at [790, 260] on div "Which three shapes can be combined to create the figure on the left?" at bounding box center [675, 259] width 1118 height 32
click at [802, 253] on div "Which three shapes can be combined to create the figure on the left?" at bounding box center [675, 259] width 1118 height 32
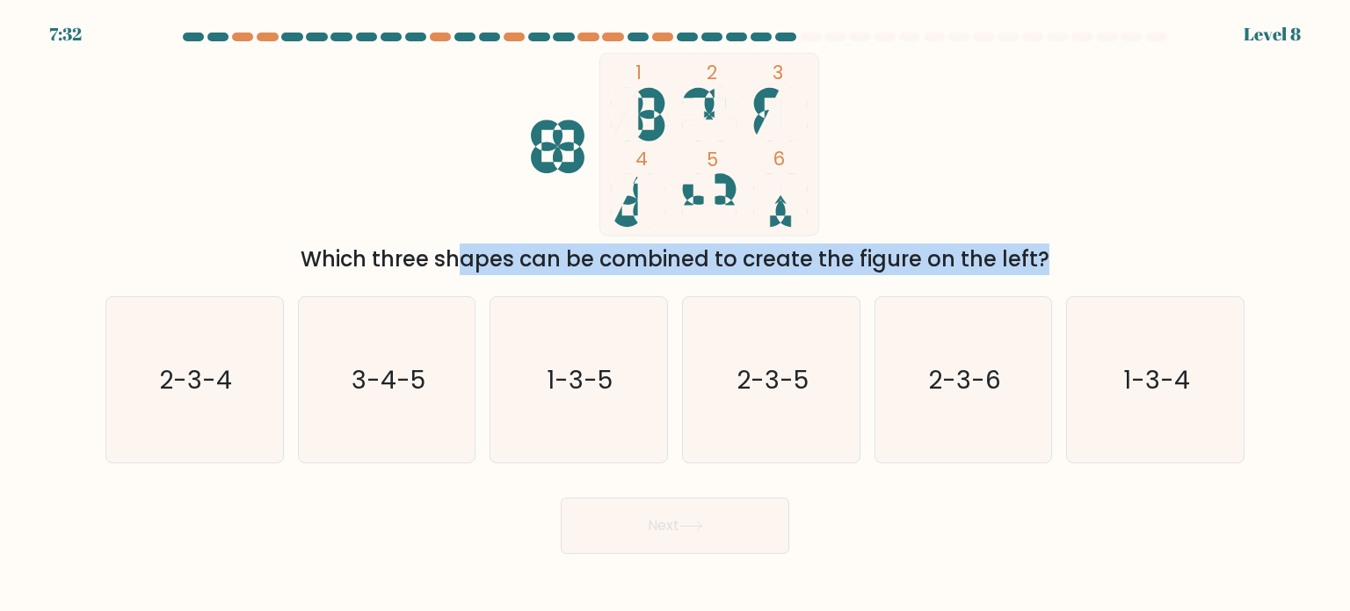
click at [802, 253] on div "Which three shapes can be combined to create the figure on the left?" at bounding box center [675, 259] width 1118 height 32
click at [886, 254] on div "Which three shapes can be combined to create the figure on the left?" at bounding box center [675, 259] width 1118 height 32
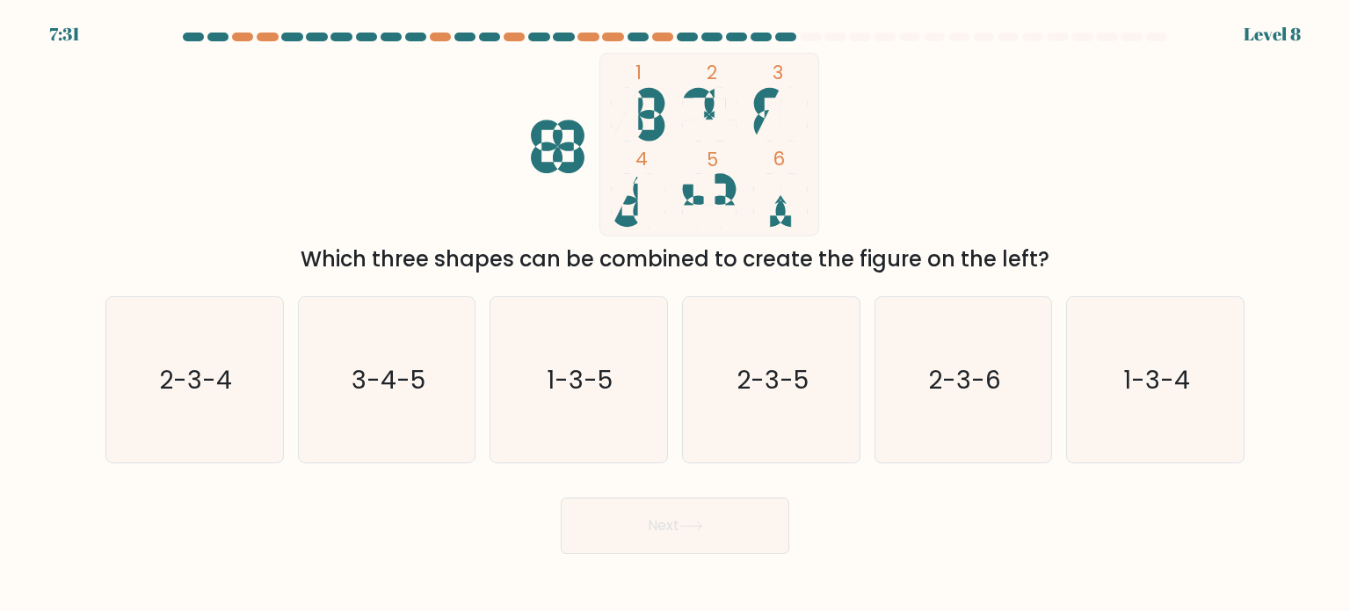
drag, startPoint x: 886, startPoint y: 254, endPoint x: 403, endPoint y: 235, distance: 482.9
click at [403, 235] on div "1 2 3 4 5 6 Which three shapes can be combined to create the figure on the left?" at bounding box center [675, 164] width 1160 height 222
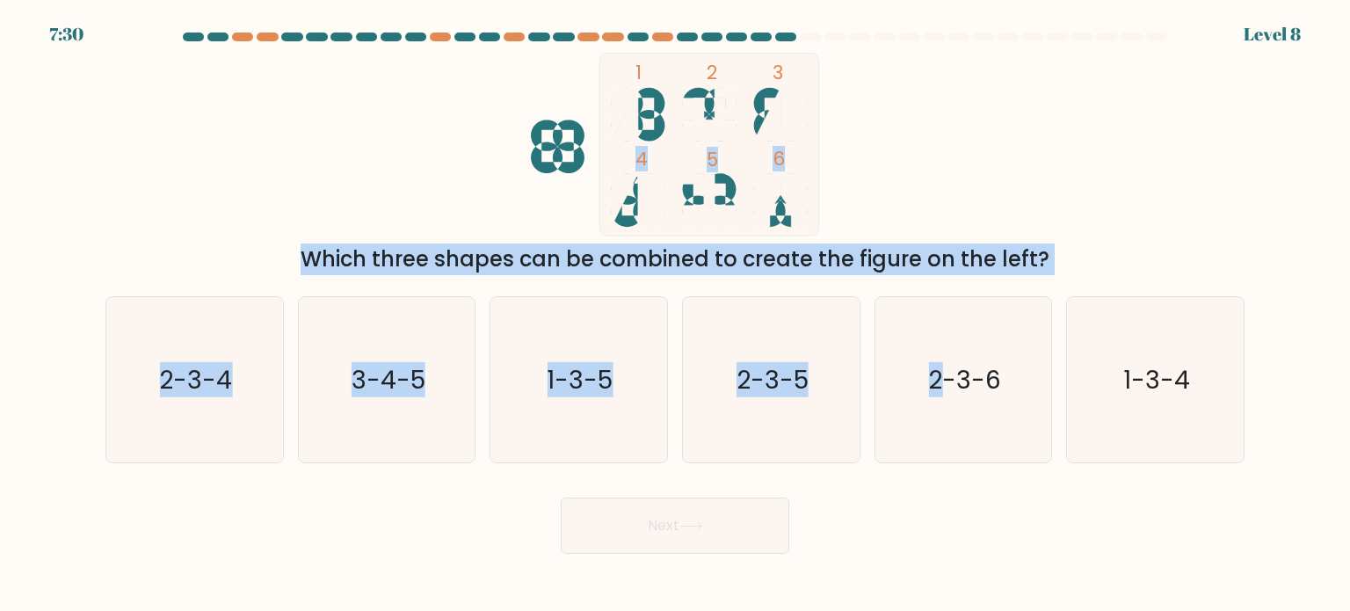
drag, startPoint x: 403, startPoint y: 235, endPoint x: 918, endPoint y: 270, distance: 515.4
click at [900, 282] on form at bounding box center [675, 293] width 1350 height 521
click at [918, 270] on div "Which three shapes can be combined to create the figure on the left?" at bounding box center [675, 259] width 1118 height 32
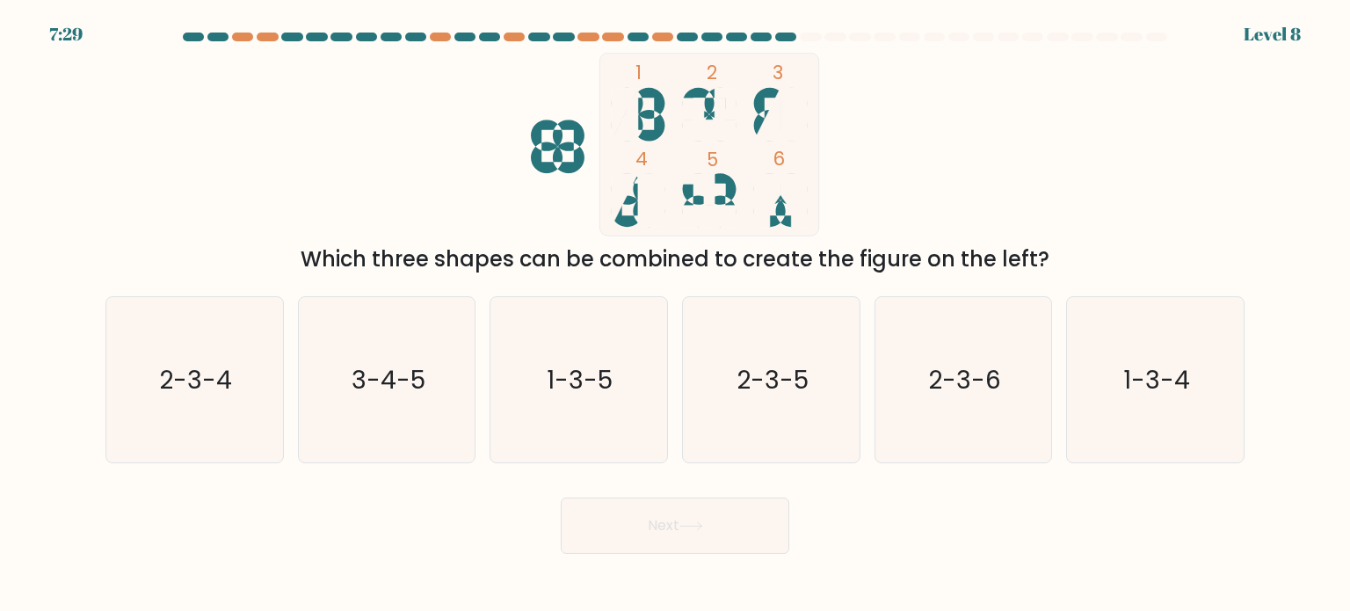
click at [918, 270] on div "Which three shapes can be combined to create the figure on the left?" at bounding box center [675, 259] width 1118 height 32
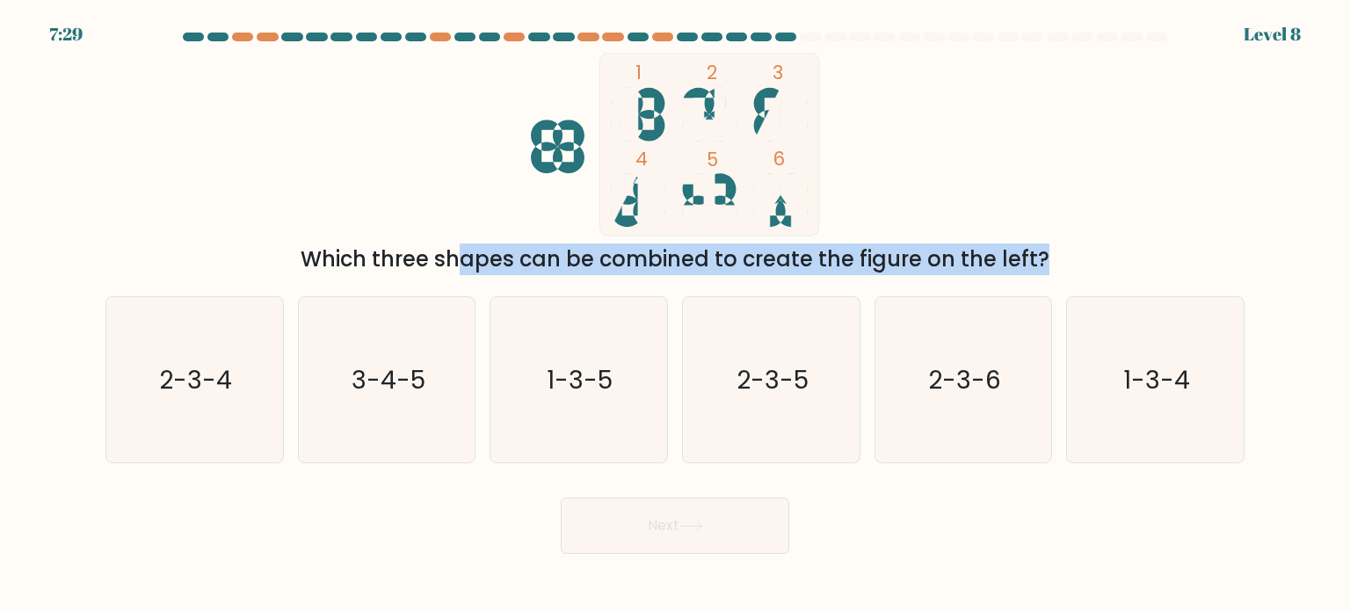
click at [918, 270] on div "Which three shapes can be combined to create the figure on the left?" at bounding box center [675, 259] width 1118 height 32
click at [954, 263] on div "Which three shapes can be combined to create the figure on the left?" at bounding box center [675, 259] width 1118 height 32
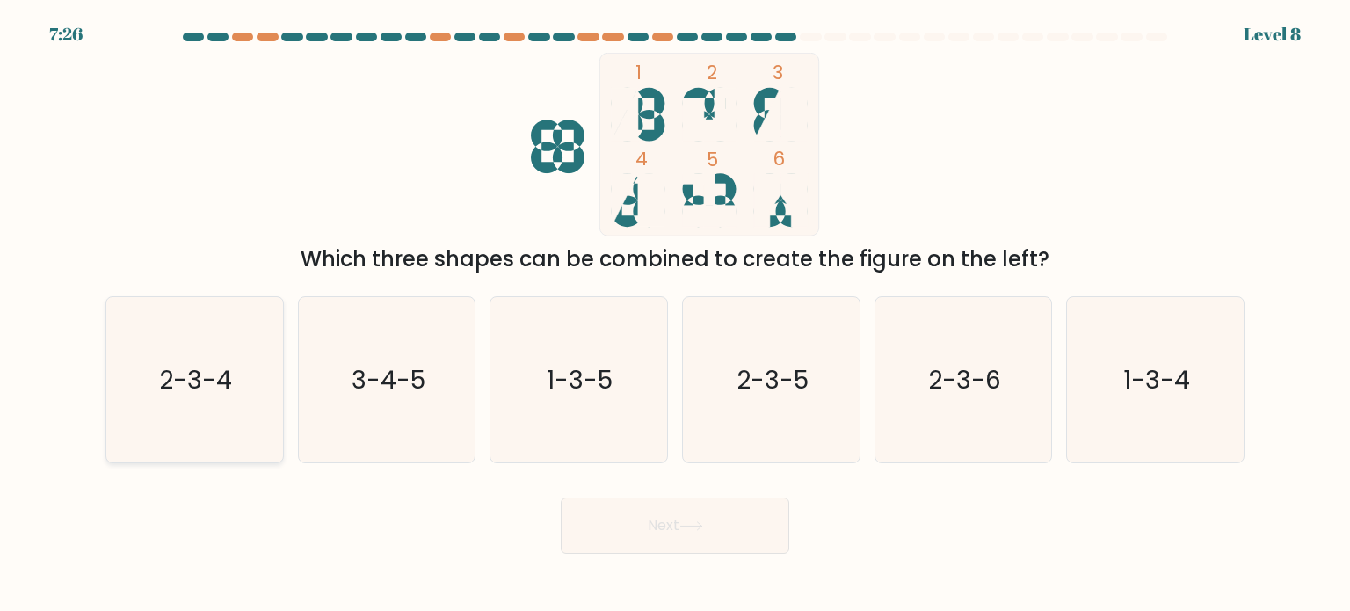
click at [219, 395] on text "2-3-4" at bounding box center [196, 378] width 73 height 35
click at [675, 315] on input "a. 2-3-4" at bounding box center [675, 310] width 1 height 9
radio input "true"
click at [655, 523] on button "Next" at bounding box center [675, 525] width 229 height 56
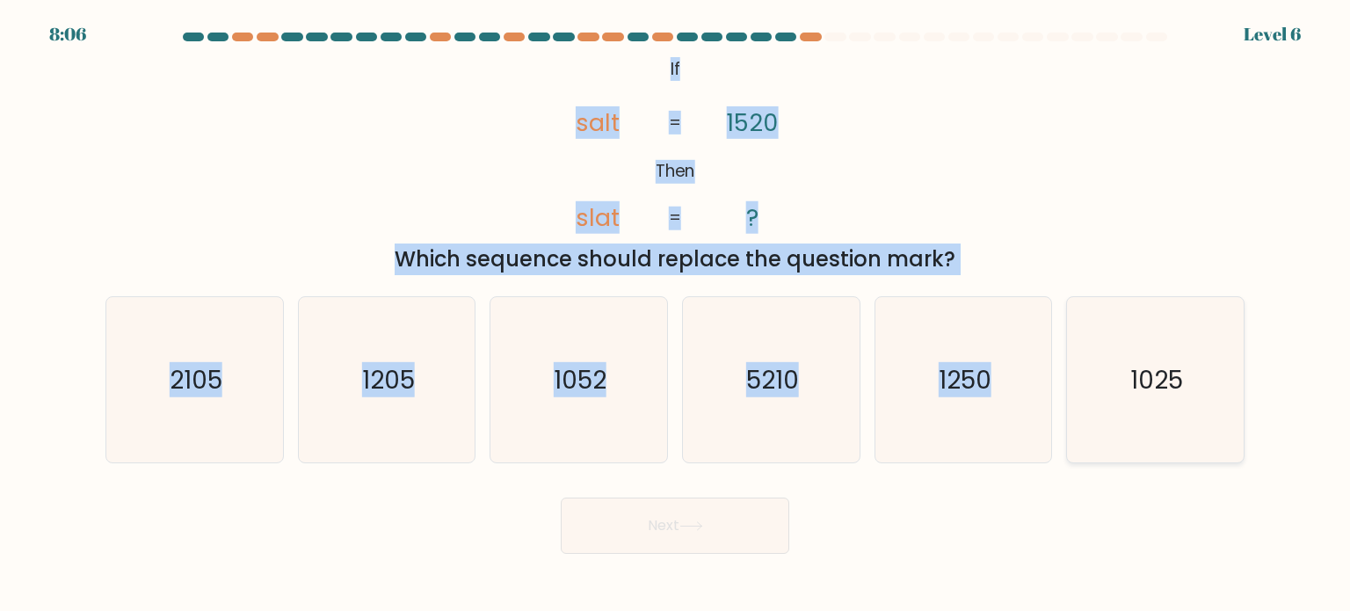
drag, startPoint x: 638, startPoint y: 52, endPoint x: 1237, endPoint y: 361, distance: 674.5
click at [1237, 361] on form "If ?" at bounding box center [675, 293] width 1350 height 521
copy form "If Then salt slat 1520 ? = = Which sequence should replace the question mark? a…"
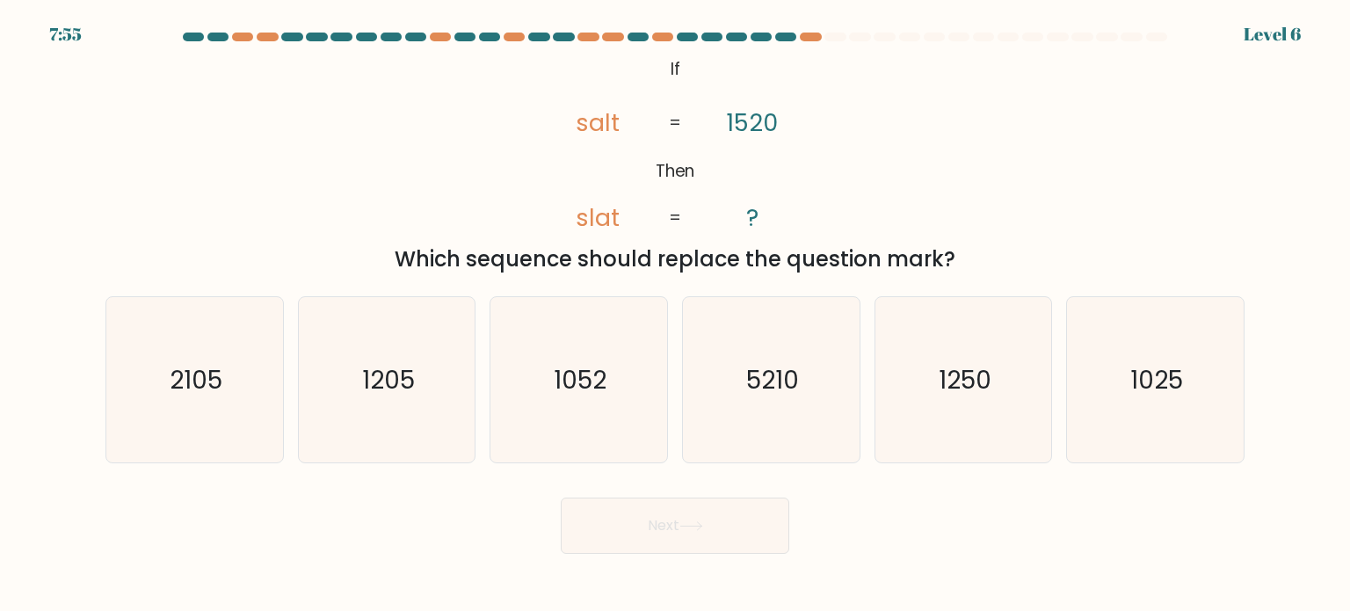
click at [434, 482] on form "If ?" at bounding box center [675, 293] width 1350 height 521
click at [973, 403] on icon "1250" at bounding box center [963, 379] width 165 height 165
click at [676, 315] on input "e. 1250" at bounding box center [675, 310] width 1 height 9
radio input "true"
click at [701, 544] on button "Next" at bounding box center [675, 525] width 229 height 56
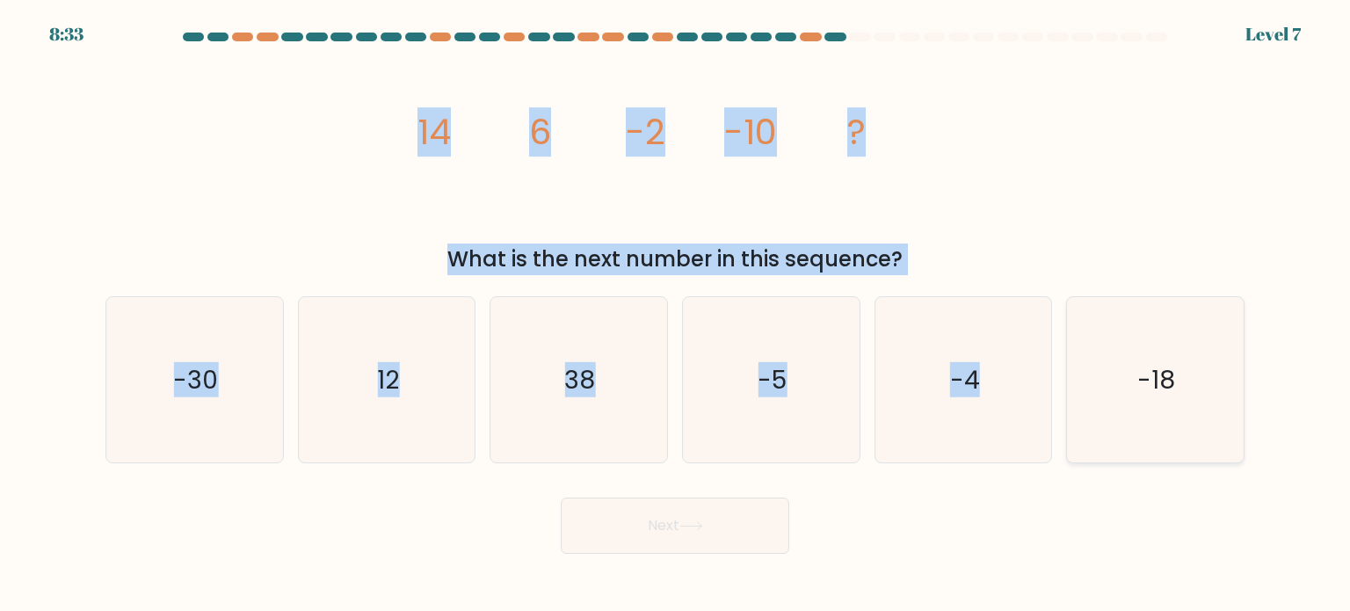
drag, startPoint x: 379, startPoint y: 100, endPoint x: 1170, endPoint y: 301, distance: 816.0
click at [1174, 305] on form at bounding box center [675, 293] width 1350 height 521
click at [752, 144] on tspan "-10" at bounding box center [750, 131] width 53 height 49
drag, startPoint x: 422, startPoint y: 126, endPoint x: 1274, endPoint y: 358, distance: 882.7
click at [1274, 358] on form at bounding box center [675, 293] width 1350 height 521
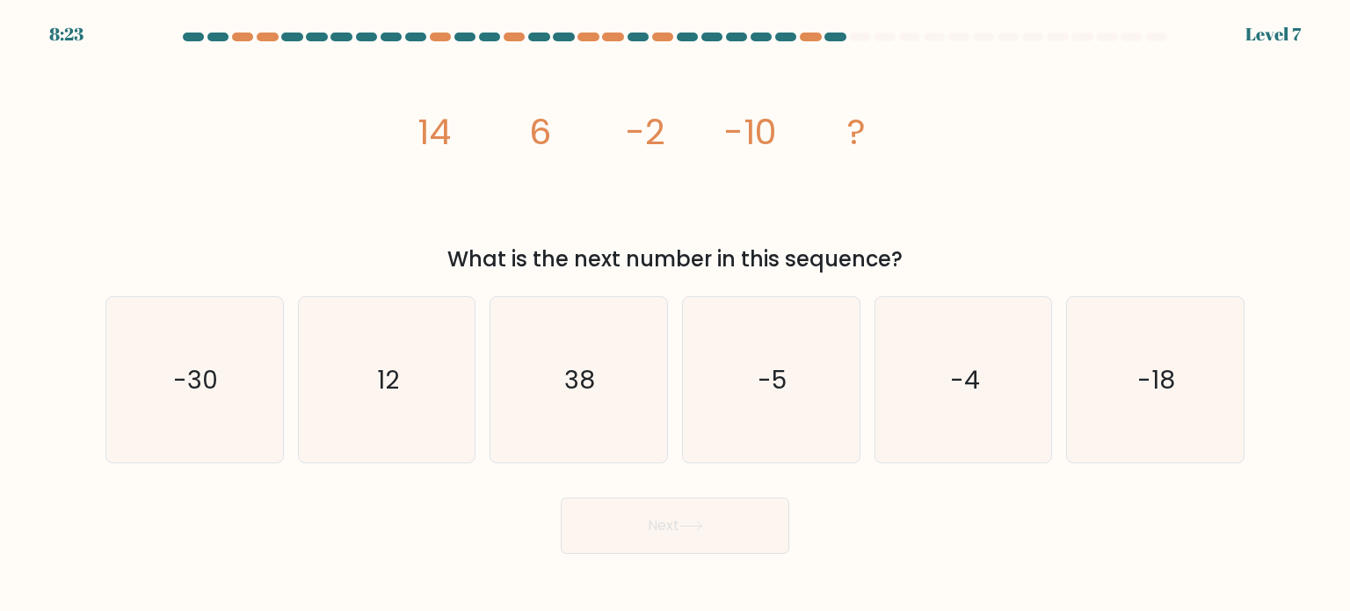
click at [375, 508] on div "Next" at bounding box center [675, 518] width 1160 height 69
click at [1129, 434] on icon "-18" at bounding box center [1154, 379] width 165 height 165
click at [676, 315] on input "f. -18" at bounding box center [675, 310] width 1 height 9
radio input "true"
click at [689, 512] on button "Next" at bounding box center [675, 525] width 229 height 56
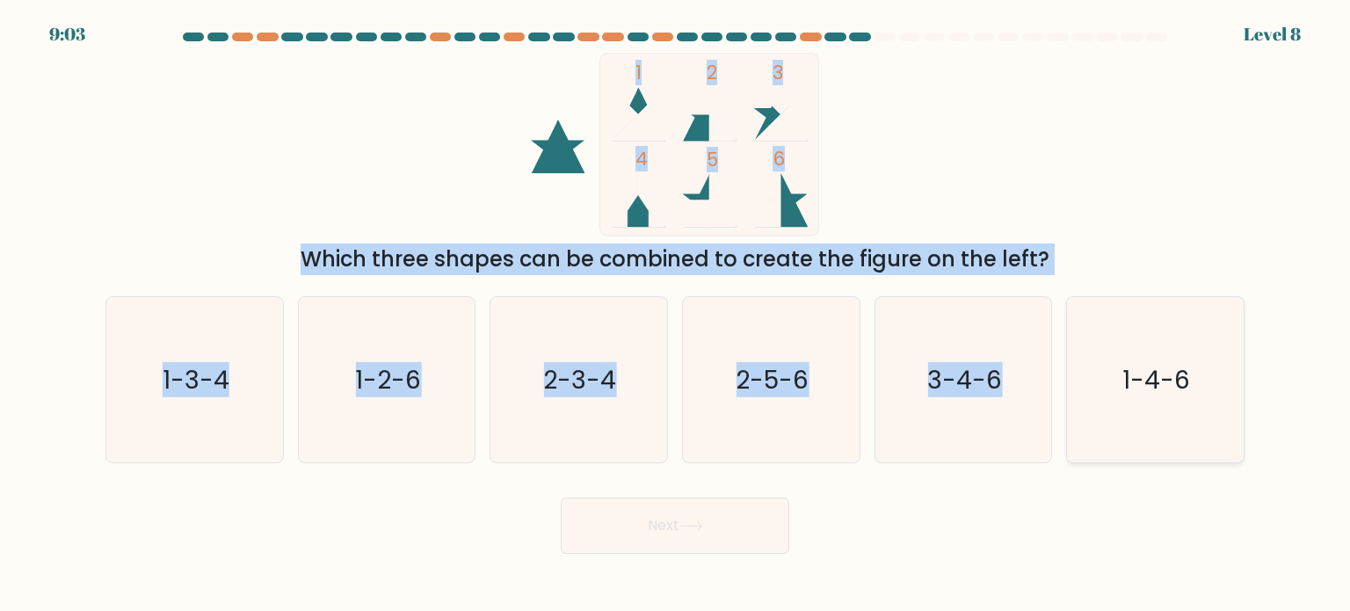
drag, startPoint x: 486, startPoint y: 170, endPoint x: 1112, endPoint y: 321, distance: 643.8
click at [1113, 322] on form at bounding box center [675, 293] width 1350 height 521
click at [1056, 221] on div "1 2 3 4 5 6 Which three shapes can be combined to create the figure on the left?" at bounding box center [675, 164] width 1160 height 222
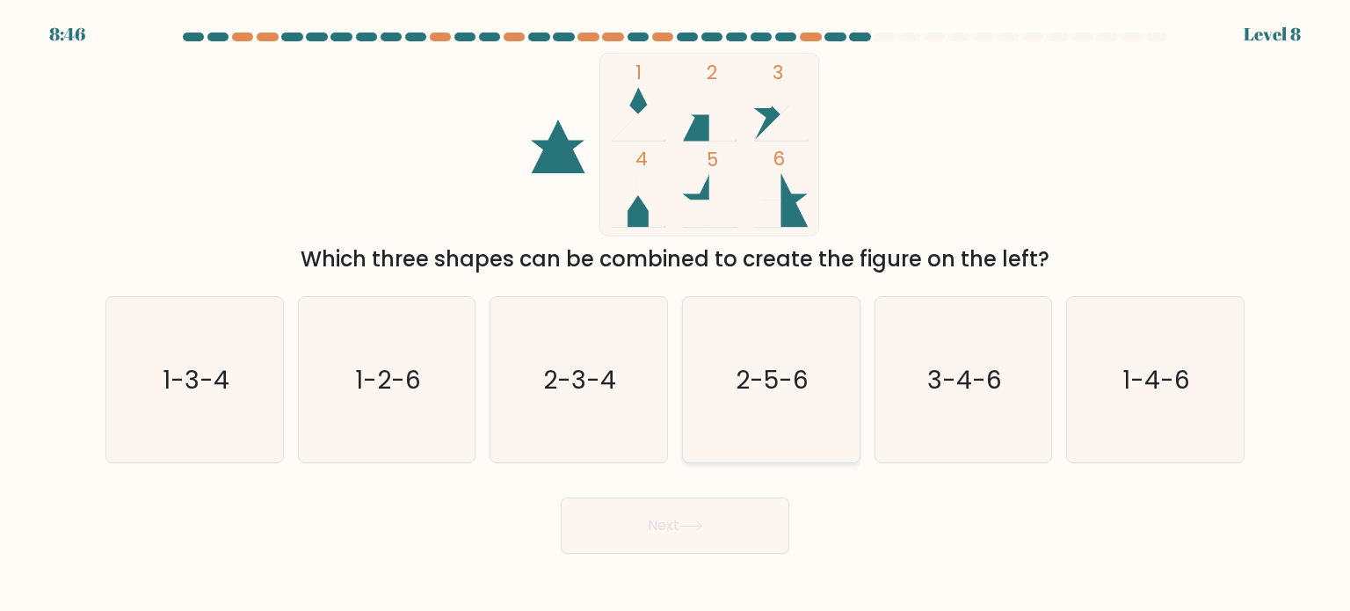
click at [751, 386] on text "2-5-6" at bounding box center [773, 378] width 73 height 35
click at [676, 315] on input "d. 2-5-6" at bounding box center [675, 310] width 1 height 9
radio input "true"
click at [689, 524] on icon at bounding box center [691, 526] width 24 height 10
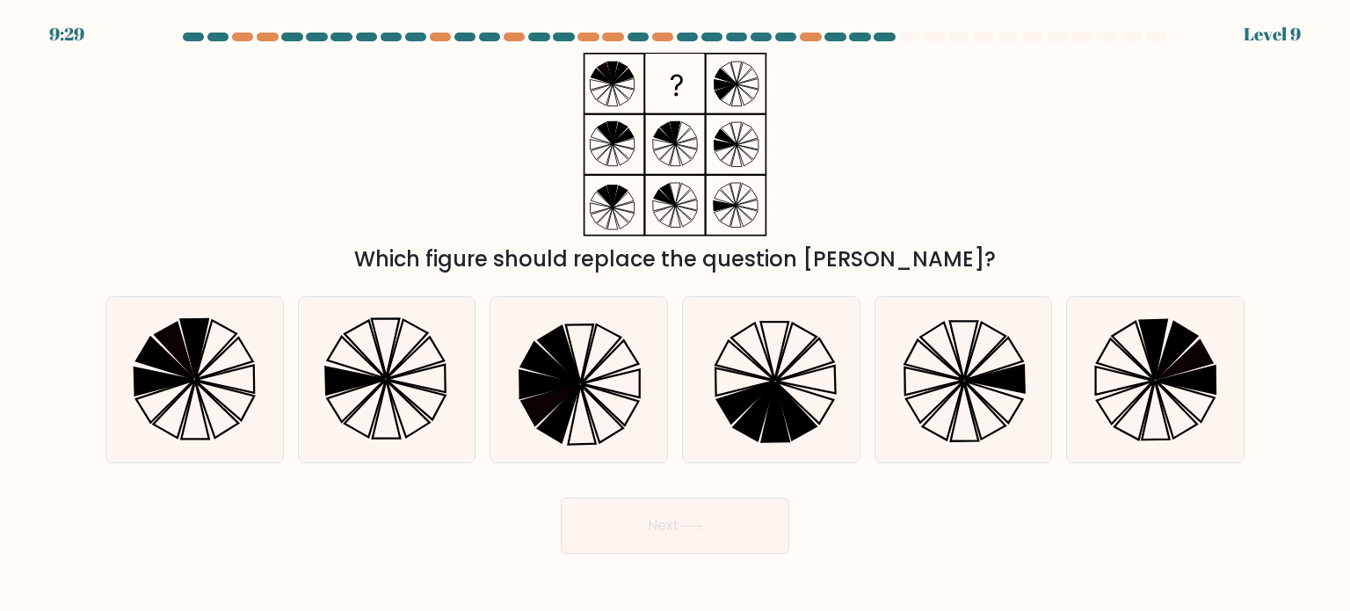
drag, startPoint x: 440, startPoint y: 252, endPoint x: 997, endPoint y: 259, distance: 556.4
click at [997, 259] on div "Which figure should replace the question mark?" at bounding box center [675, 259] width 1118 height 32
click at [955, 364] on icon at bounding box center [963, 379] width 165 height 165
click at [676, 315] on input "e." at bounding box center [675, 310] width 1 height 9
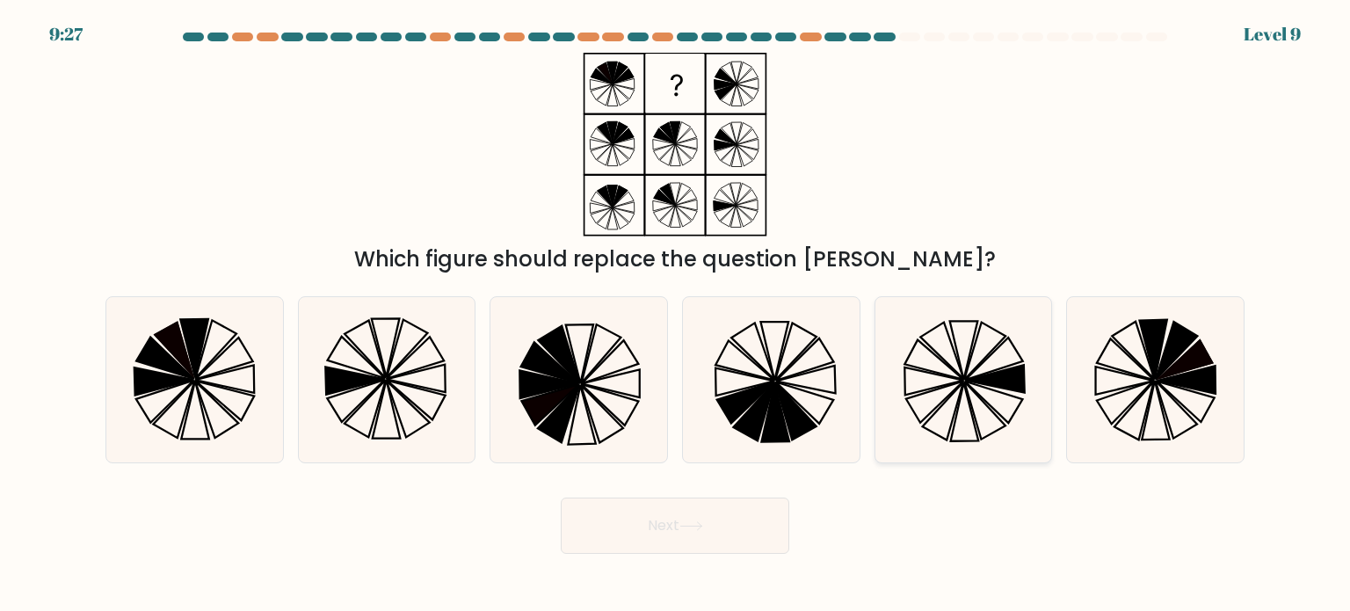
radio input "true"
click at [626, 528] on button "Next" at bounding box center [675, 525] width 229 height 56
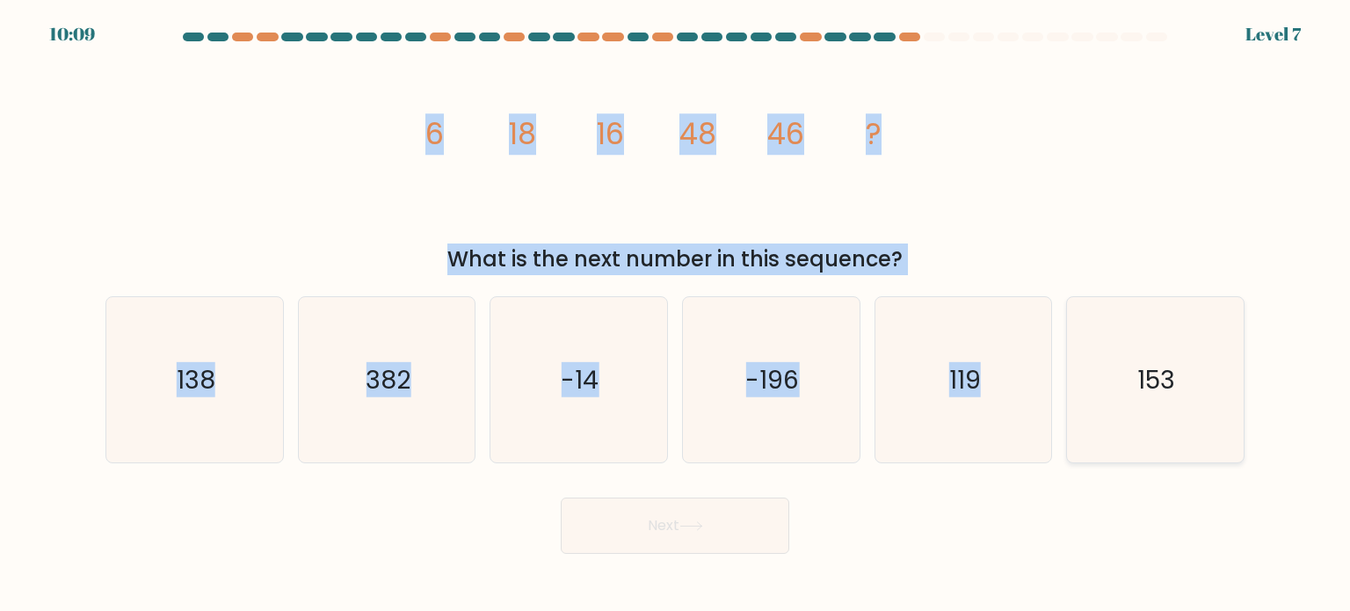
drag, startPoint x: 373, startPoint y: 120, endPoint x: 1204, endPoint y: 379, distance: 870.9
click at [1204, 379] on form at bounding box center [675, 293] width 1350 height 521
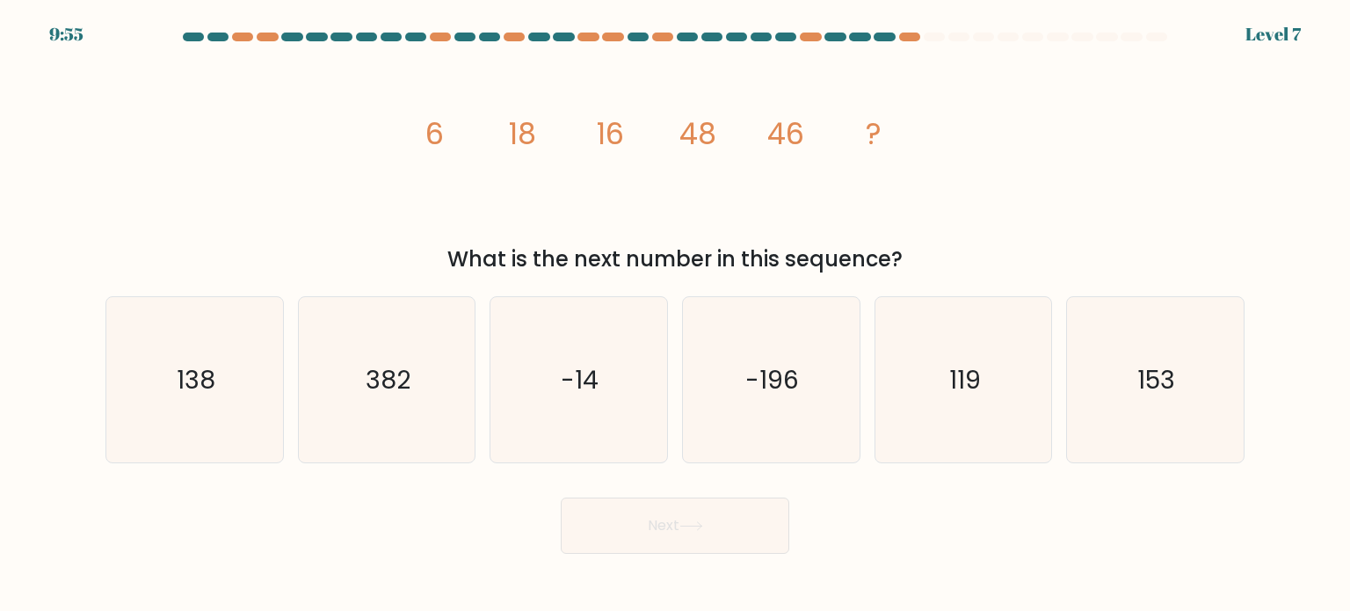
click at [410, 502] on div "Next" at bounding box center [675, 518] width 1160 height 69
click at [211, 396] on text "138" at bounding box center [196, 378] width 39 height 35
click at [675, 315] on input "a. 138" at bounding box center [675, 310] width 1 height 9
radio input "true"
click at [735, 541] on button "Next" at bounding box center [675, 525] width 229 height 56
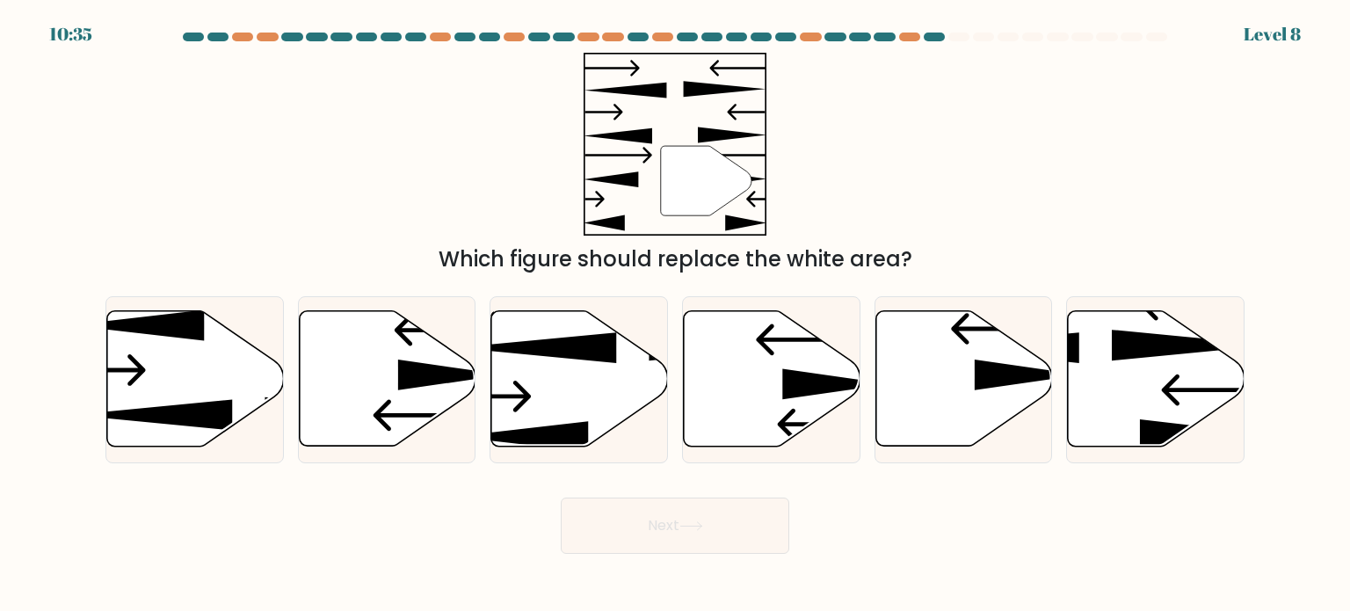
click at [671, 462] on div "c." at bounding box center [579, 379] width 192 height 167
click at [862, 248] on div "Which figure should replace the white area?" at bounding box center [675, 259] width 1118 height 32
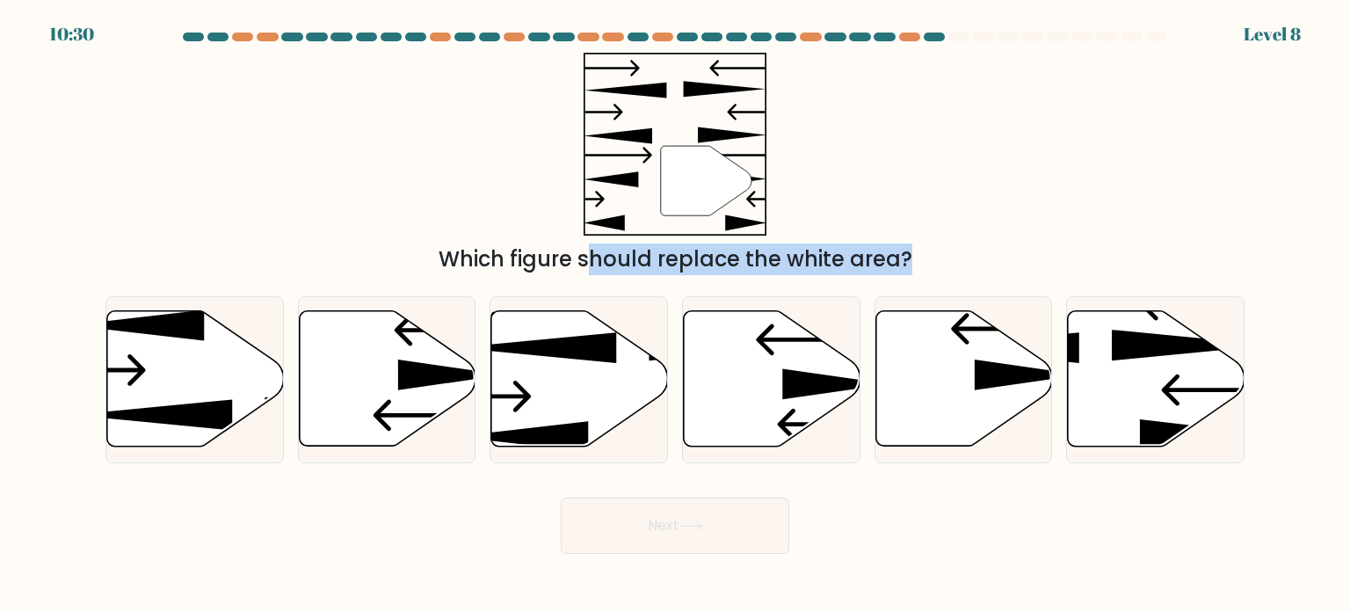
click at [862, 248] on div "Which figure should replace the white area?" at bounding box center [675, 259] width 1118 height 32
click at [908, 243] on div "Which figure should replace the white area?" at bounding box center [675, 259] width 1118 height 32
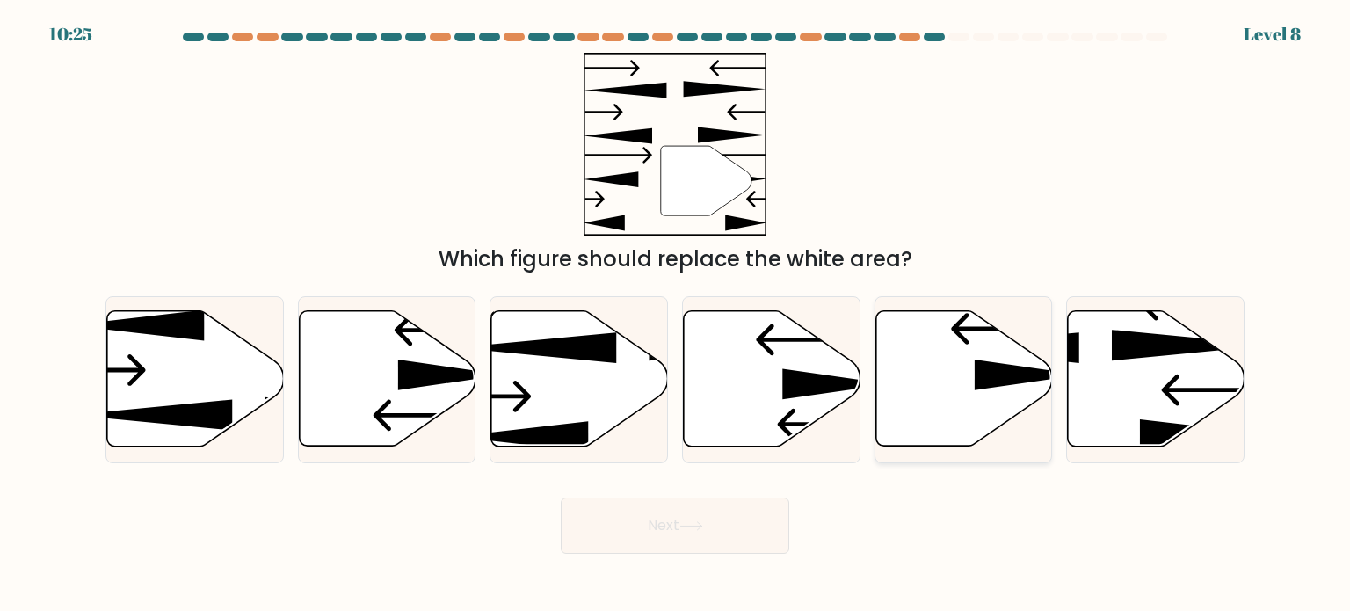
click at [875, 297] on div at bounding box center [963, 379] width 178 height 167
click at [676, 306] on input "e." at bounding box center [675, 310] width 1 height 9
radio input "true"
click at [718, 534] on button "Next" at bounding box center [675, 525] width 229 height 56
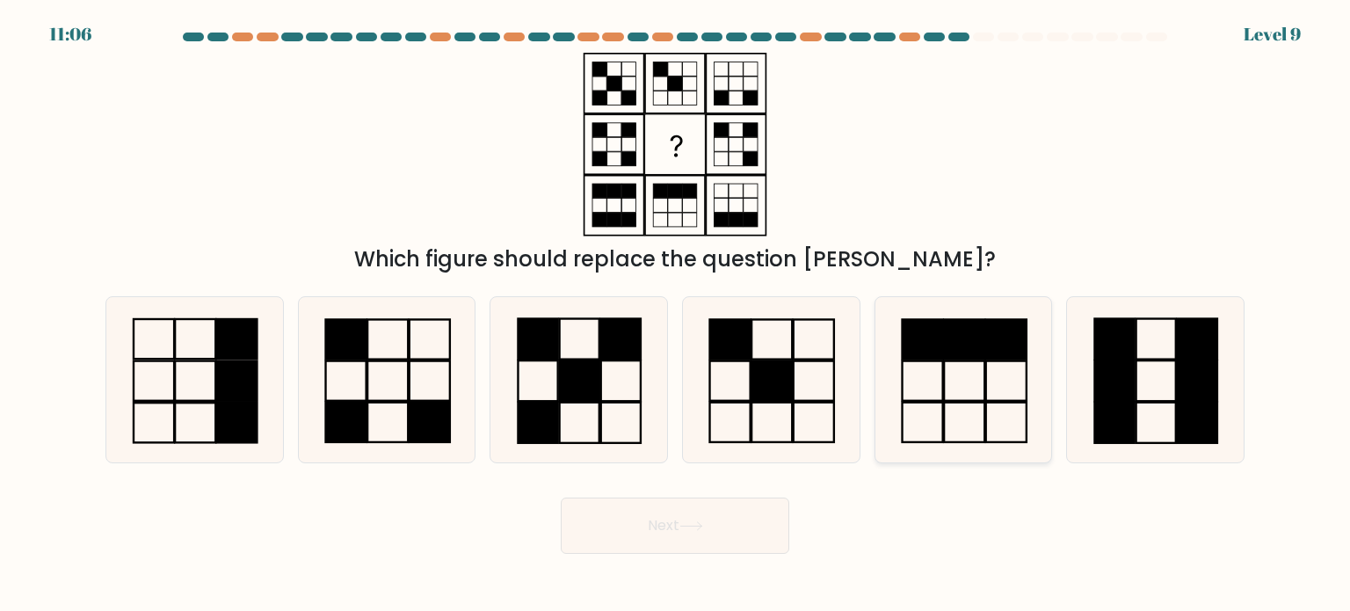
click at [940, 366] on icon at bounding box center [963, 379] width 165 height 165
click at [676, 315] on input "e." at bounding box center [675, 310] width 1 height 9
radio input "true"
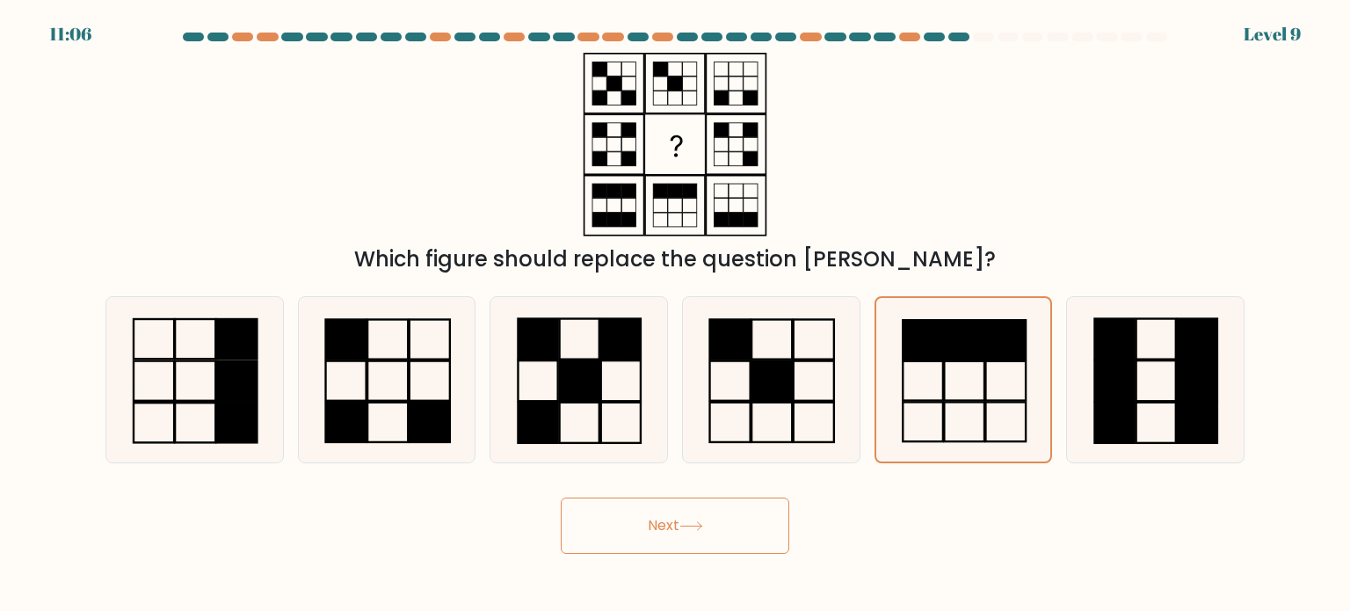
click at [709, 514] on button "Next" at bounding box center [675, 525] width 229 height 56
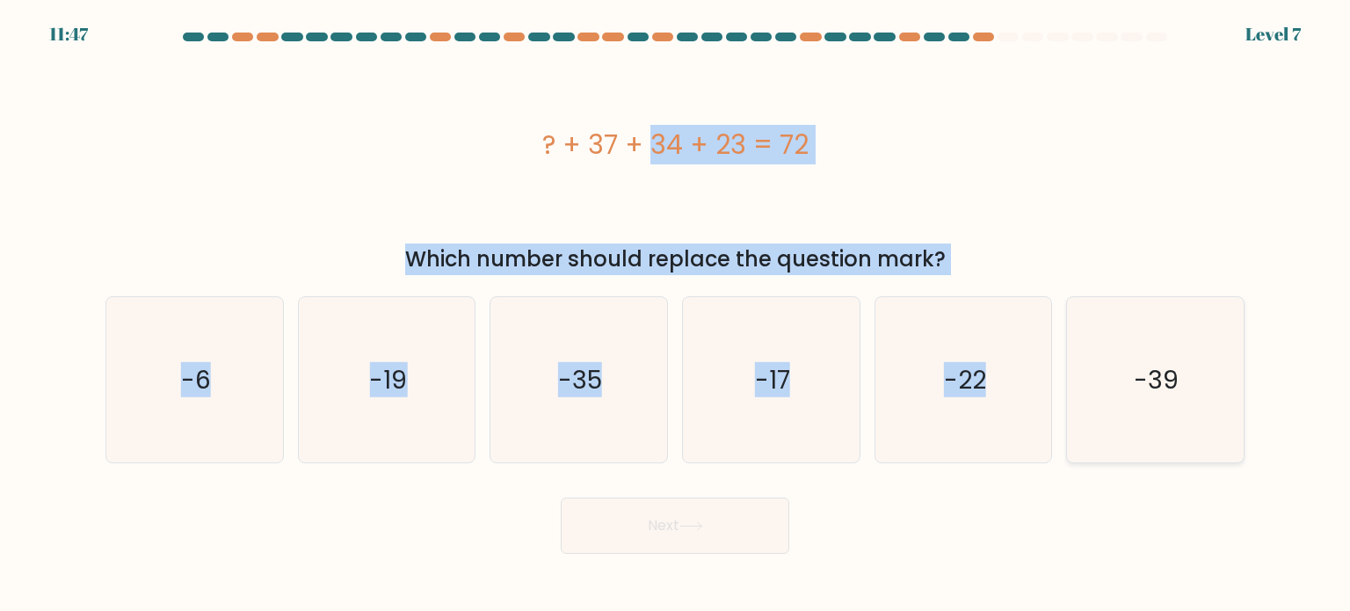
drag, startPoint x: 498, startPoint y: 127, endPoint x: 1234, endPoint y: 325, distance: 762.0
click at [1234, 325] on form "a." at bounding box center [675, 293] width 1350 height 521
click at [548, 272] on div "Which number should replace the question mark?" at bounding box center [675, 259] width 1118 height 32
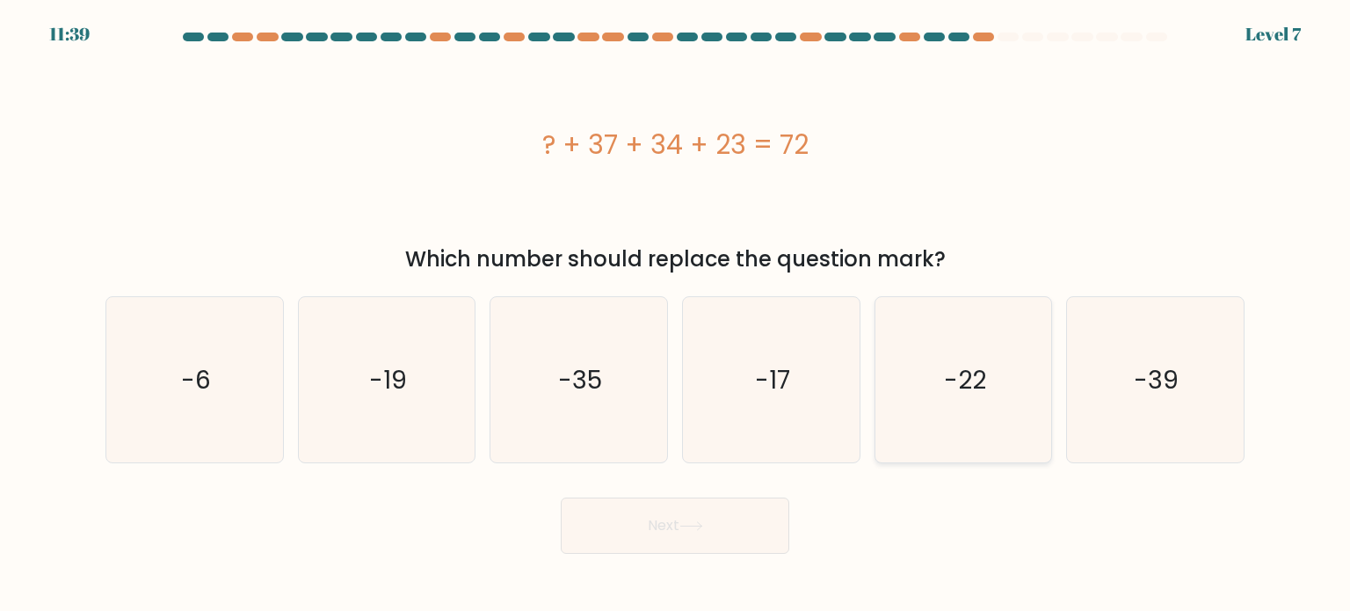
click at [944, 382] on text "-22" at bounding box center [965, 378] width 42 height 35
click at [676, 315] on input "e. -22" at bounding box center [675, 310] width 1 height 9
radio input "true"
click at [668, 507] on button "Next" at bounding box center [675, 525] width 229 height 56
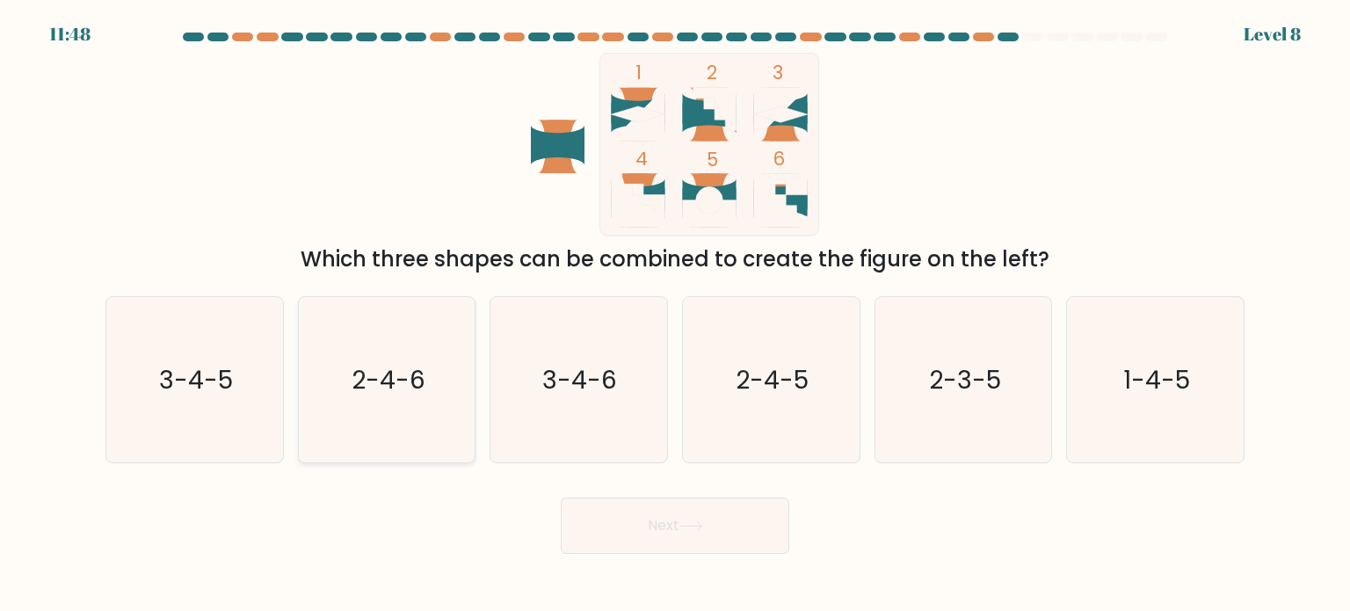
click at [408, 371] on text "2-4-6" at bounding box center [389, 378] width 74 height 35
click at [675, 315] on input "b. 2-4-6" at bounding box center [675, 310] width 1 height 9
radio input "true"
click at [662, 512] on button "Next" at bounding box center [675, 525] width 229 height 56
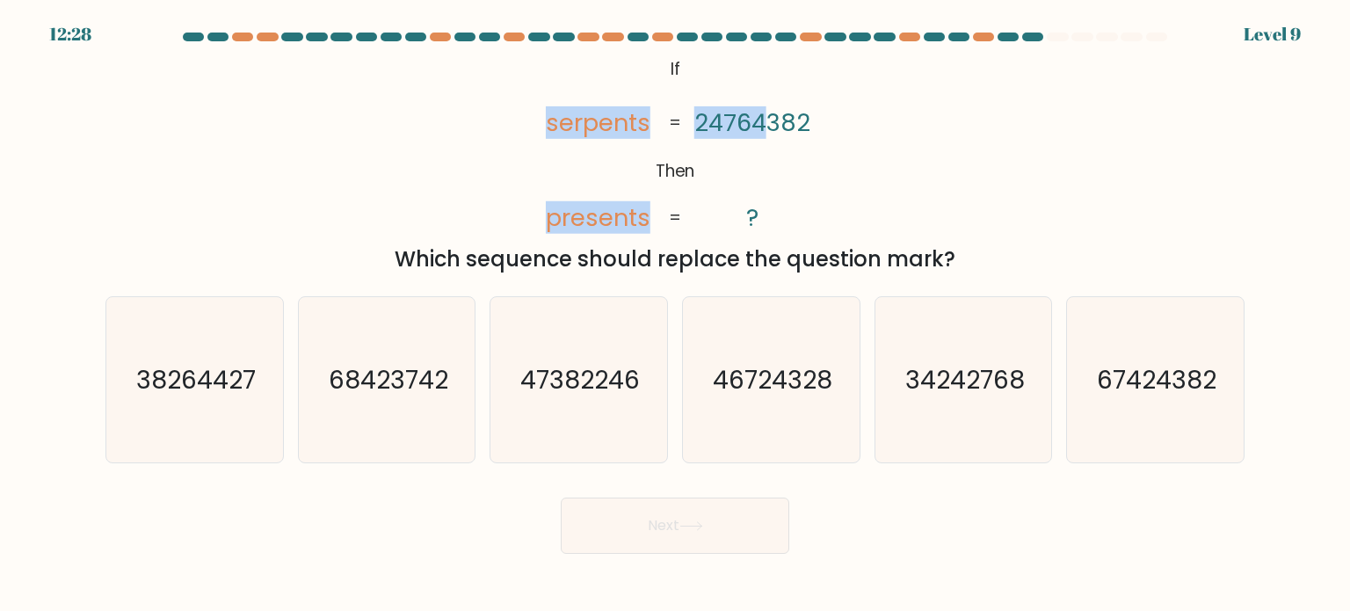
drag, startPoint x: 516, startPoint y: 71, endPoint x: 762, endPoint y: 133, distance: 253.7
click at [762, 134] on div "@import url('https://fonts.googleapis.com/css?family=Abril+Fatface:400,100,100i…" at bounding box center [675, 164] width 1160 height 222
click at [738, 120] on tspan "24764382" at bounding box center [752, 122] width 116 height 33
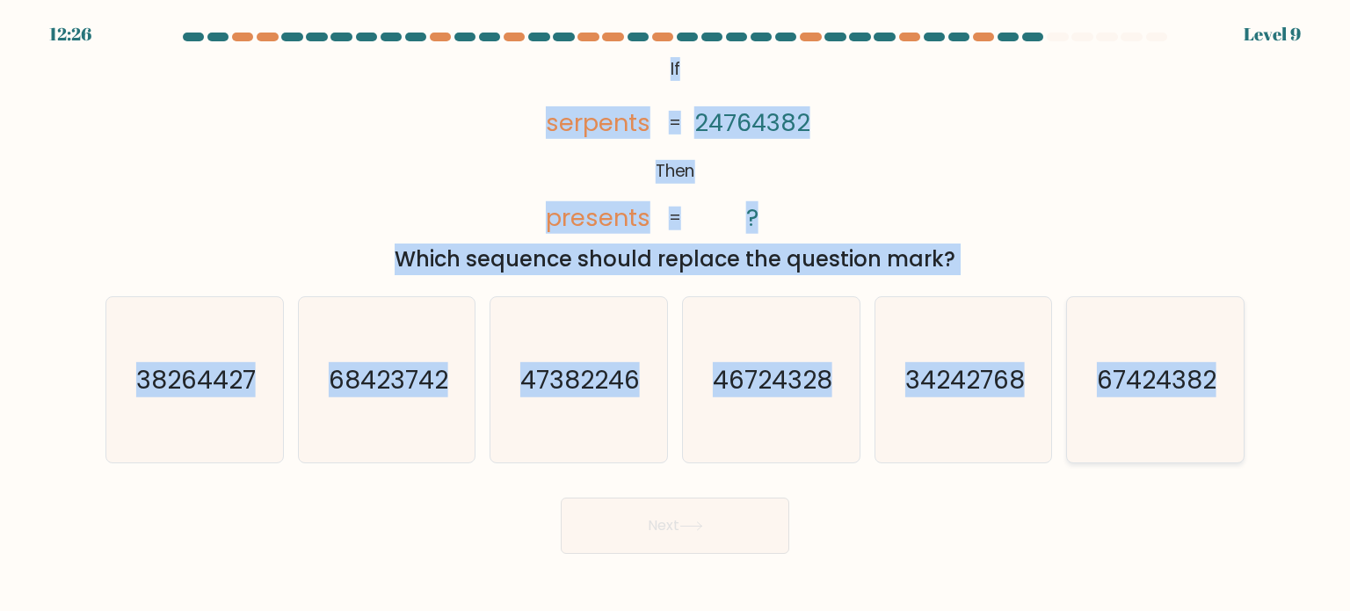
drag, startPoint x: 665, startPoint y: 69, endPoint x: 1222, endPoint y: 367, distance: 631.1
click at [1222, 367] on form "If ?" at bounding box center [675, 293] width 1350 height 521
click at [622, 245] on div "Which sequence should replace the question mark?" at bounding box center [675, 259] width 1118 height 32
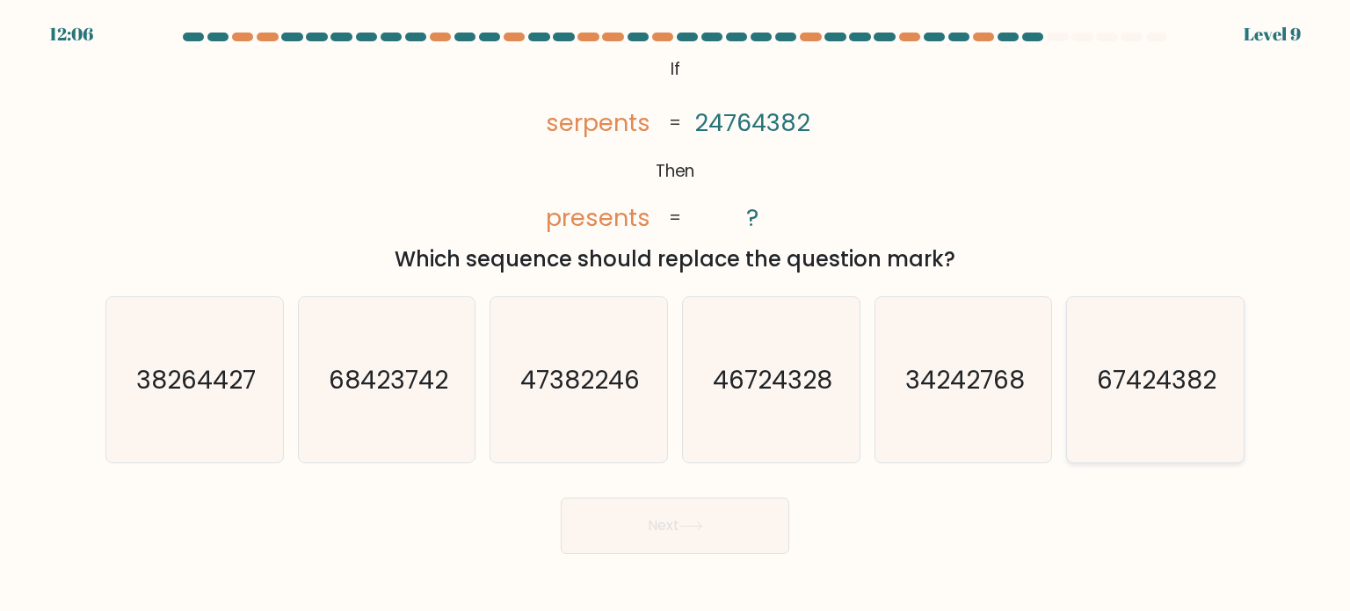
click at [1118, 391] on text "67424382" at bounding box center [1157, 378] width 120 height 35
click at [676, 315] on input "f. 67424382" at bounding box center [675, 310] width 1 height 9
radio input "true"
click at [712, 516] on button "Next" at bounding box center [675, 525] width 229 height 56
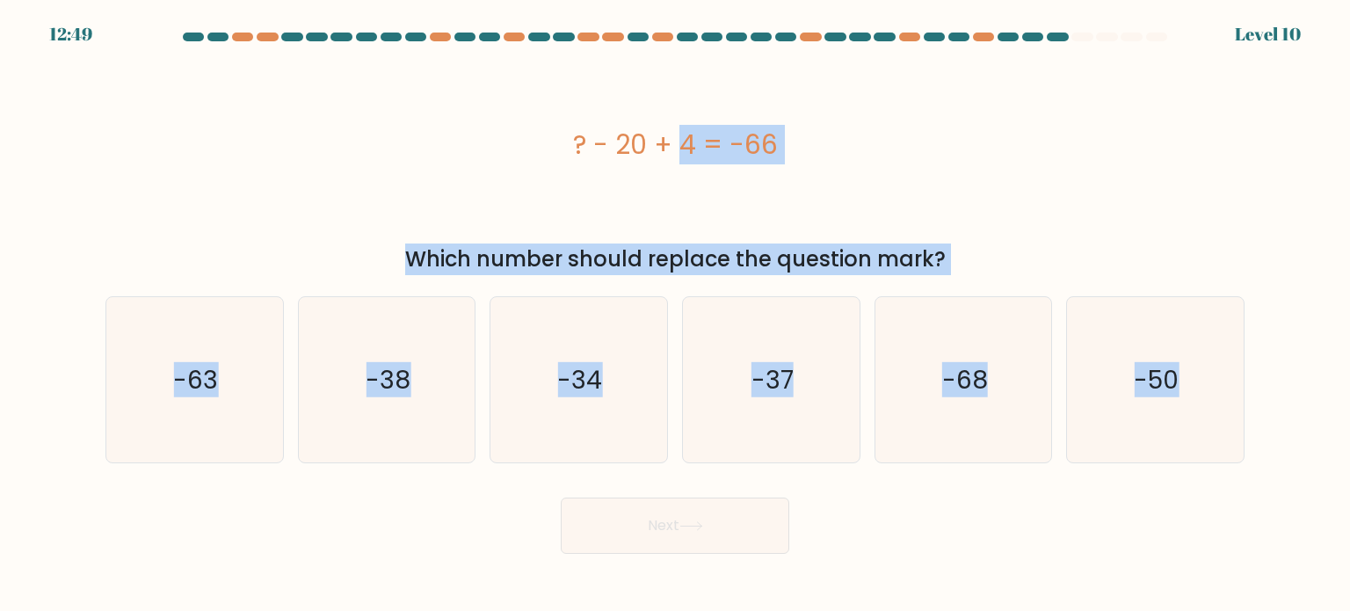
drag, startPoint x: 548, startPoint y: 134, endPoint x: 1248, endPoint y: 349, distance: 732.0
click at [1248, 349] on form "a." at bounding box center [675, 293] width 1350 height 521
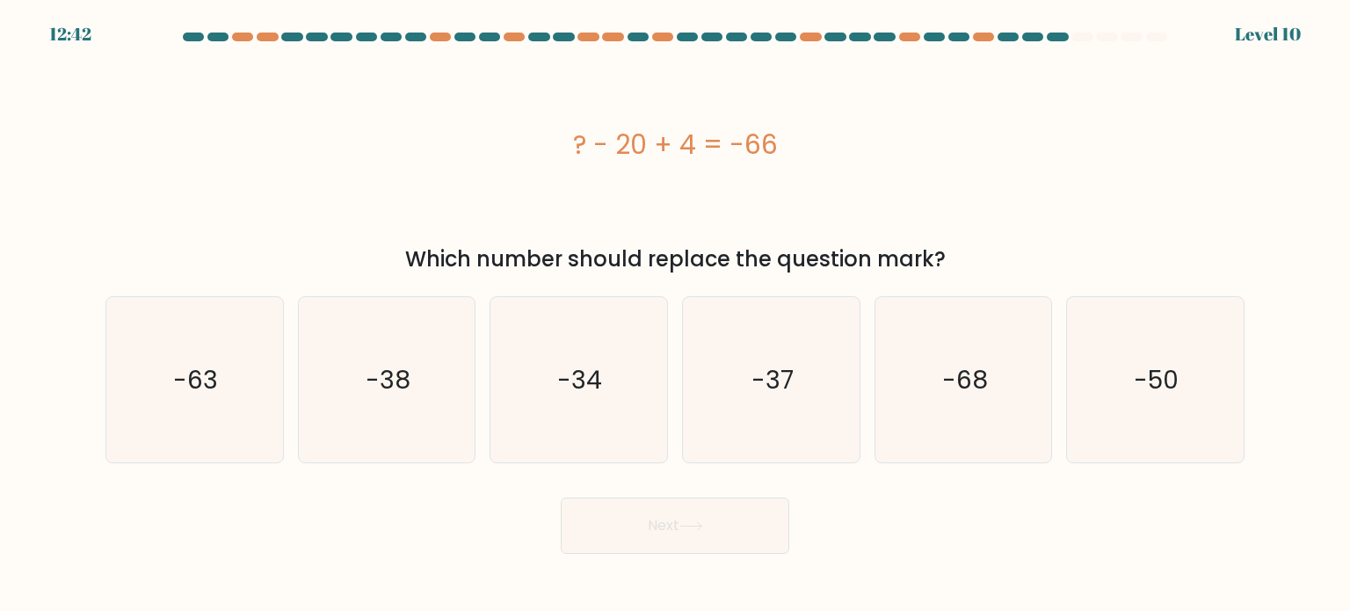
click at [425, 504] on div "Next" at bounding box center [675, 518] width 1160 height 69
click at [1131, 397] on icon "-50" at bounding box center [1154, 379] width 165 height 165
click at [676, 315] on input "f. -50" at bounding box center [675, 310] width 1 height 9
radio input "true"
click at [655, 533] on button "Next" at bounding box center [675, 525] width 229 height 56
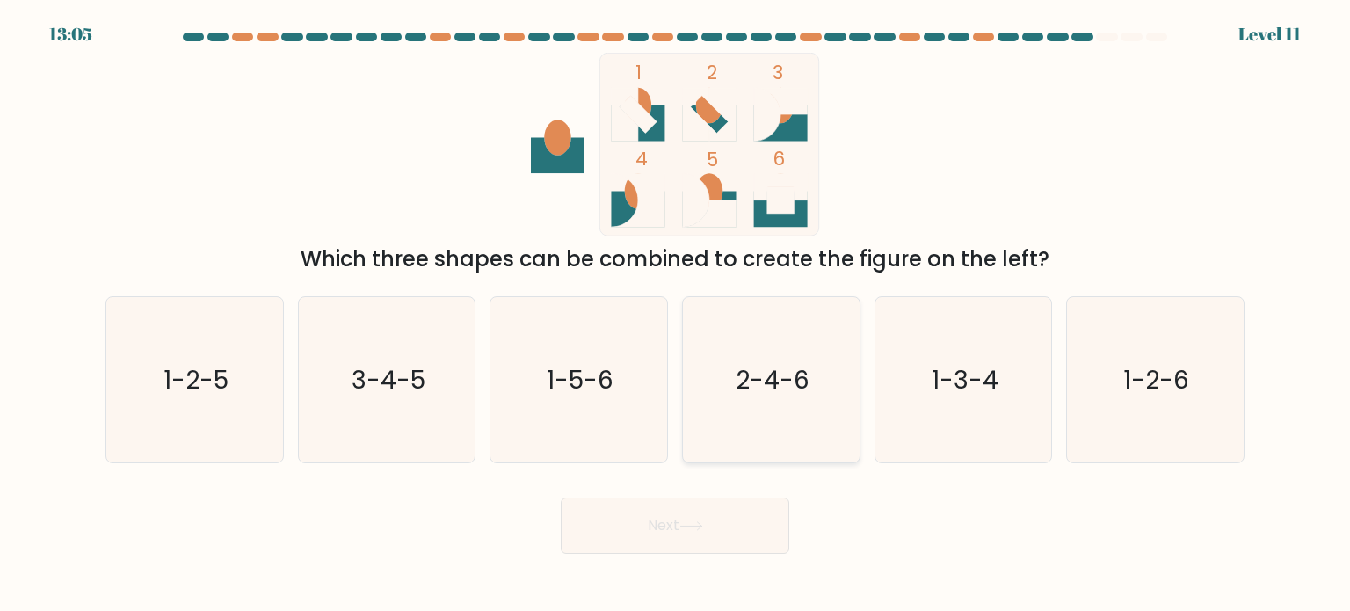
click at [761, 325] on icon "2-4-6" at bounding box center [770, 379] width 165 height 165
click at [676, 315] on input "d. 2-4-6" at bounding box center [675, 310] width 1 height 9
radio input "true"
click at [689, 533] on button "Next" at bounding box center [675, 525] width 229 height 56
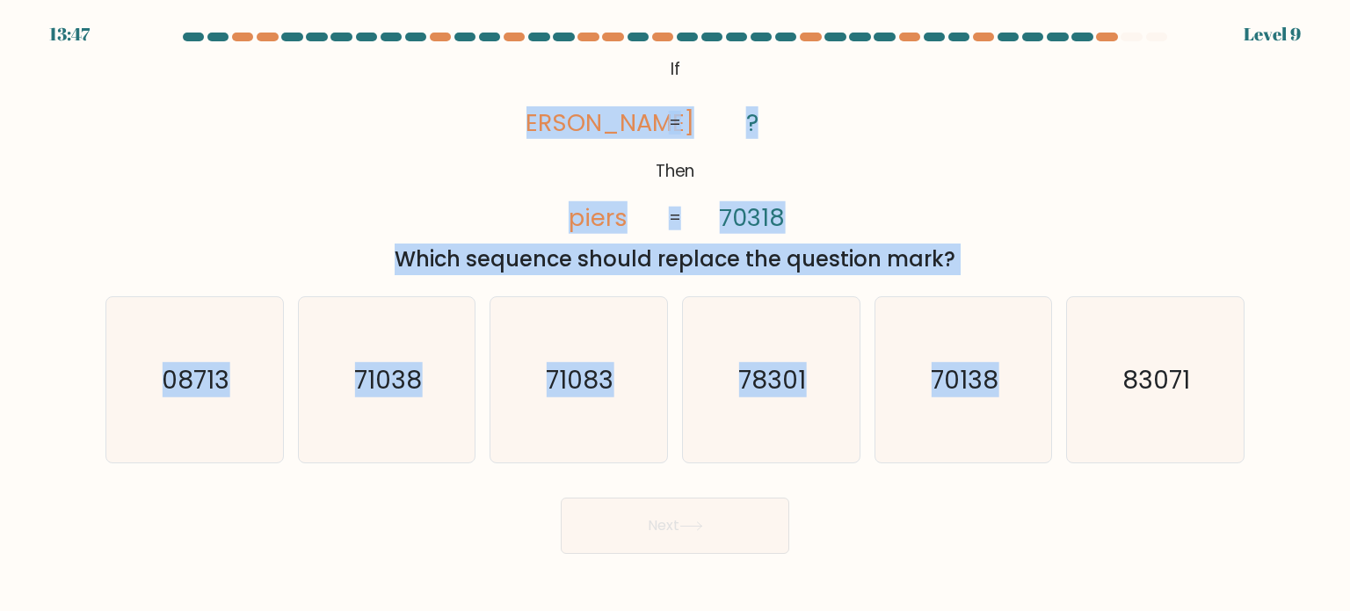
drag, startPoint x: 565, startPoint y: 55, endPoint x: 1086, endPoint y: 277, distance: 566.3
click at [1086, 277] on form "If ?" at bounding box center [675, 293] width 1350 height 521
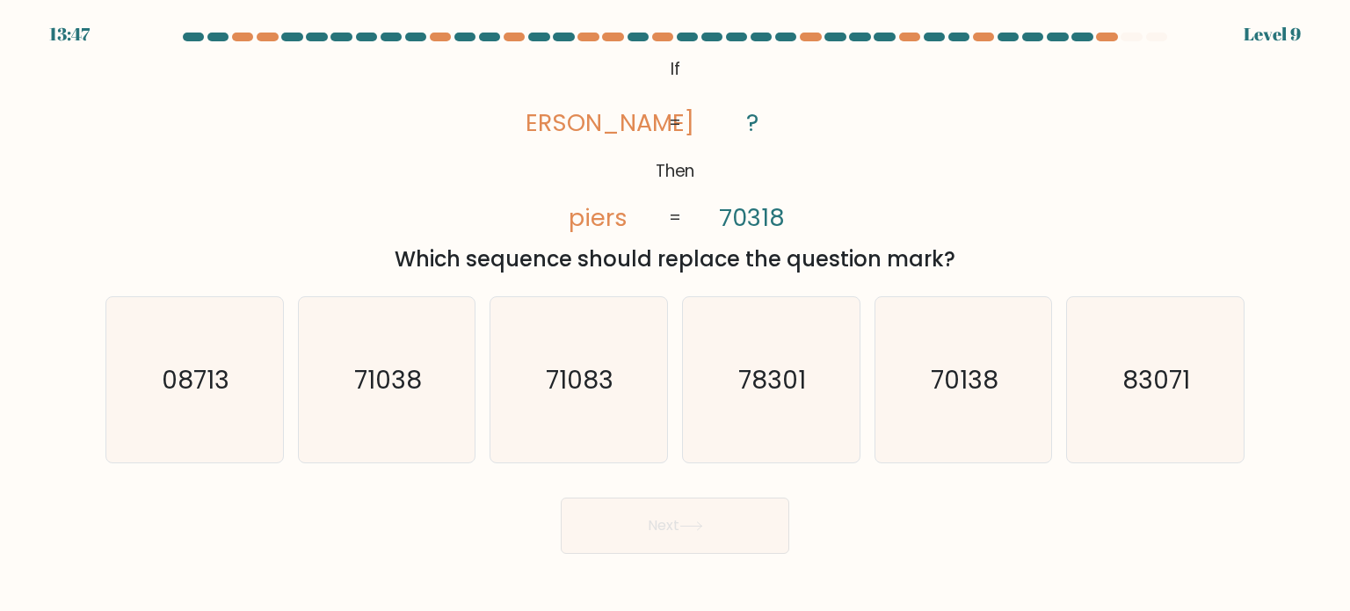
click at [636, 44] on div at bounding box center [675, 41] width 1160 height 16
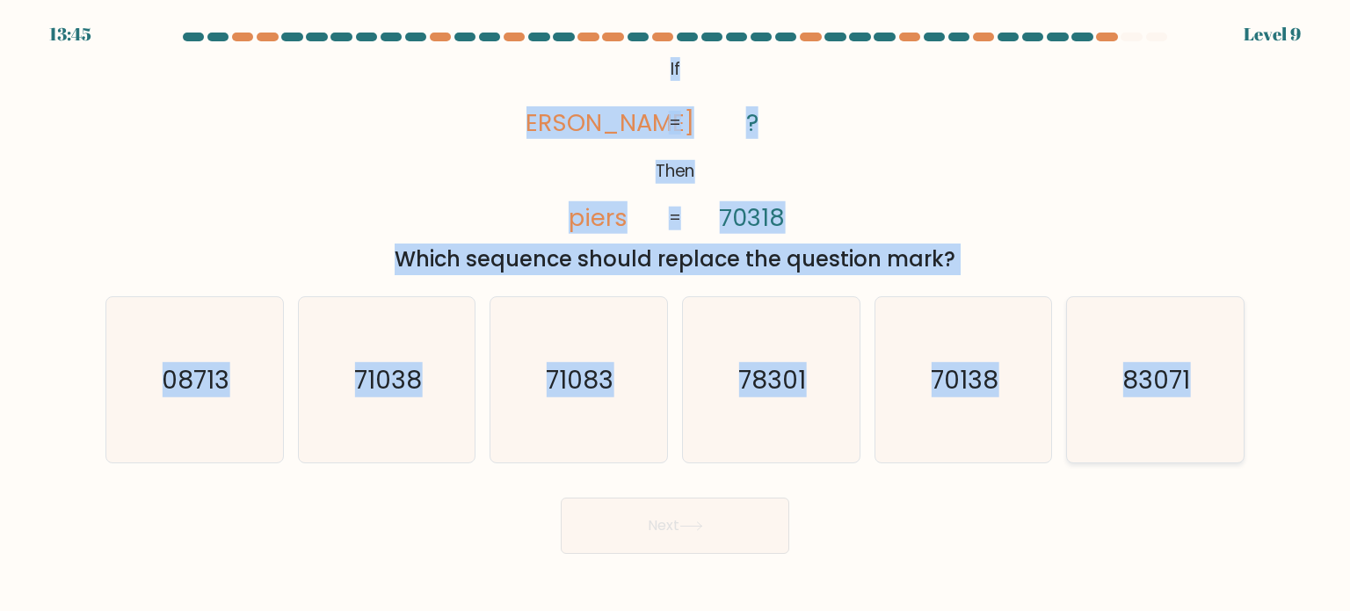
drag, startPoint x: 669, startPoint y: 63, endPoint x: 1203, endPoint y: 373, distance: 617.5
click at [1203, 373] on form "If ?" at bounding box center [675, 293] width 1350 height 521
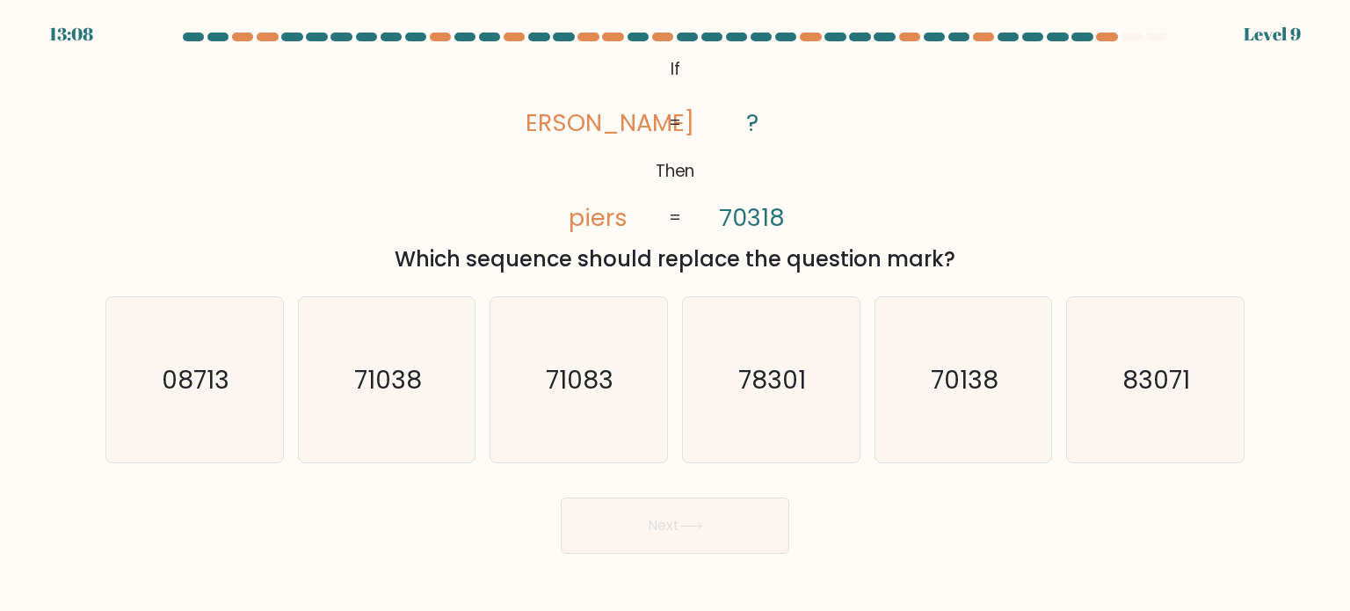
click at [954, 537] on div "Next" at bounding box center [675, 518] width 1160 height 69
click at [374, 410] on icon "71038" at bounding box center [386, 379] width 165 height 165
click at [675, 315] on input "b. 71038" at bounding box center [675, 310] width 1 height 9
radio input "true"
click at [689, 533] on button "Next" at bounding box center [675, 525] width 229 height 56
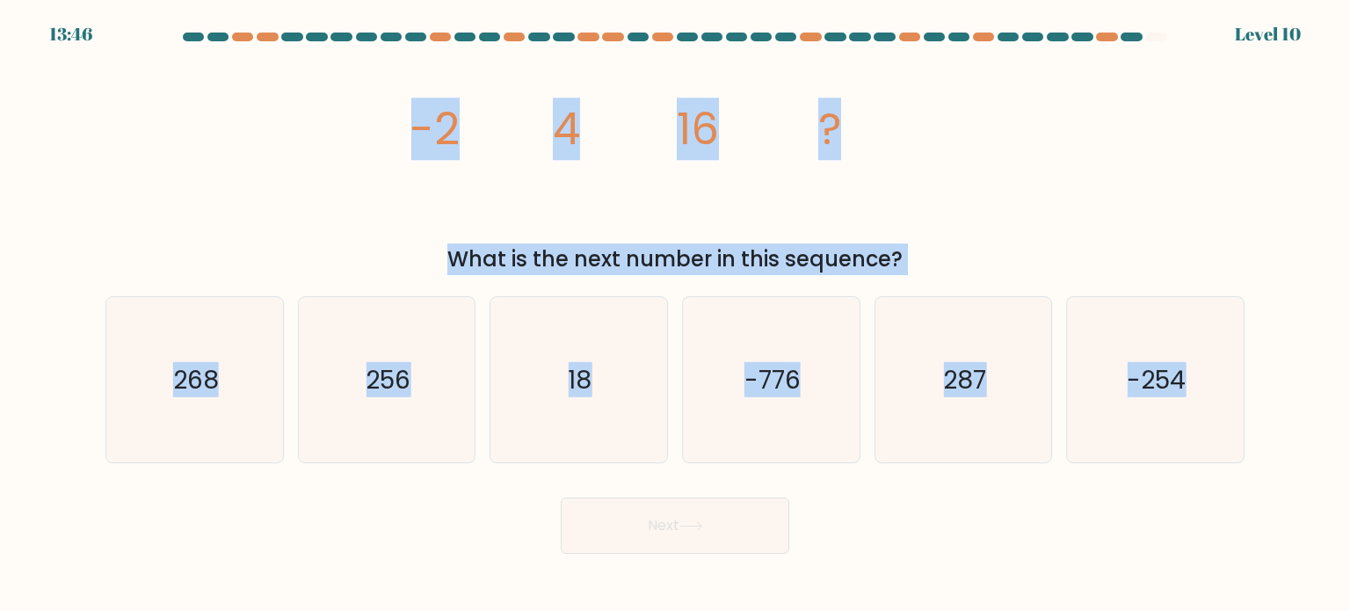
drag, startPoint x: 337, startPoint y: 115, endPoint x: 1273, endPoint y: 380, distance: 972.7
click at [1273, 380] on form at bounding box center [675, 293] width 1350 height 521
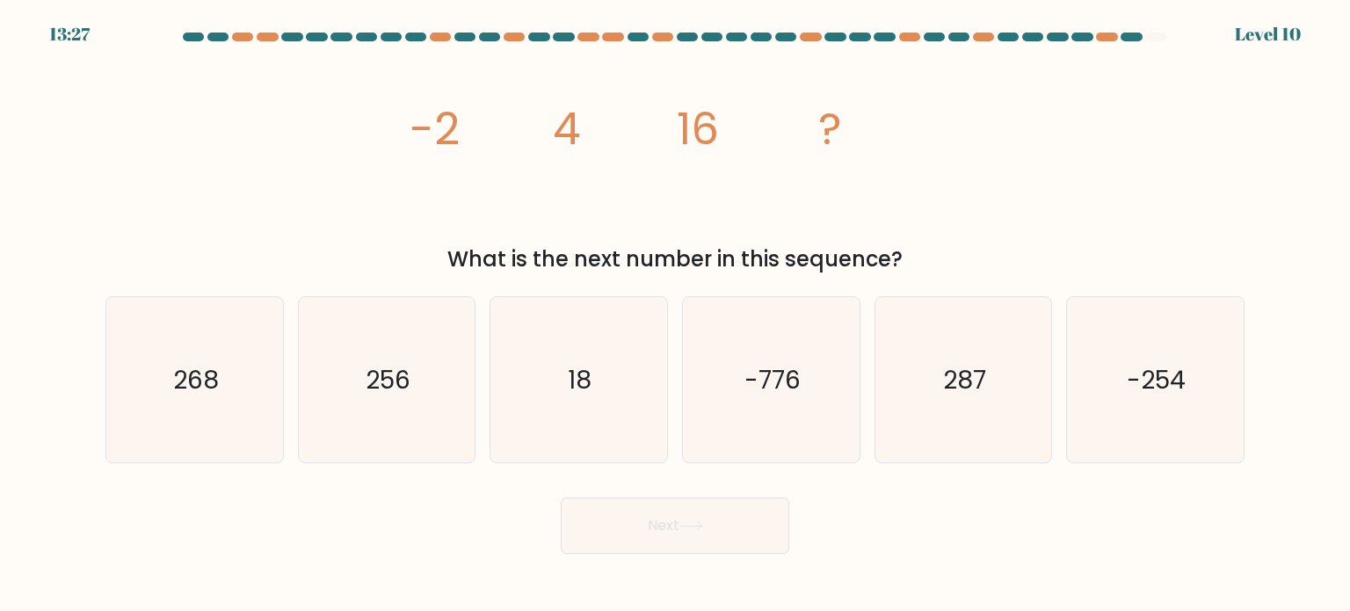
click at [610, 482] on form at bounding box center [675, 293] width 1350 height 521
click at [331, 386] on icon "256" at bounding box center [386, 379] width 165 height 165
click at [675, 315] on input "b. 256" at bounding box center [675, 310] width 1 height 9
radio input "true"
click at [700, 530] on icon at bounding box center [691, 526] width 24 height 10
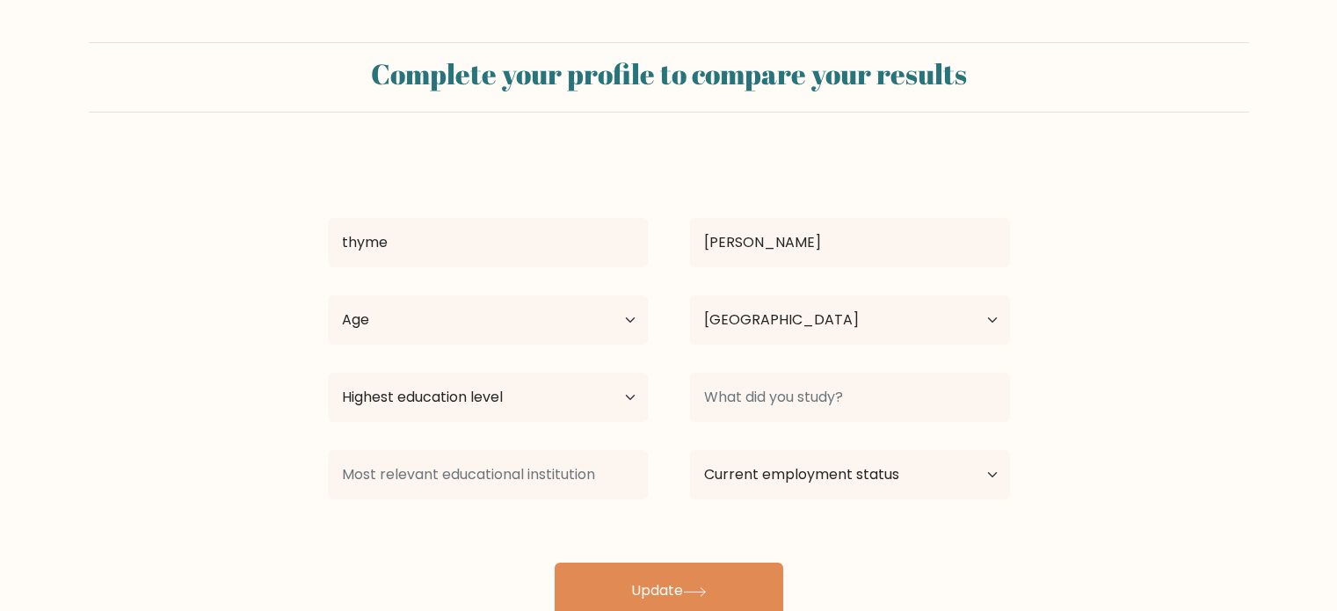
select select "PH"
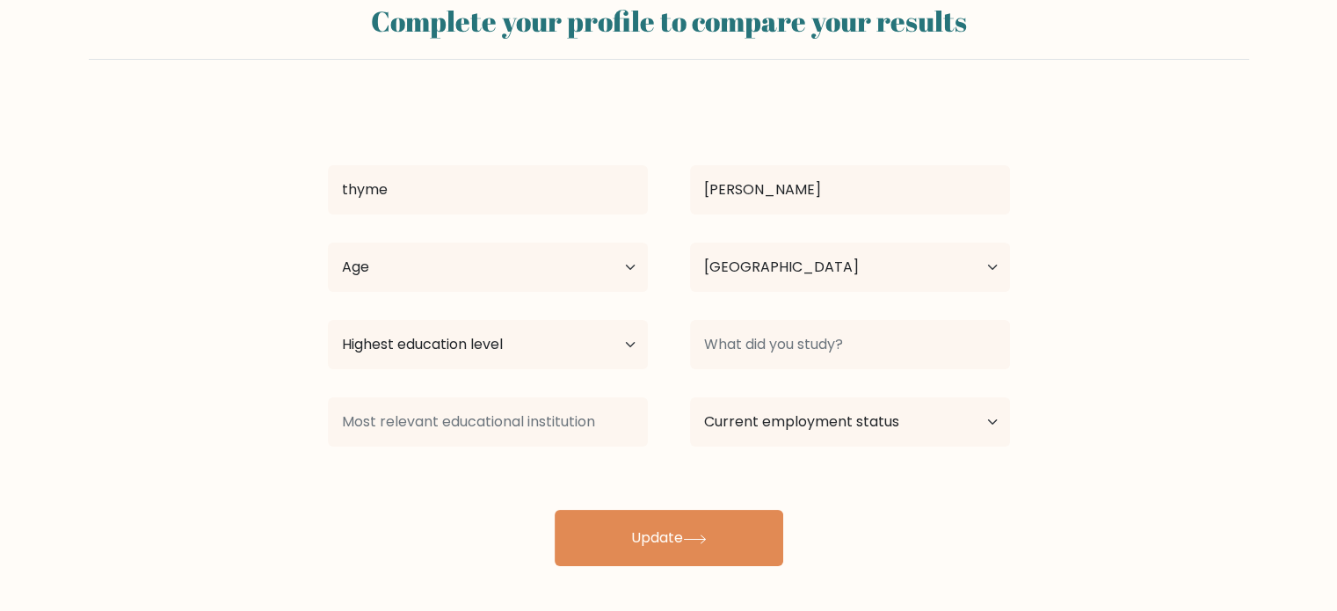
scroll to position [55, 0]
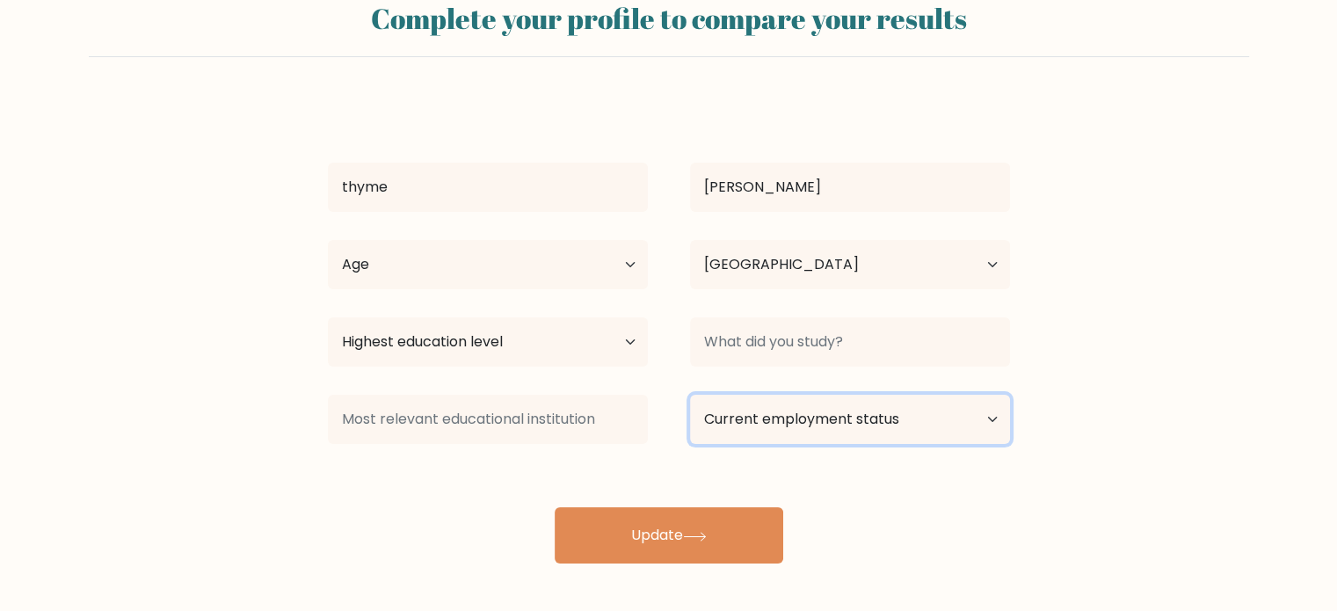
click at [738, 430] on select "Current employment status Employed Student Retired Other / prefer not to answer" at bounding box center [850, 419] width 320 height 49
select select "other"
click at [690, 395] on select "Current employment status Employed Student Retired Other / prefer not to answer" at bounding box center [850, 419] width 320 height 49
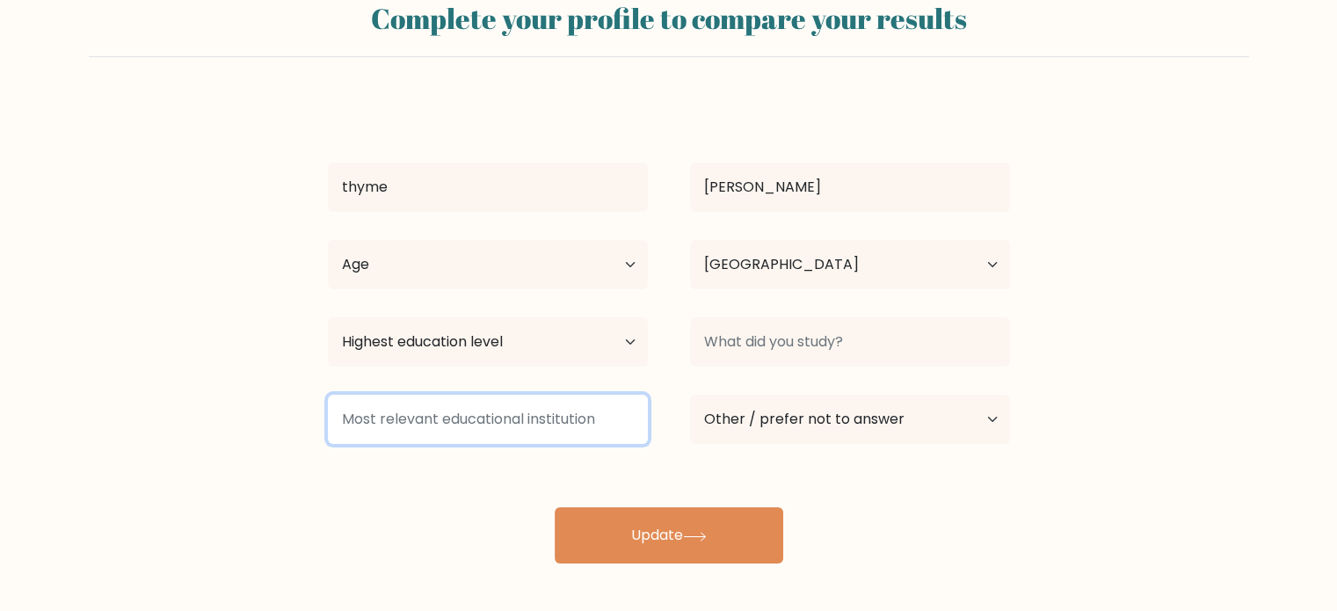
click at [575, 425] on input at bounding box center [488, 419] width 320 height 49
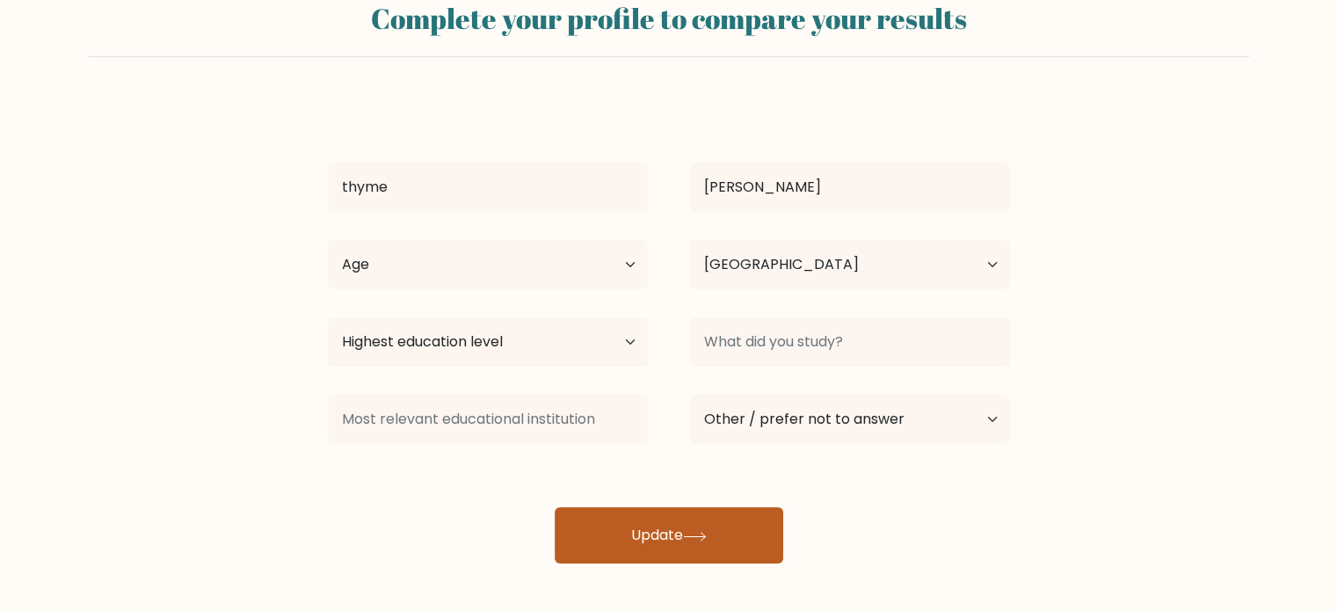
click at [636, 519] on button "Update" at bounding box center [669, 535] width 229 height 56
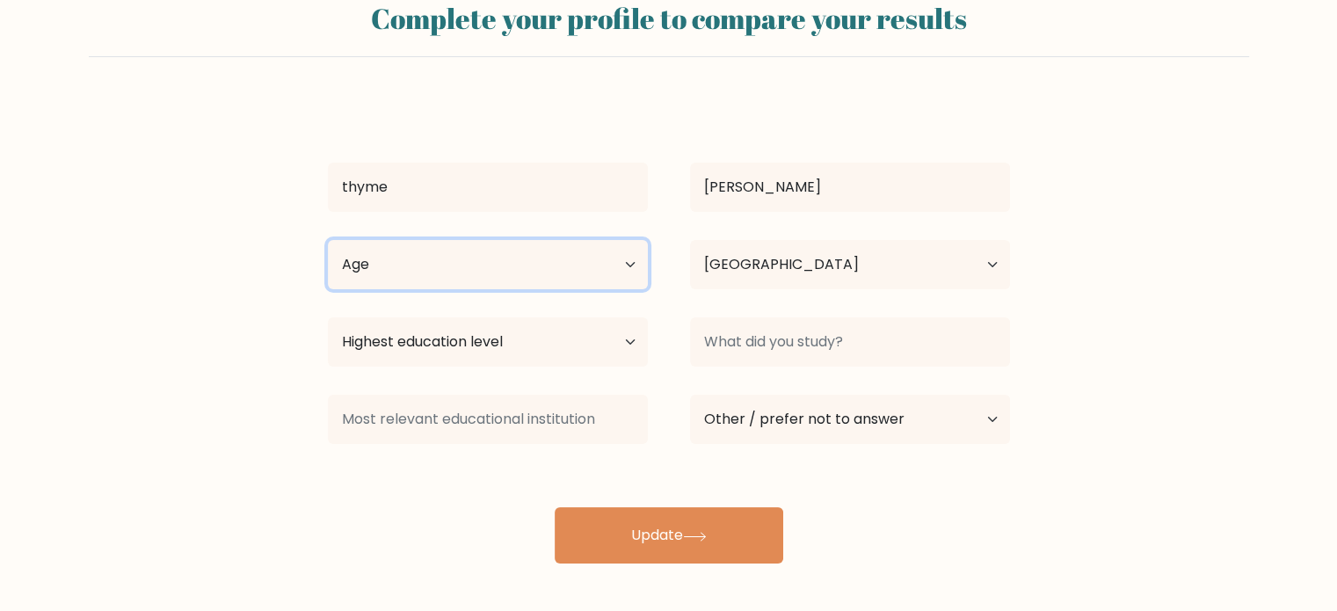
click at [436, 256] on select "Age Under 18 years old 18-24 years old 25-34 years old 35-44 years old 45-54 ye…" at bounding box center [488, 264] width 320 height 49
select select "25_34"
click at [328, 240] on select "Age Under 18 years old 18-24 years old 25-34 years old 35-44 years old 45-54 ye…" at bounding box center [488, 264] width 320 height 49
click at [648, 504] on div "thyme Garcia Age Under 18 years old 18-24 years old 25-34 years old 35-44 years…" at bounding box center [668, 331] width 703 height 464
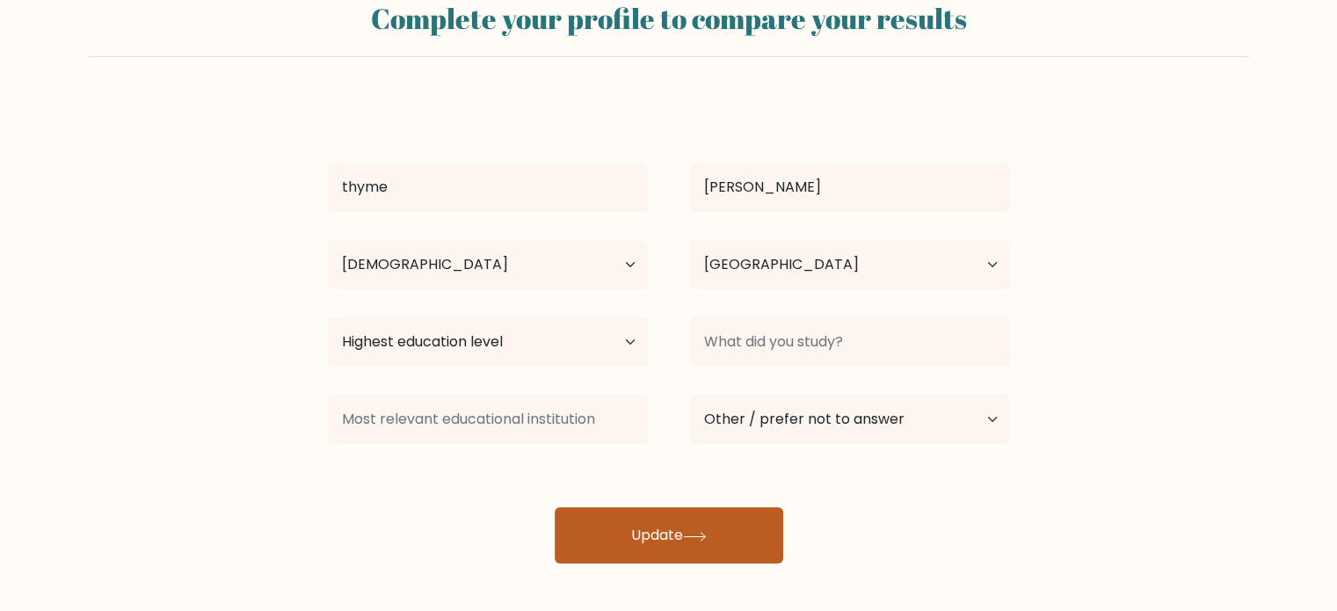
click at [657, 537] on button "Update" at bounding box center [669, 535] width 229 height 56
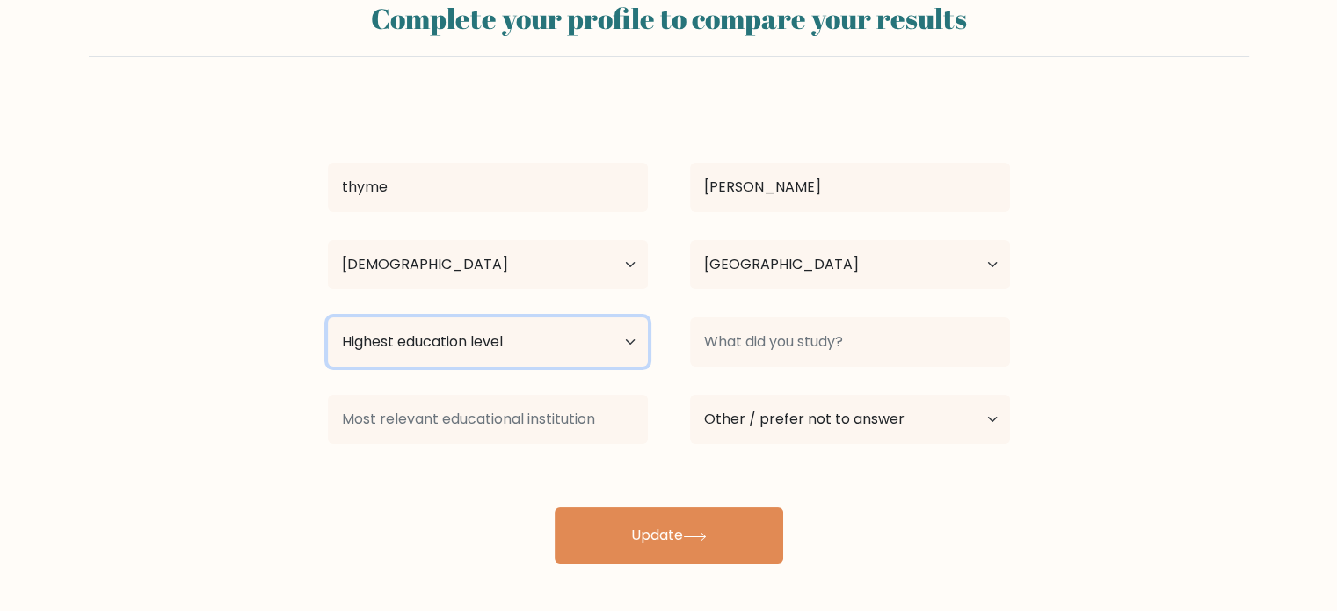
click at [568, 329] on select "Highest education level No schooling Primary Lower Secondary Upper Secondary Oc…" at bounding box center [488, 341] width 320 height 49
click at [606, 332] on select "Highest education level No schooling Primary Lower Secondary Upper Secondary Oc…" at bounding box center [488, 341] width 320 height 49
select select "upper_secondary"
click at [328, 317] on select "Highest education level No schooling Primary Lower Secondary Upper Secondary Oc…" at bounding box center [488, 341] width 320 height 49
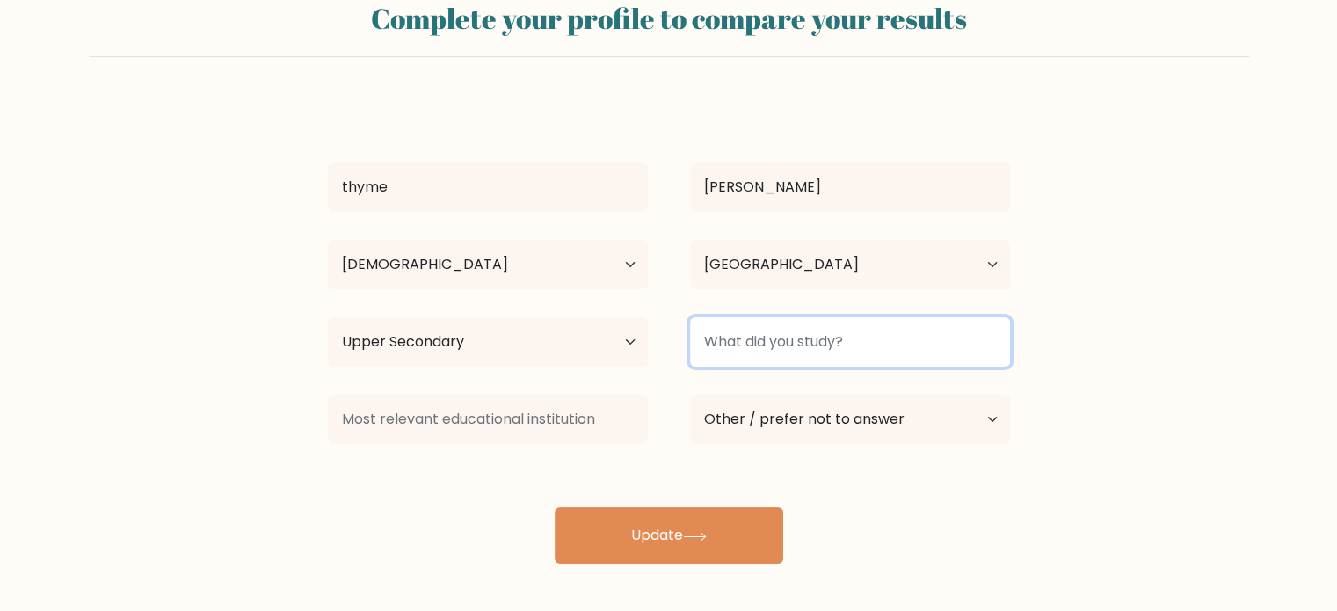
click at [826, 328] on input at bounding box center [850, 341] width 320 height 49
type input "BSIT"
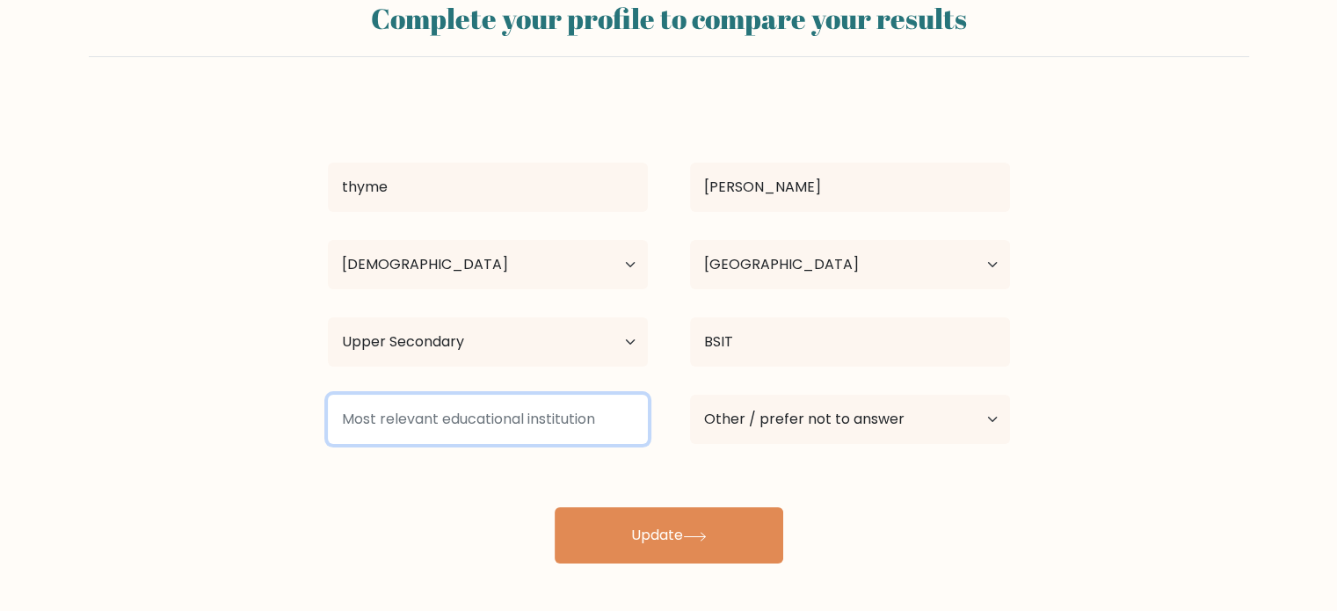
click at [515, 412] on input at bounding box center [488, 419] width 320 height 49
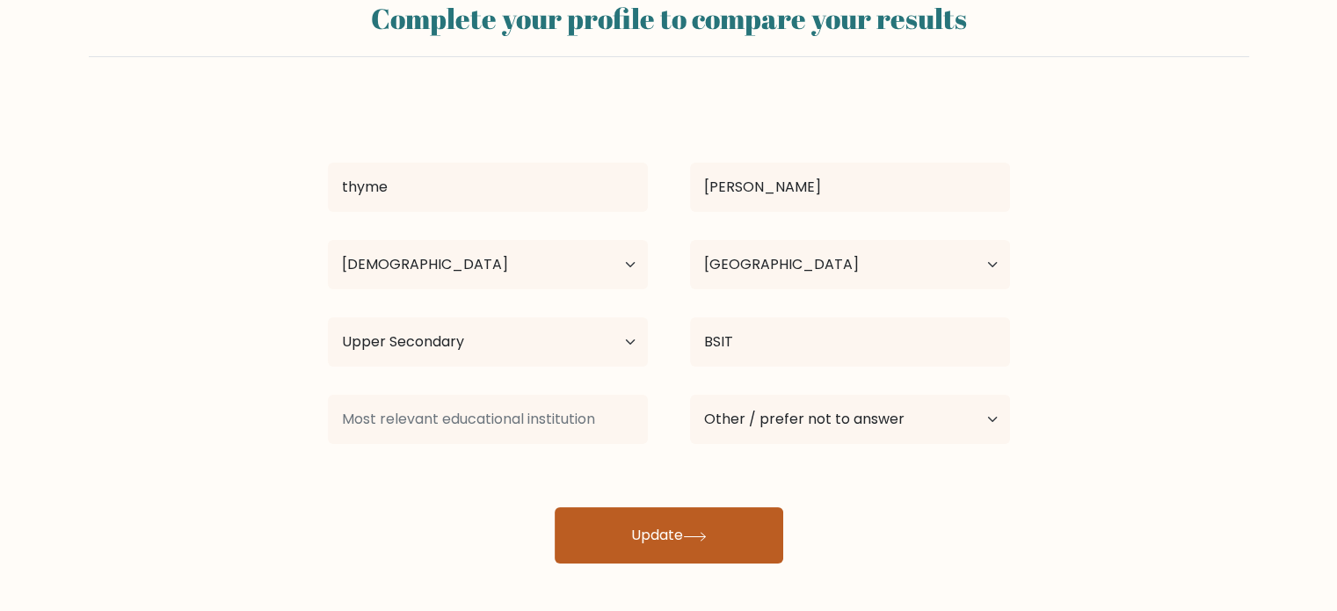
click at [647, 516] on button "Update" at bounding box center [669, 535] width 229 height 56
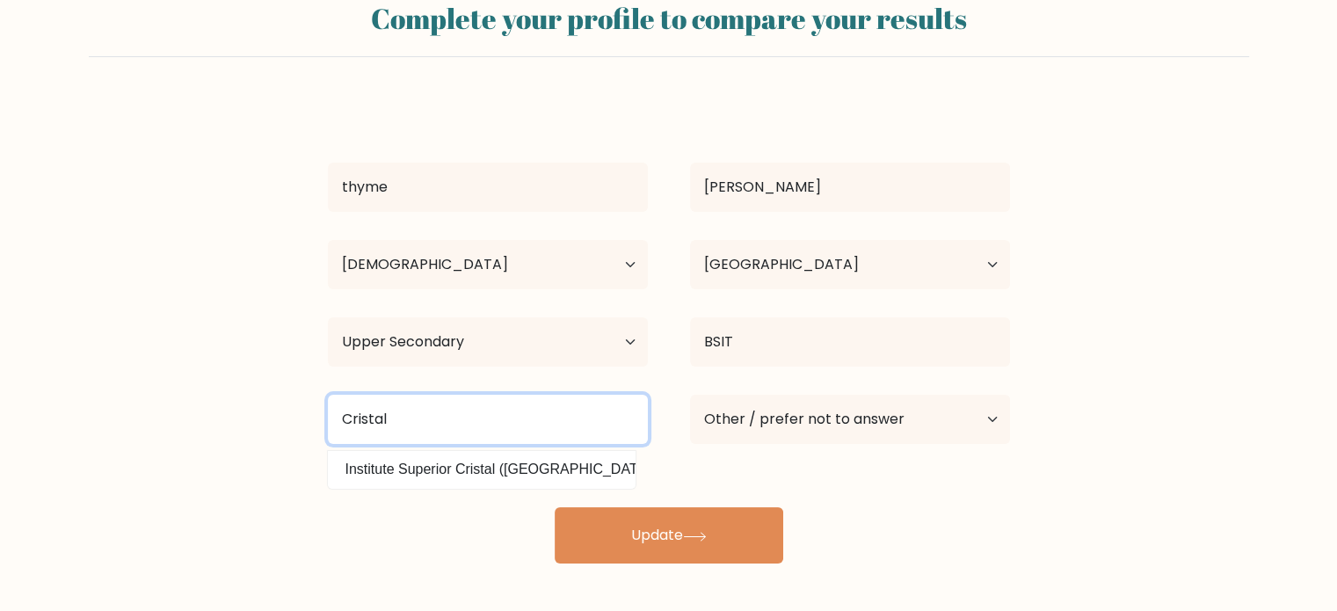
type input "Cristal e"
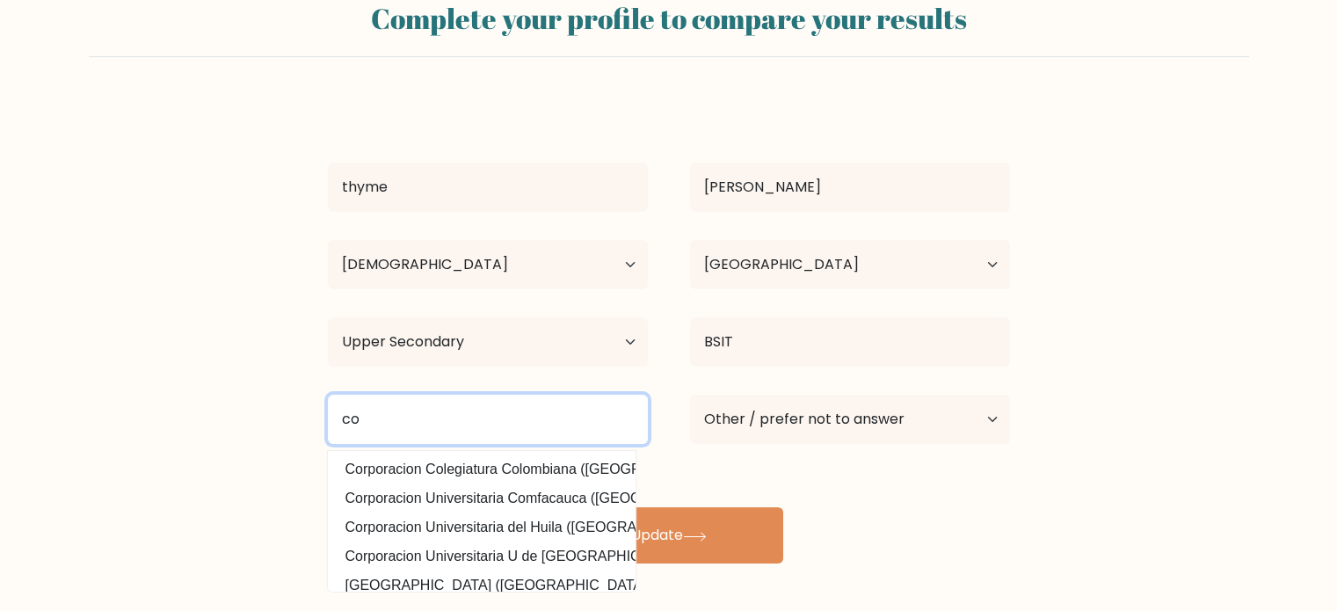
type input "c"
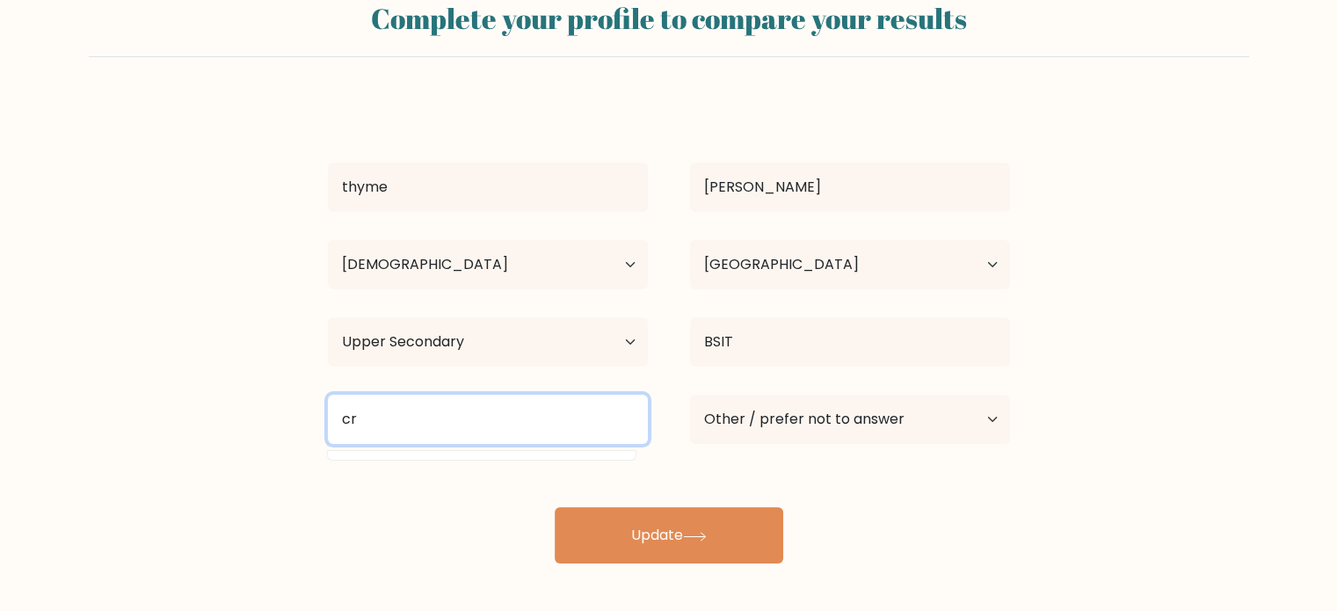
type input "c"
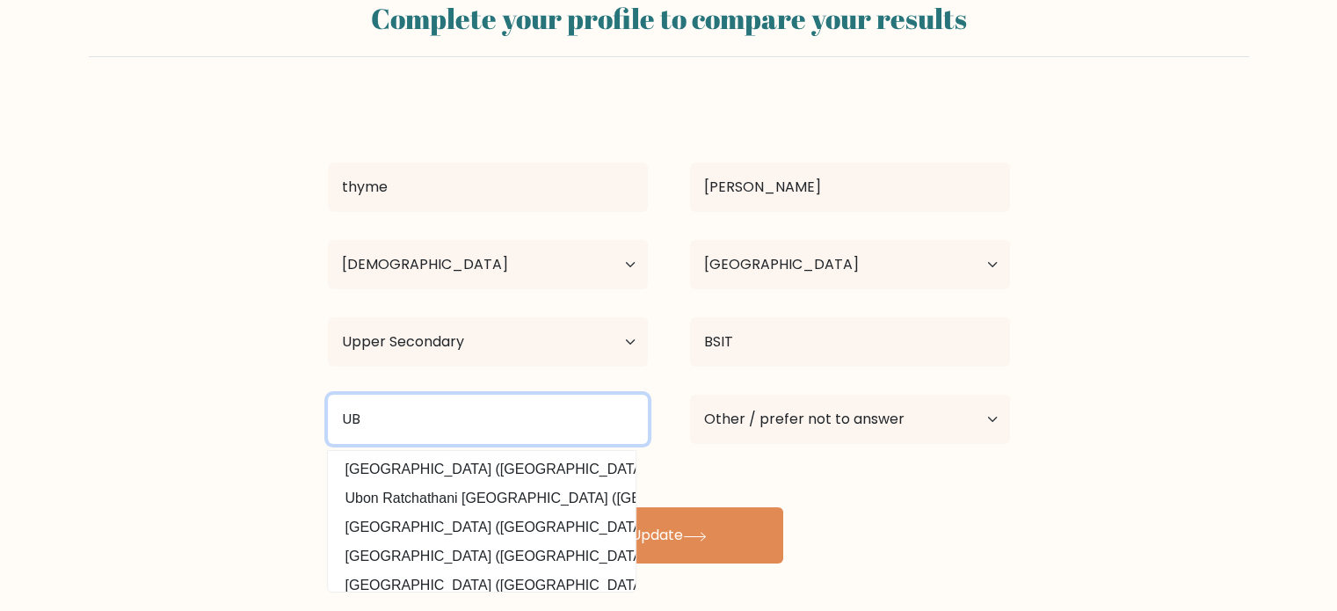
type input "U"
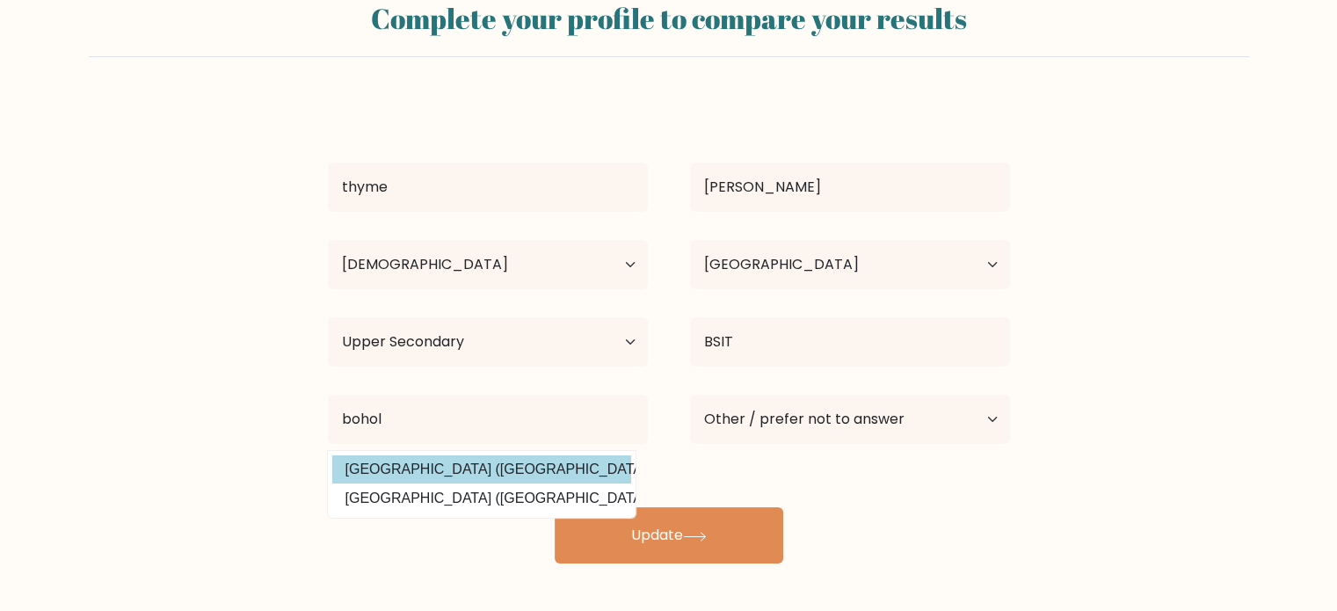
click at [543, 469] on option "University of Bohol (Philippines)" at bounding box center [481, 469] width 299 height 28
type input "University of Bohol"
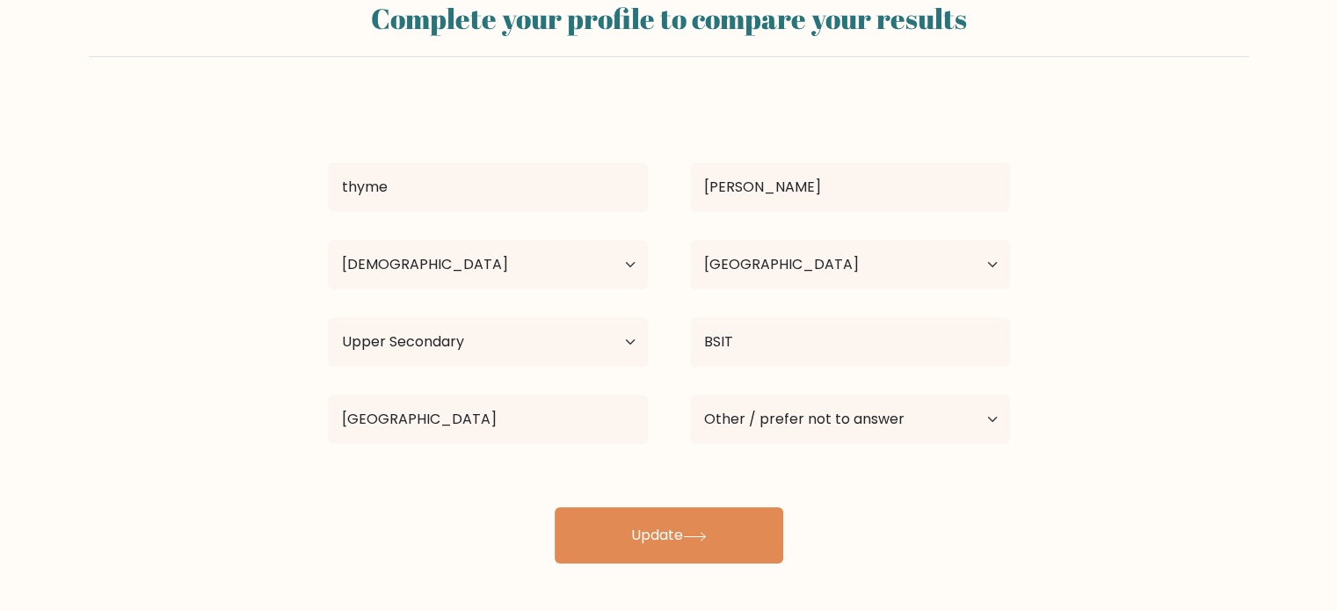
click at [656, 468] on div "thyme Garcia Age Under 18 years old 18-24 years old 25-34 years old 35-44 years…" at bounding box center [668, 331] width 703 height 464
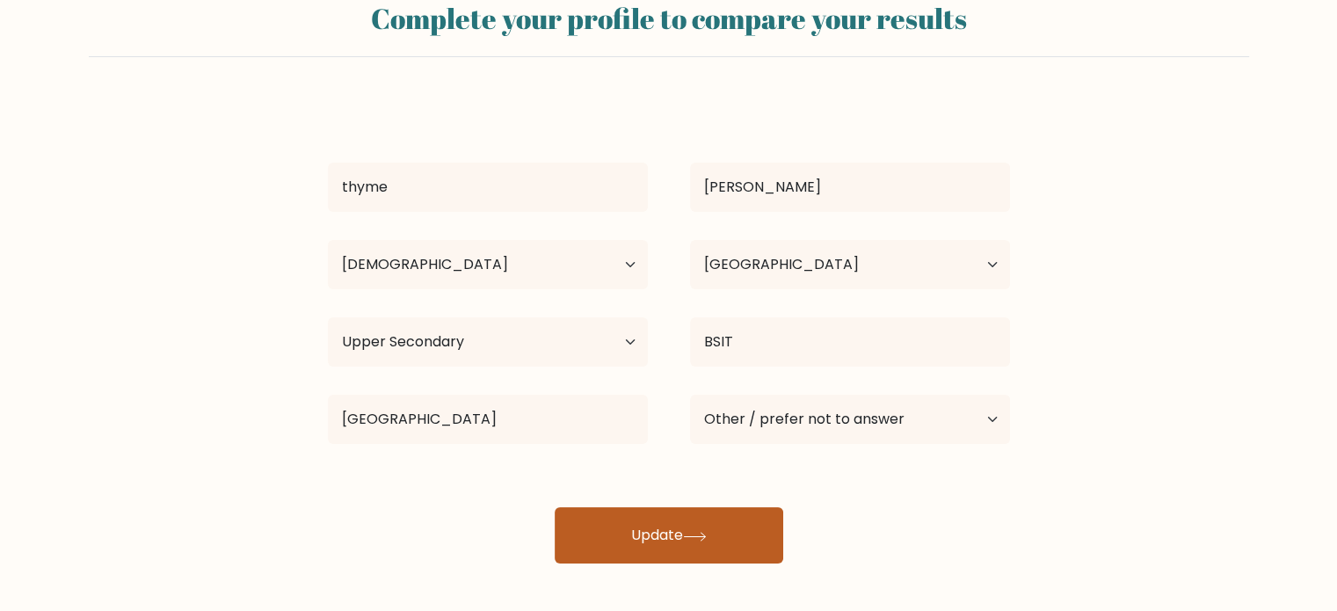
click at [666, 522] on button "Update" at bounding box center [669, 535] width 229 height 56
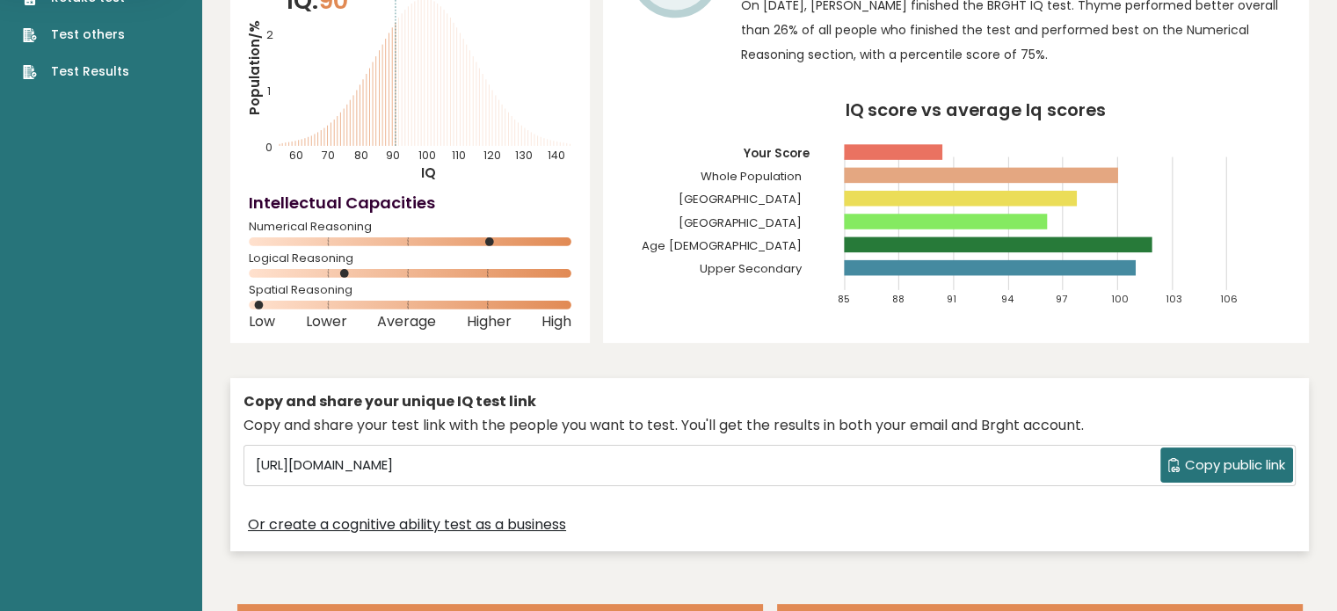
scroll to position [176, 0]
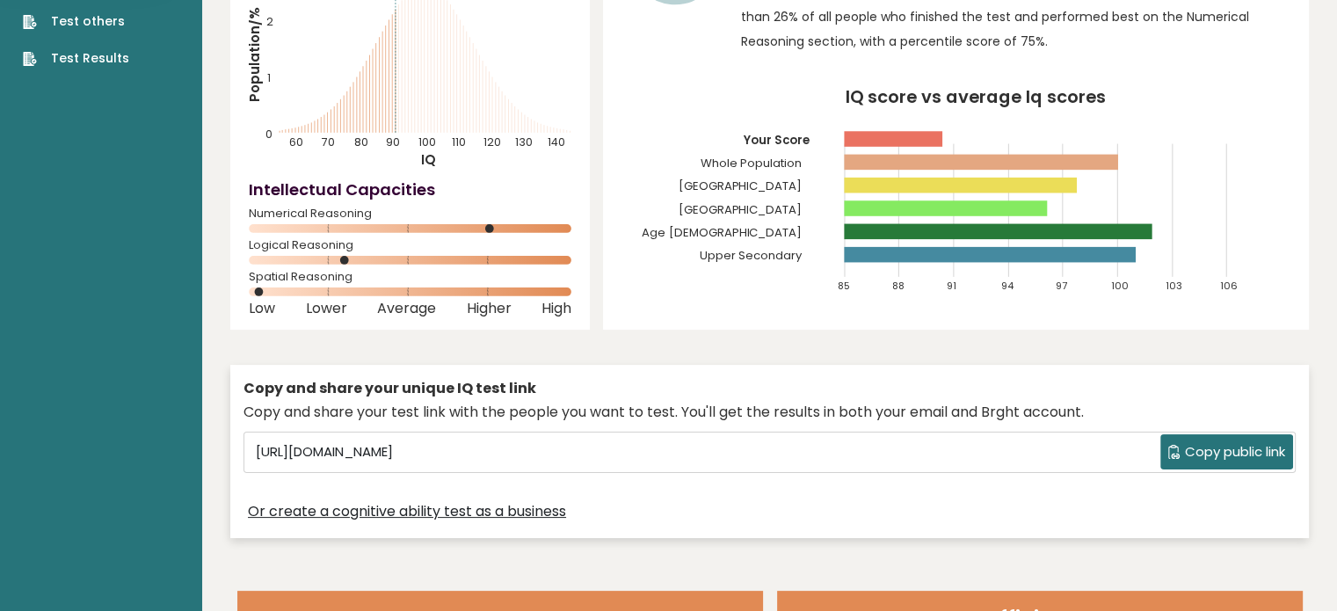
click at [1209, 449] on span "Copy public link" at bounding box center [1235, 452] width 100 height 20
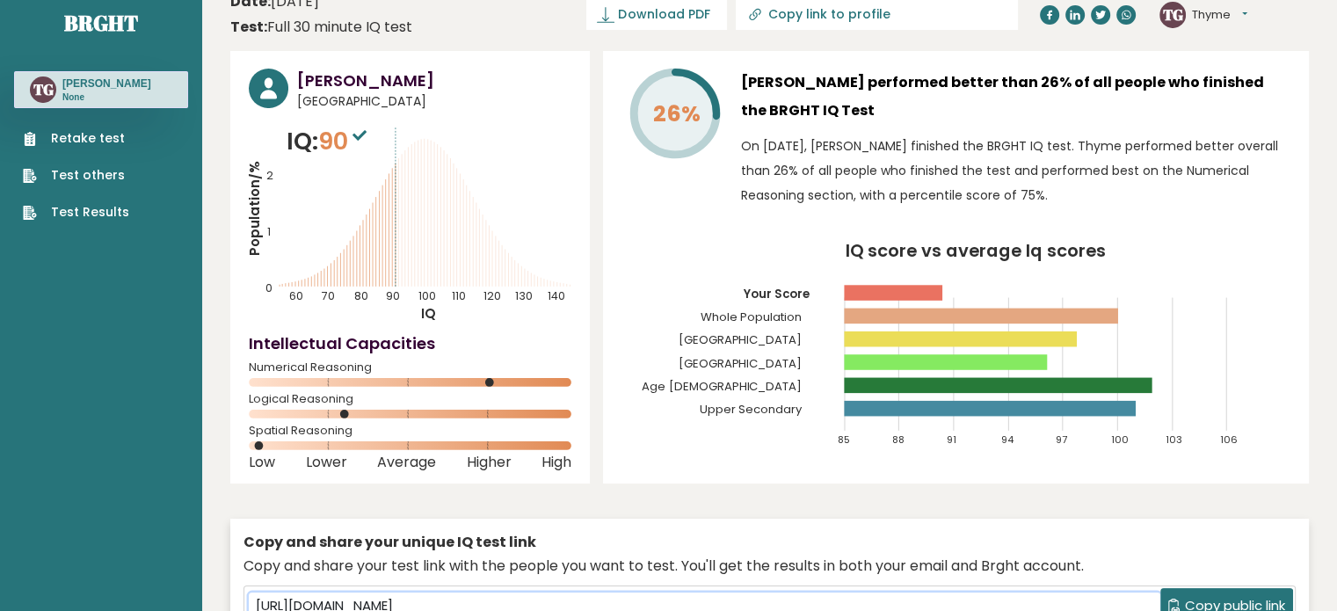
scroll to position [0, 0]
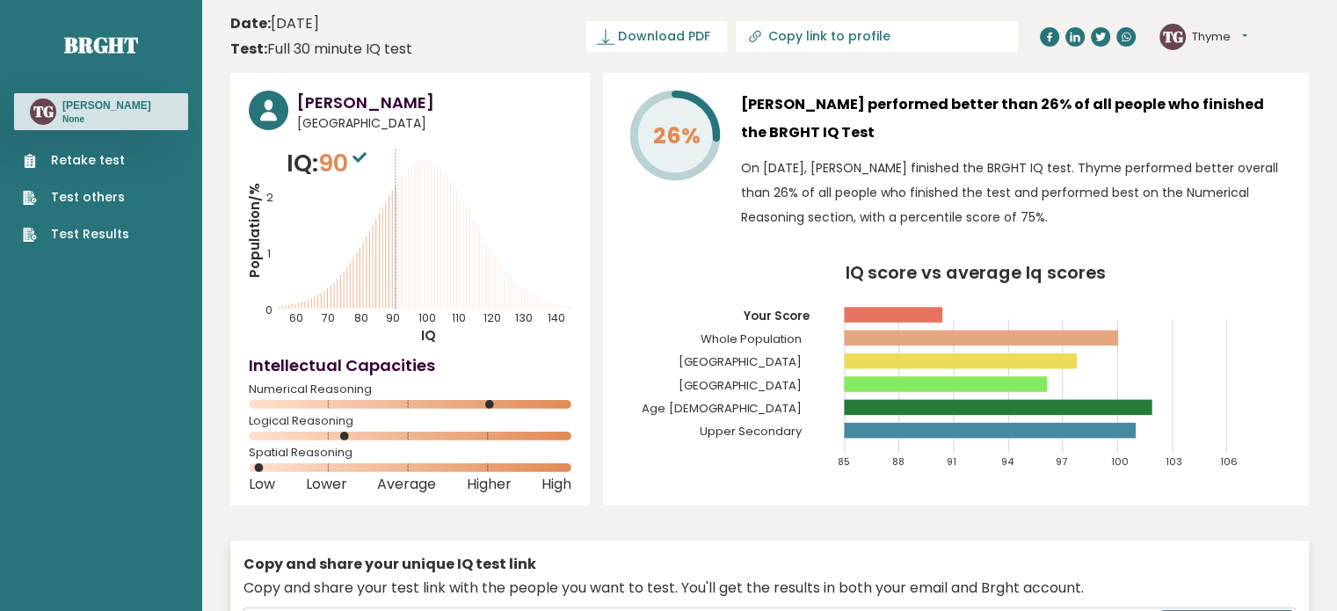
click at [1237, 31] on button "Thyme" at bounding box center [1219, 37] width 55 height 18
click at [383, 318] on icon "Population/% IQ 0 1 2 60 70 80 90 100 110 120 130 140" at bounding box center [410, 245] width 323 height 199
drag, startPoint x: 360, startPoint y: 163, endPoint x: 287, endPoint y: 157, distance: 74.0
click at [287, 157] on p "IQ: 90" at bounding box center [329, 163] width 84 height 35
copy p "IQ: 90"
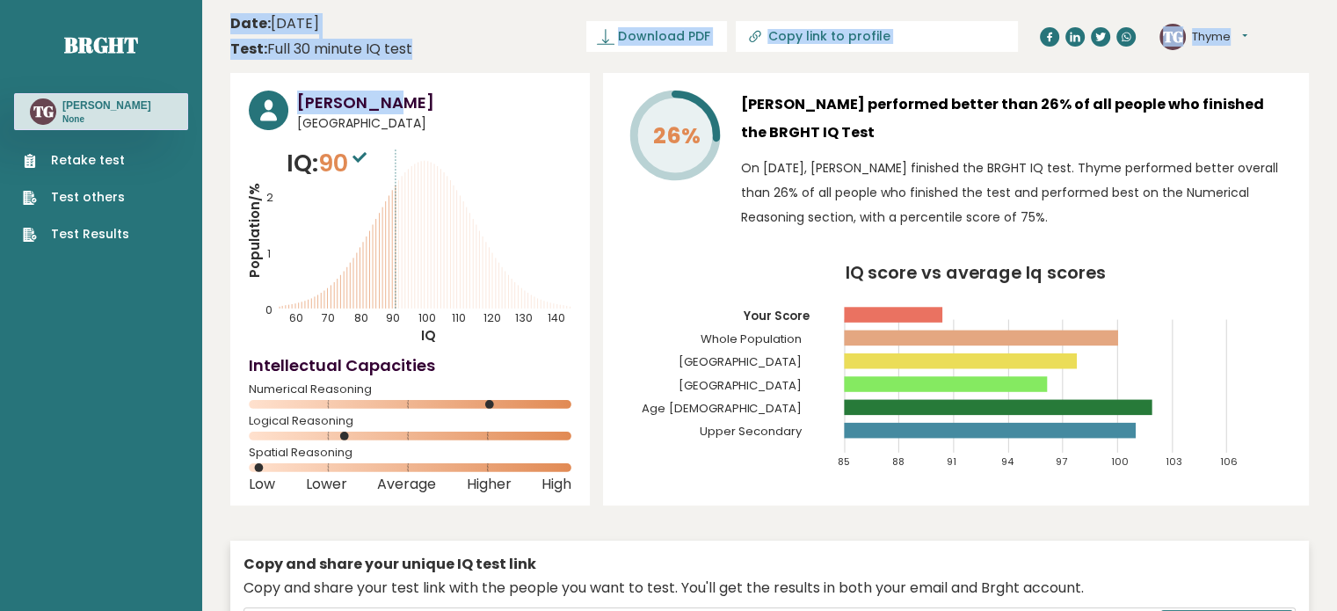
drag, startPoint x: 396, startPoint y: 69, endPoint x: 227, endPoint y: 33, distance: 173.6
